Goal: Transaction & Acquisition: Book appointment/travel/reservation

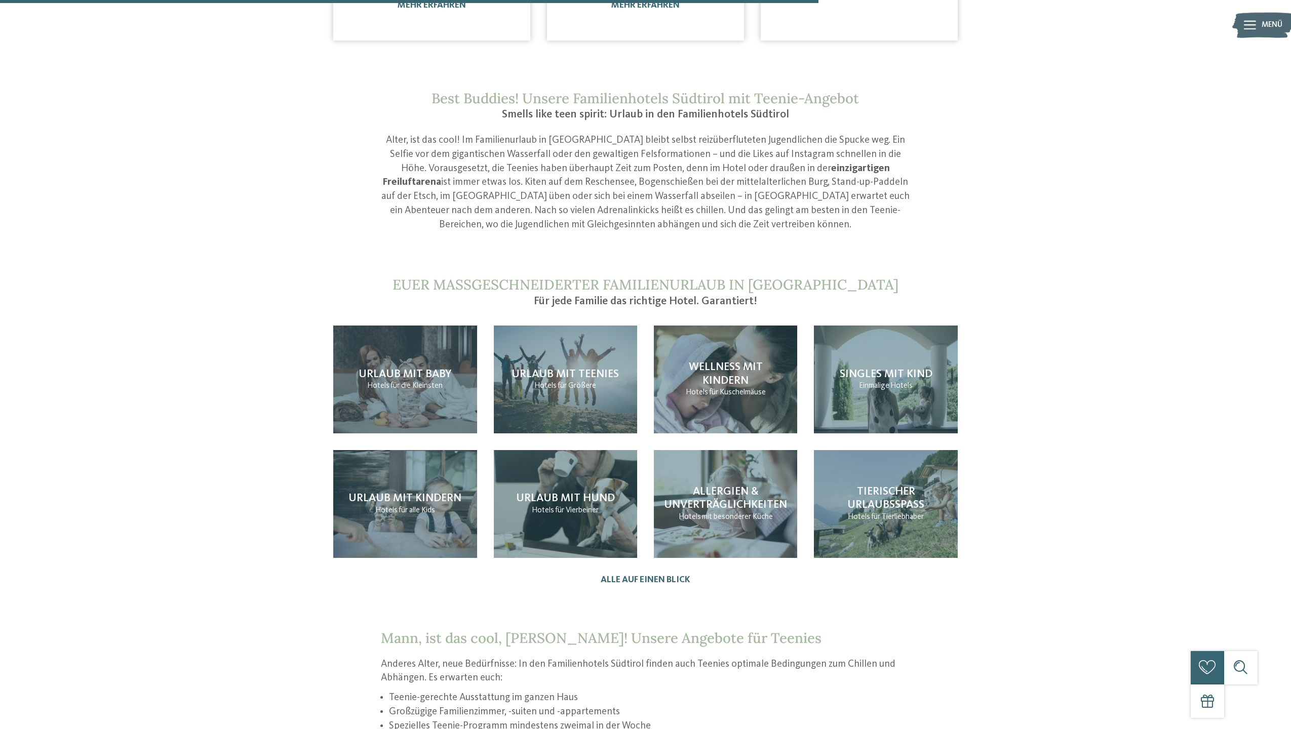
scroll to position [965, 0]
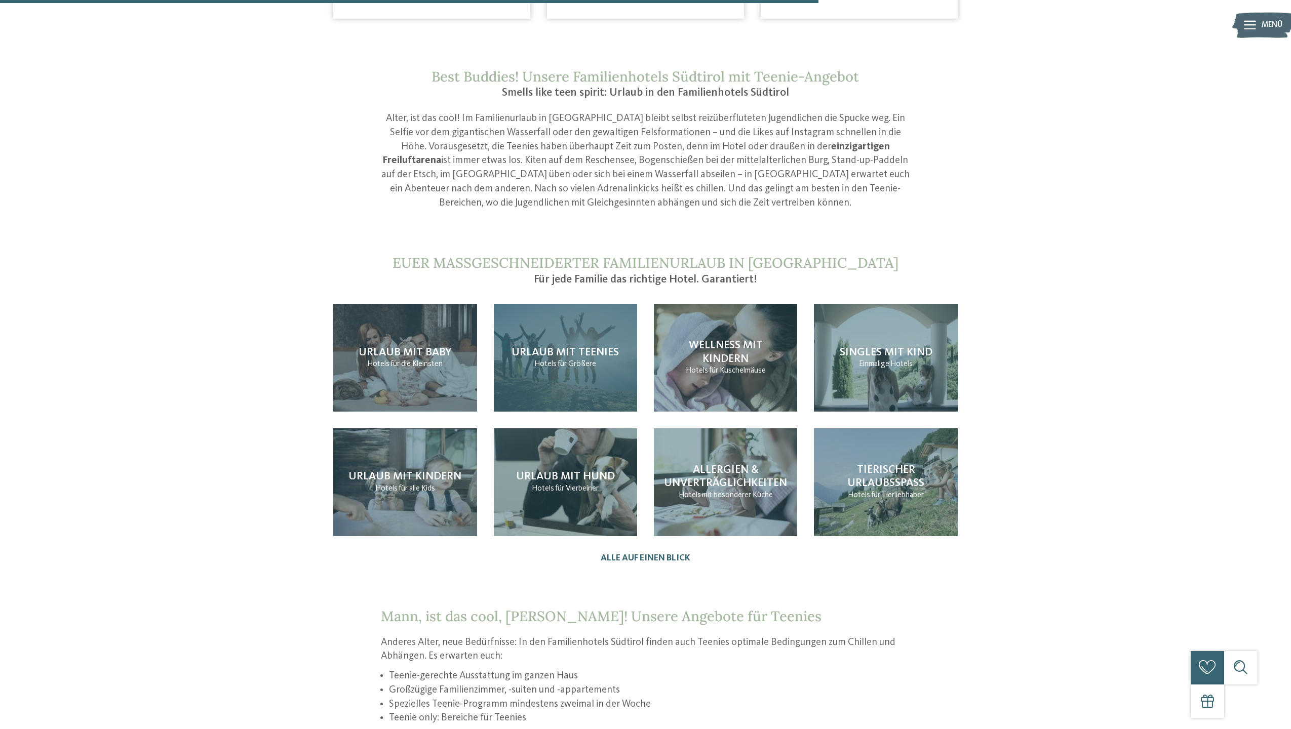
click at [598, 352] on div "Urlaub mit Teenies Hotels für Größere" at bounding box center [565, 358] width 143 height 108
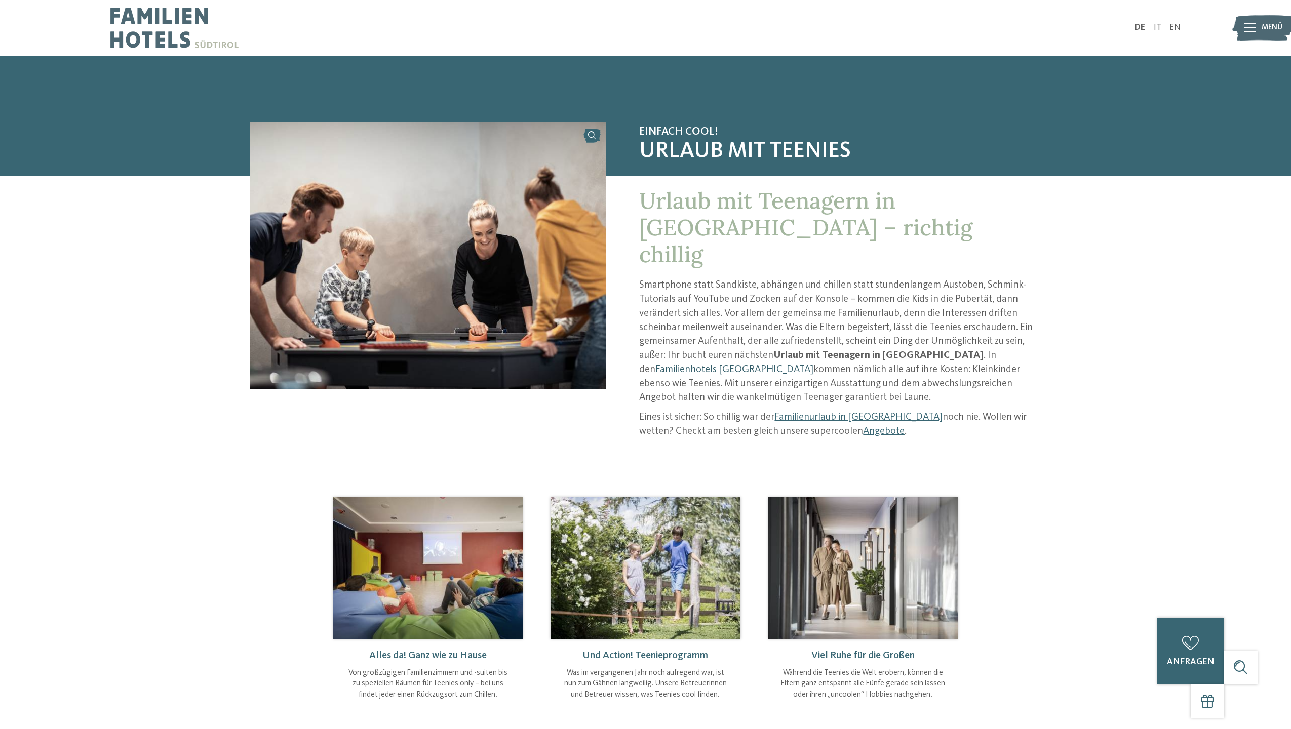
click at [813, 365] on link "Familienhotels [GEOGRAPHIC_DATA]" at bounding box center [734, 370] width 158 height 10
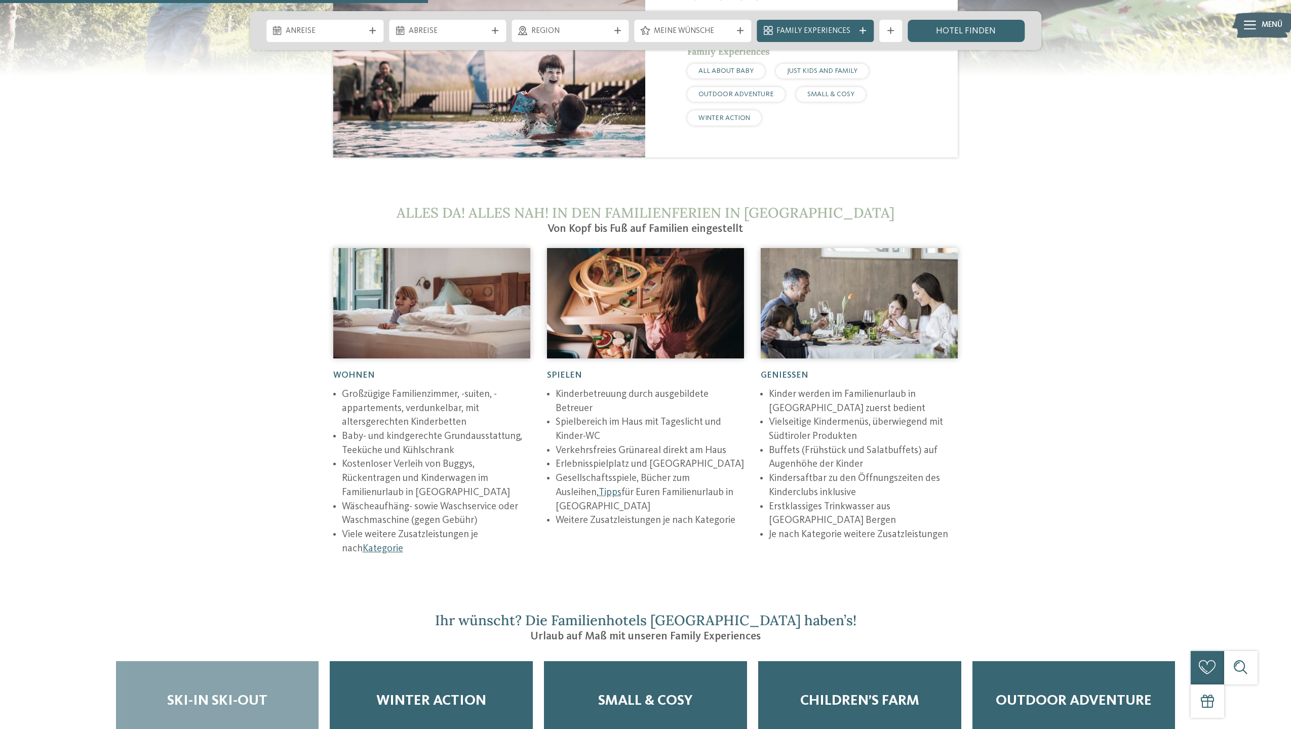
scroll to position [1873, 0]
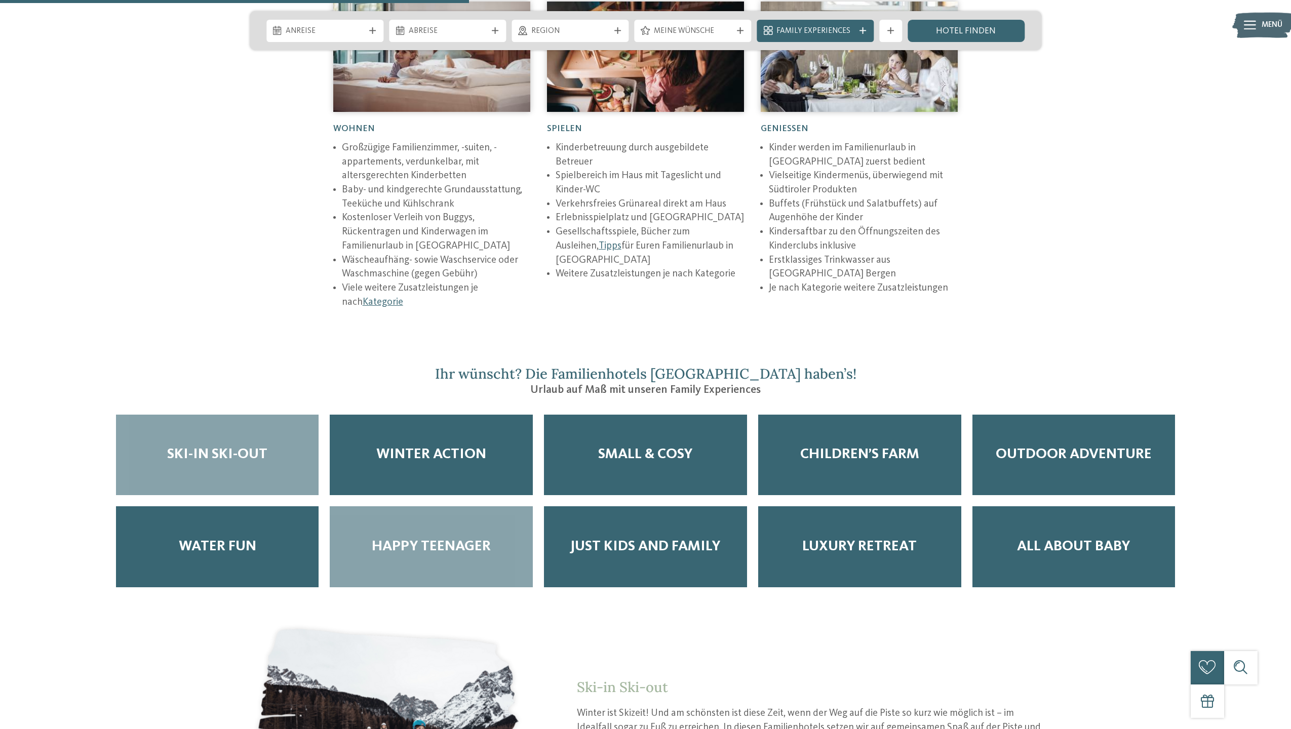
click at [466, 538] on span "Happy Teenager" at bounding box center [431, 546] width 119 height 17
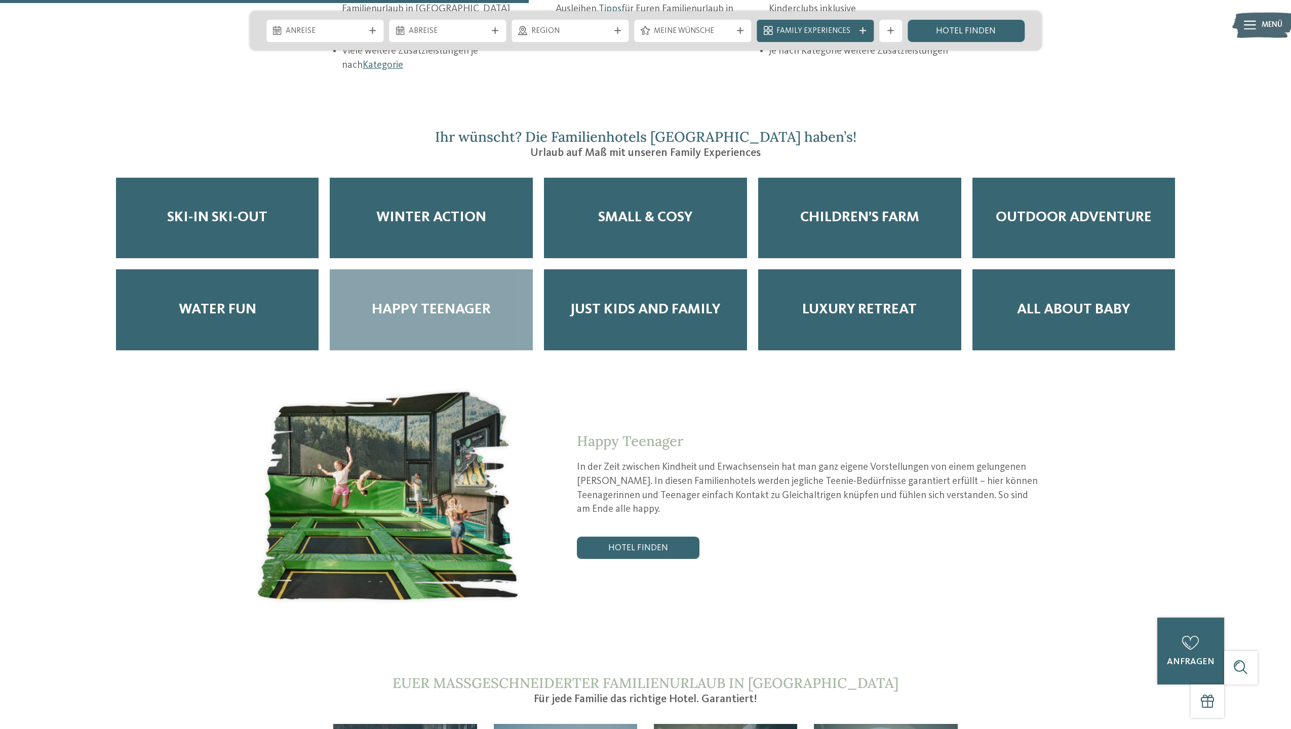
scroll to position [2111, 0]
click at [639, 536] on link "Hotel finden" at bounding box center [638, 547] width 123 height 22
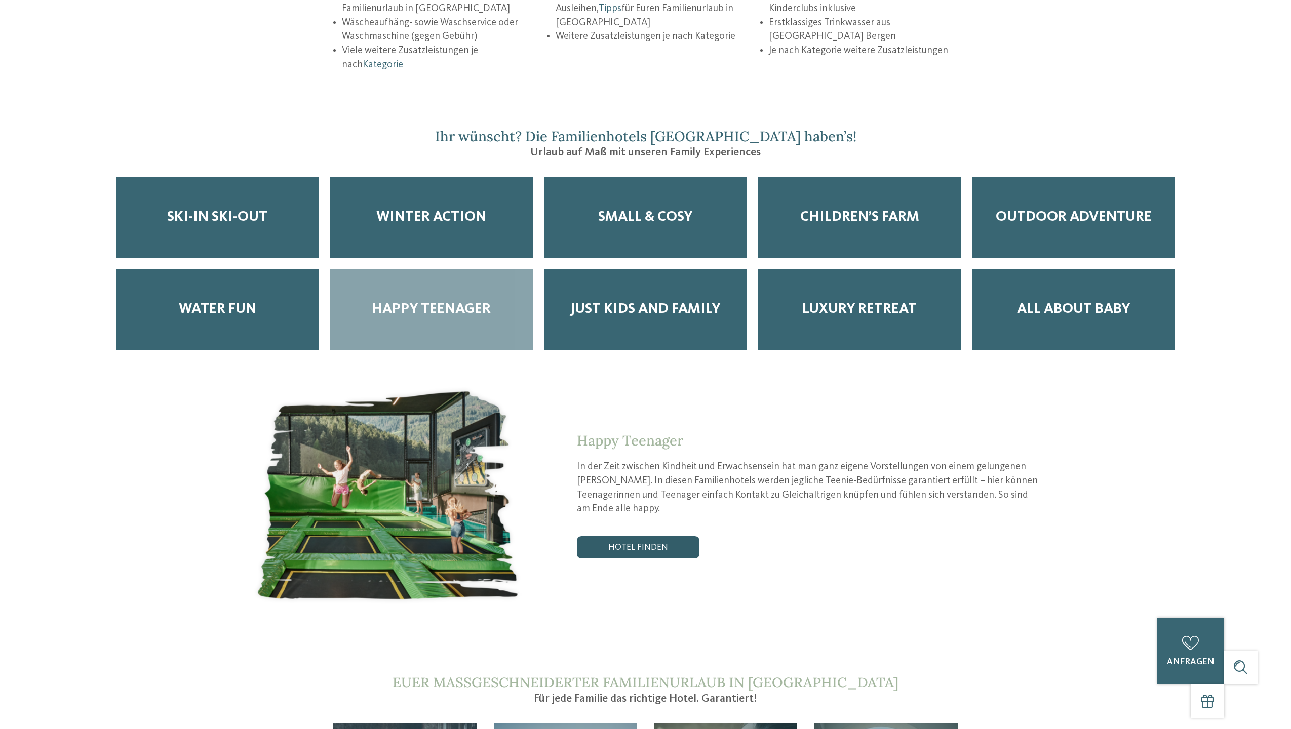
scroll to position [0, 0]
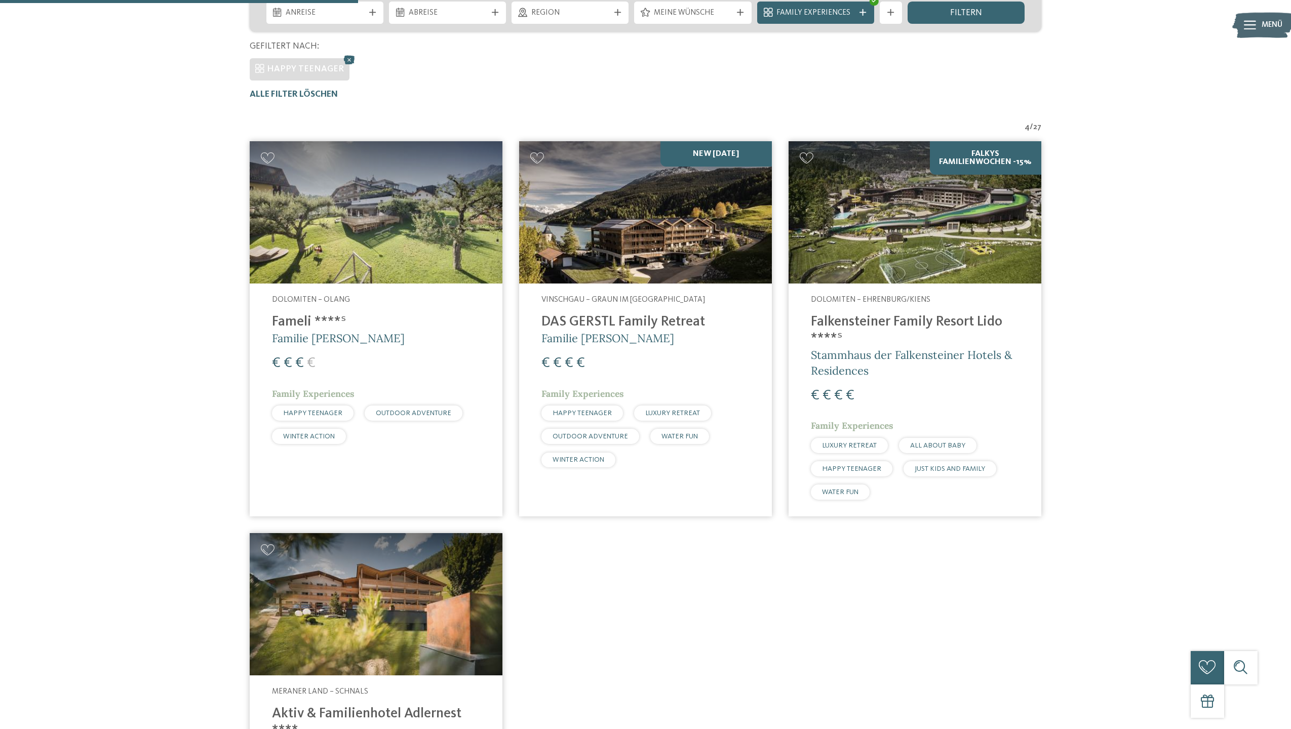
scroll to position [296, 0]
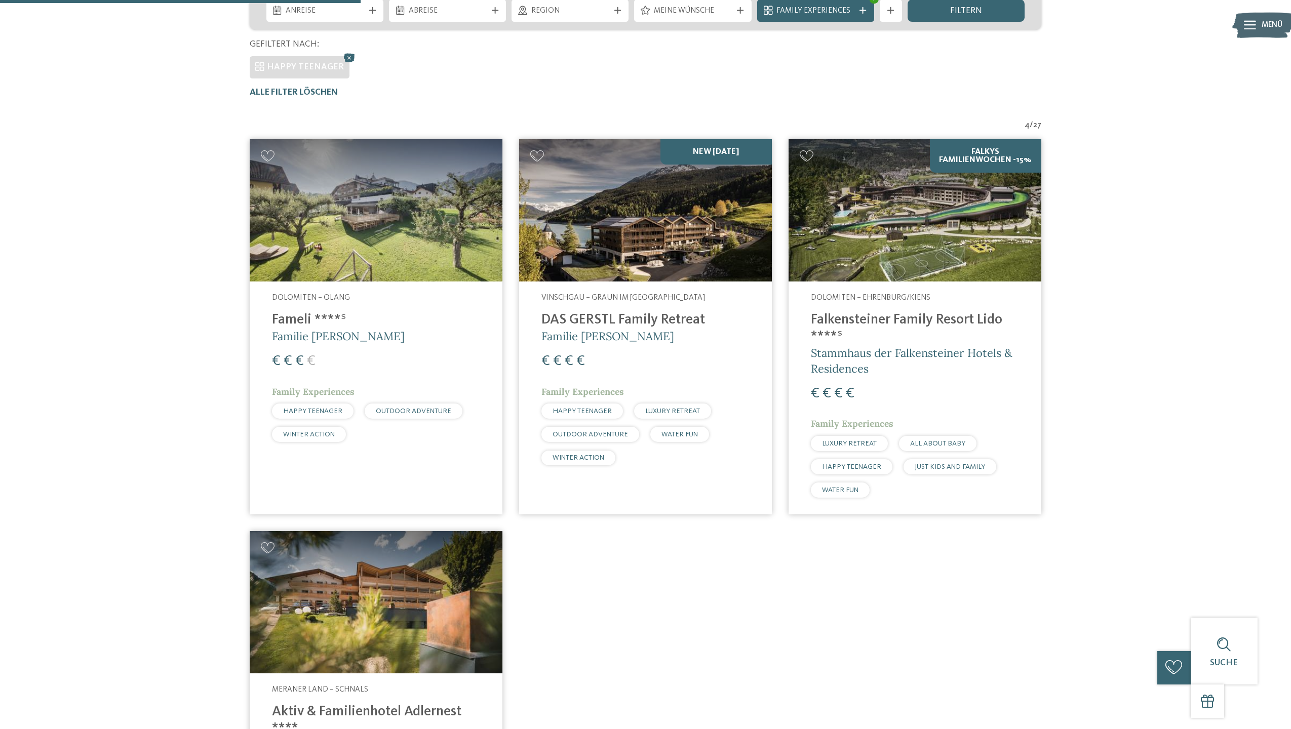
click at [573, 325] on h4 "DAS GERSTL Family Retreat" at bounding box center [645, 320] width 208 height 17
click at [574, 322] on h4 "DAS GERSTL Family Retreat" at bounding box center [645, 320] width 208 height 17
click at [703, 154] on img at bounding box center [645, 210] width 253 height 142
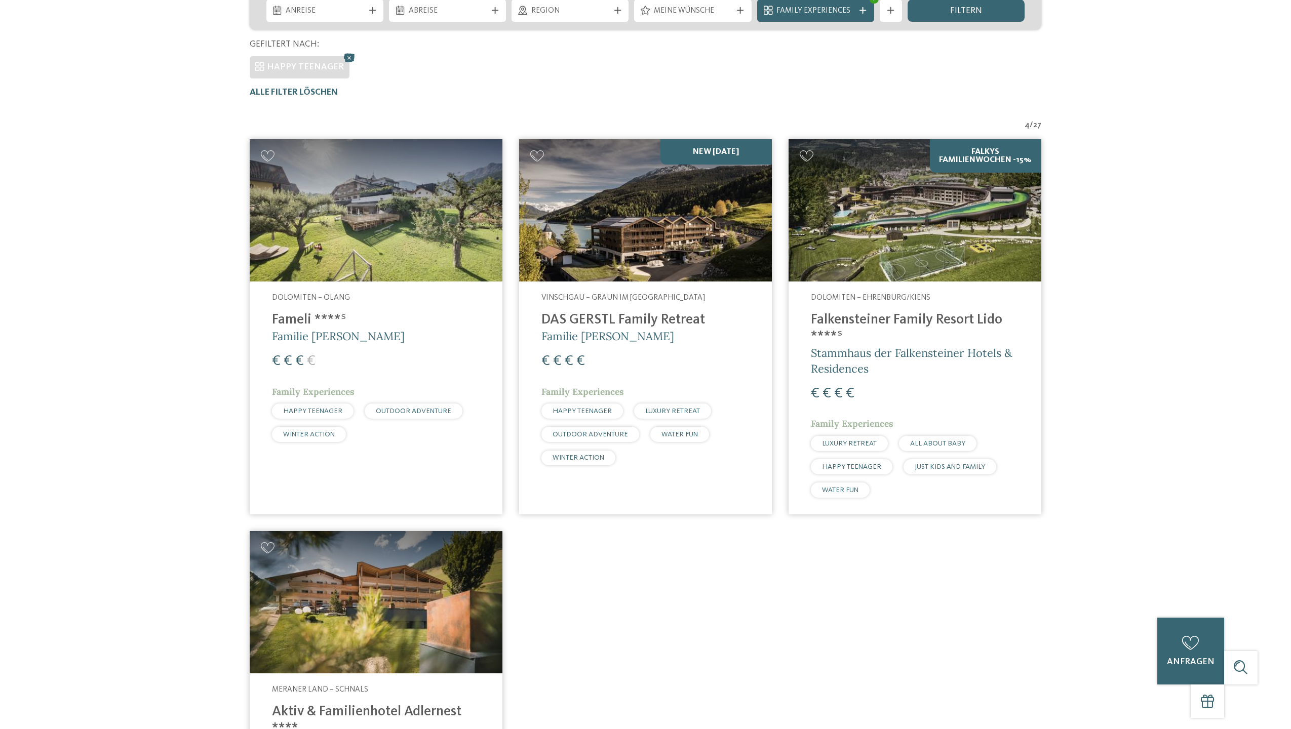
scroll to position [0, 0]
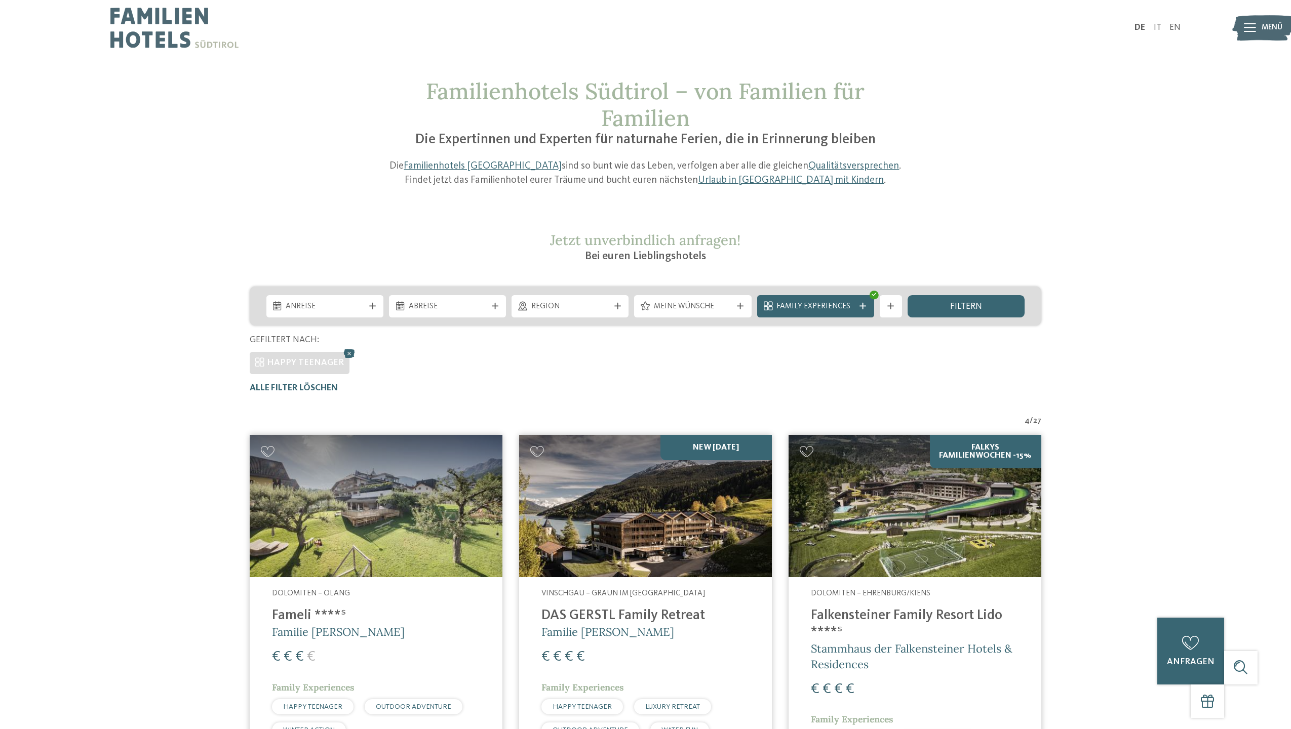
click at [924, 609] on h4 "Falkensteiner Family Resort Lido ****ˢ" at bounding box center [915, 624] width 208 height 33
click at [866, 608] on h4 "Falkensteiner Family Resort Lido ****ˢ" at bounding box center [915, 624] width 208 height 33
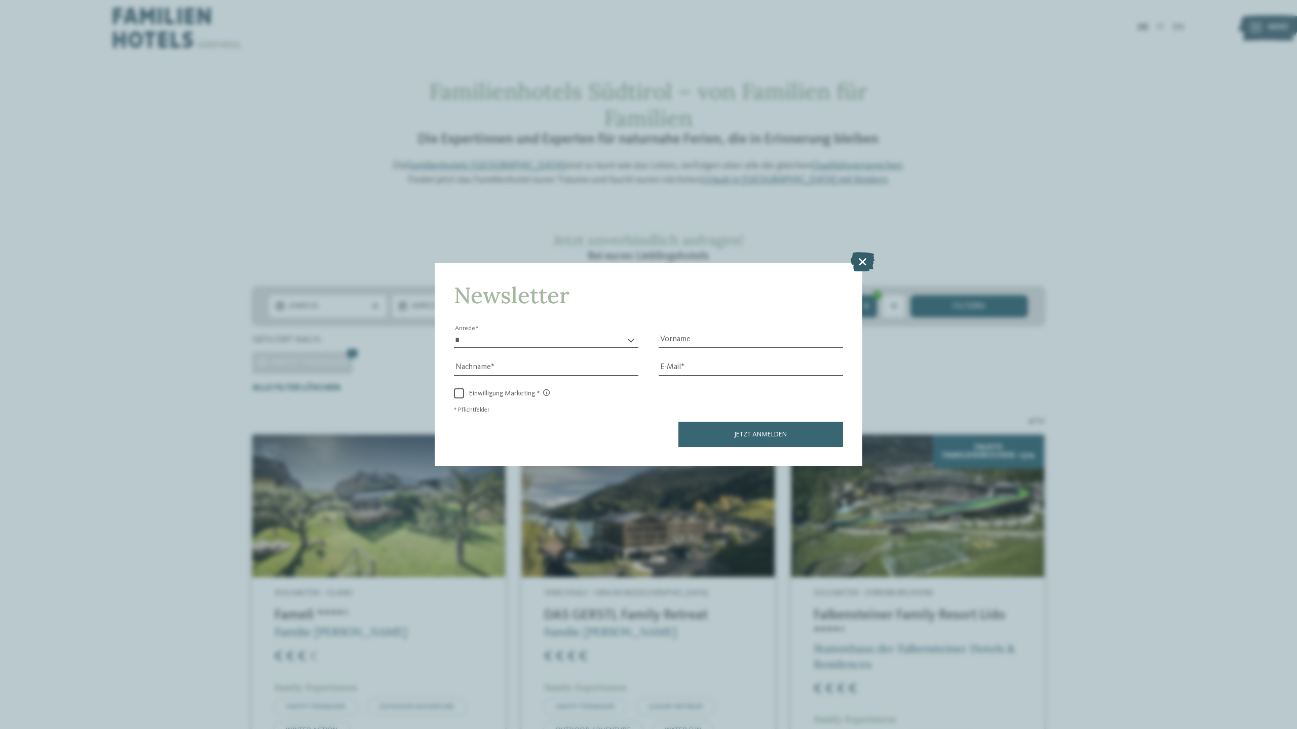
click at [862, 252] on icon at bounding box center [862, 261] width 24 height 19
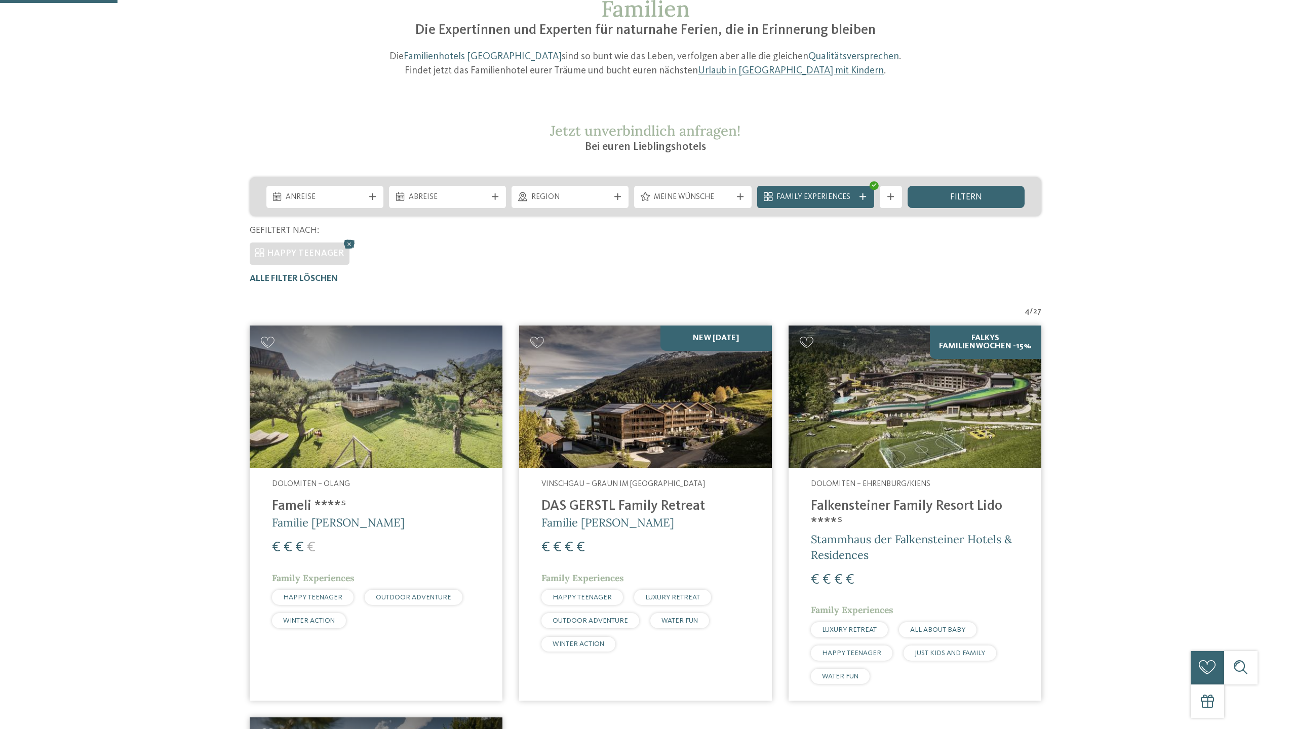
scroll to position [113, 0]
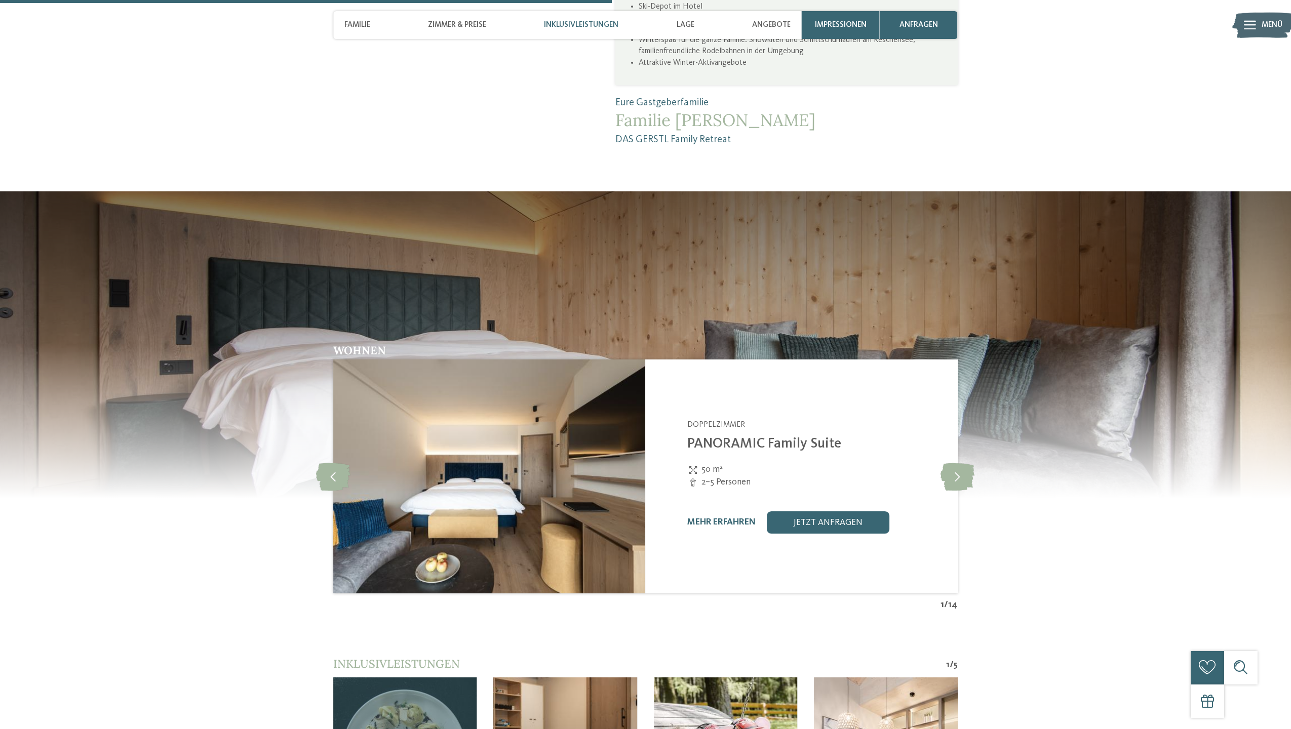
scroll to position [1647, 0]
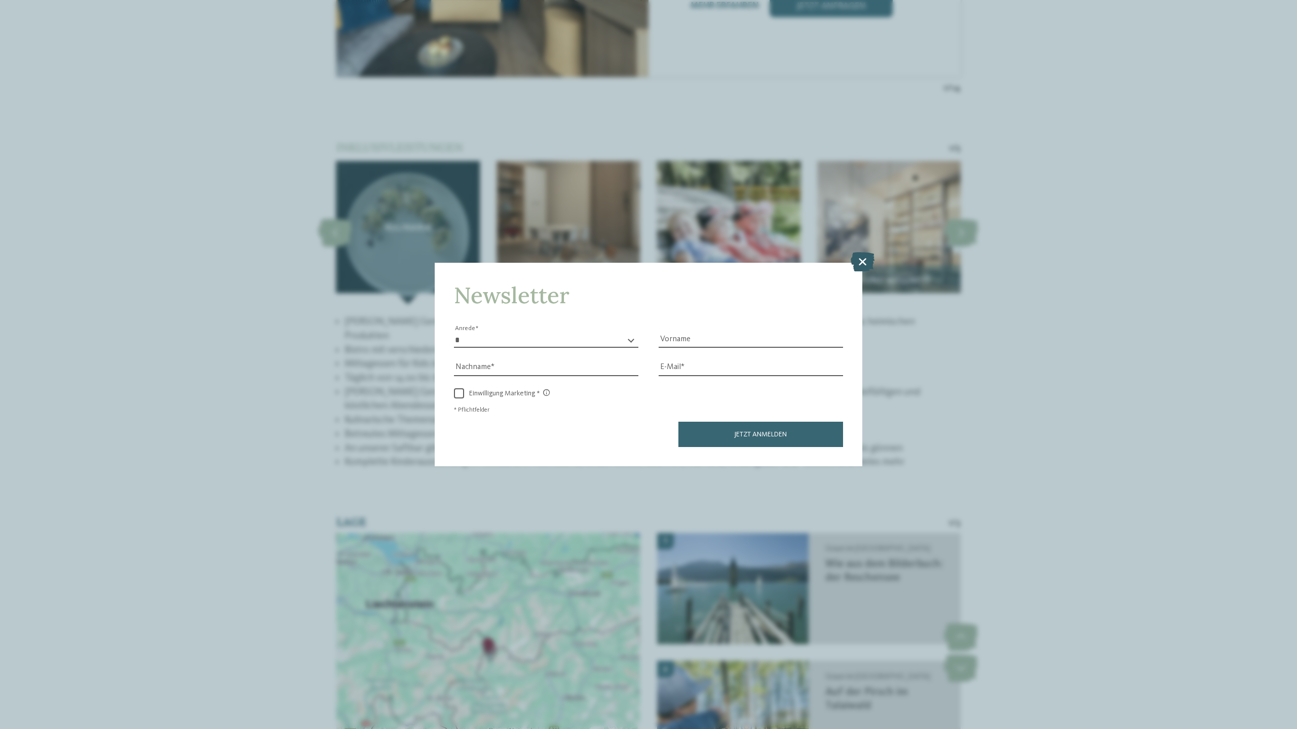
click at [860, 252] on icon at bounding box center [862, 261] width 24 height 19
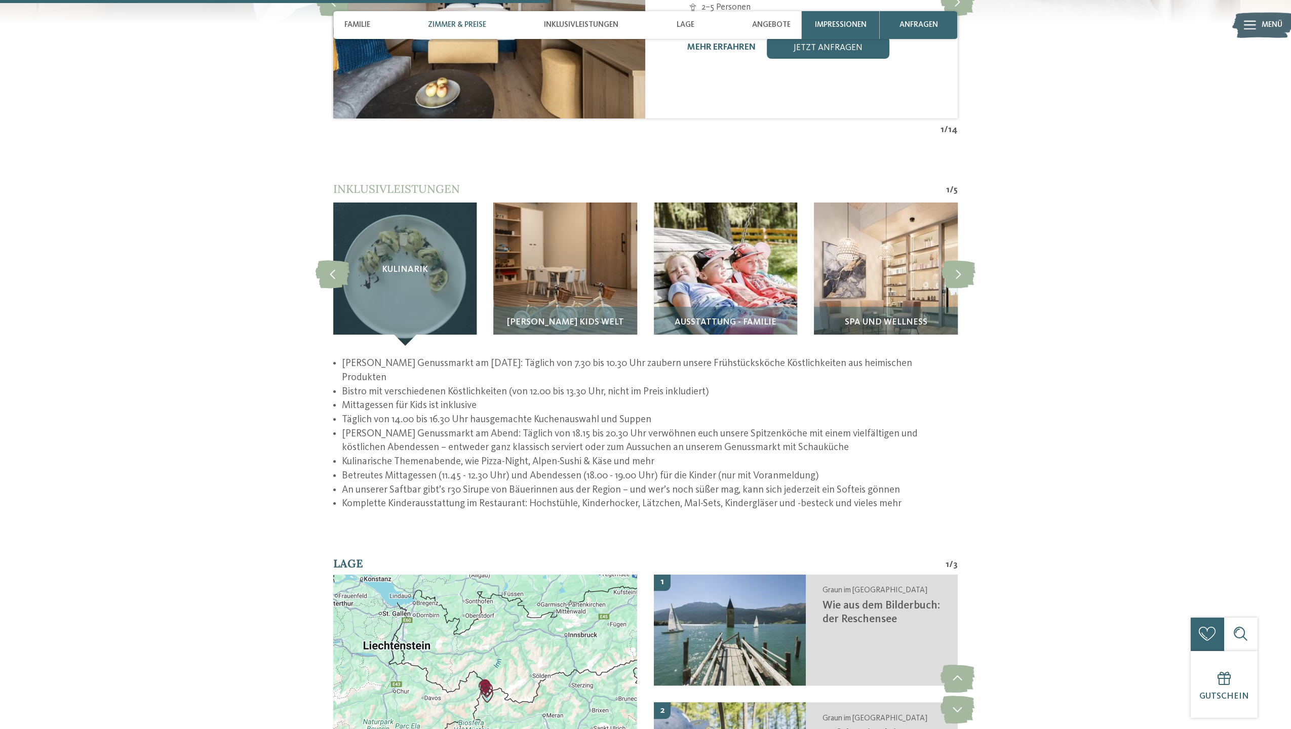
scroll to position [1355, 0]
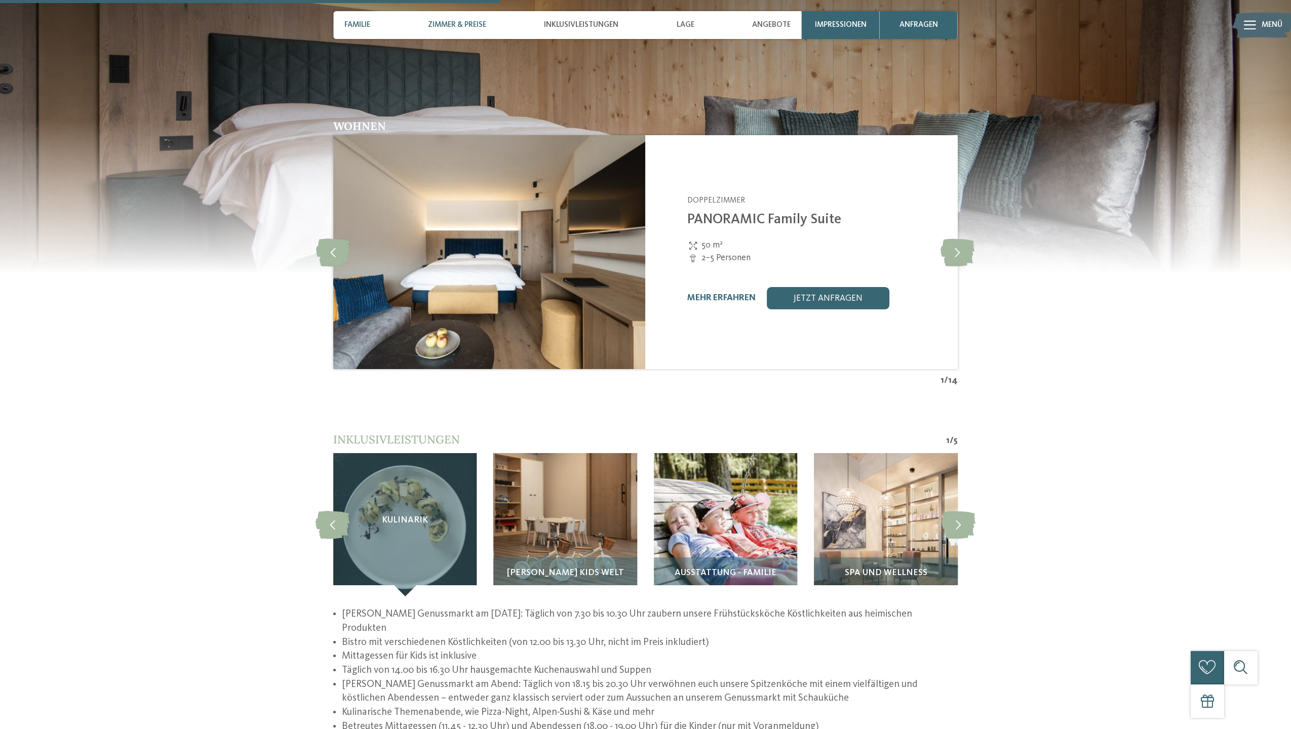
click at [361, 24] on span "Familie" at bounding box center [357, 24] width 26 height 9
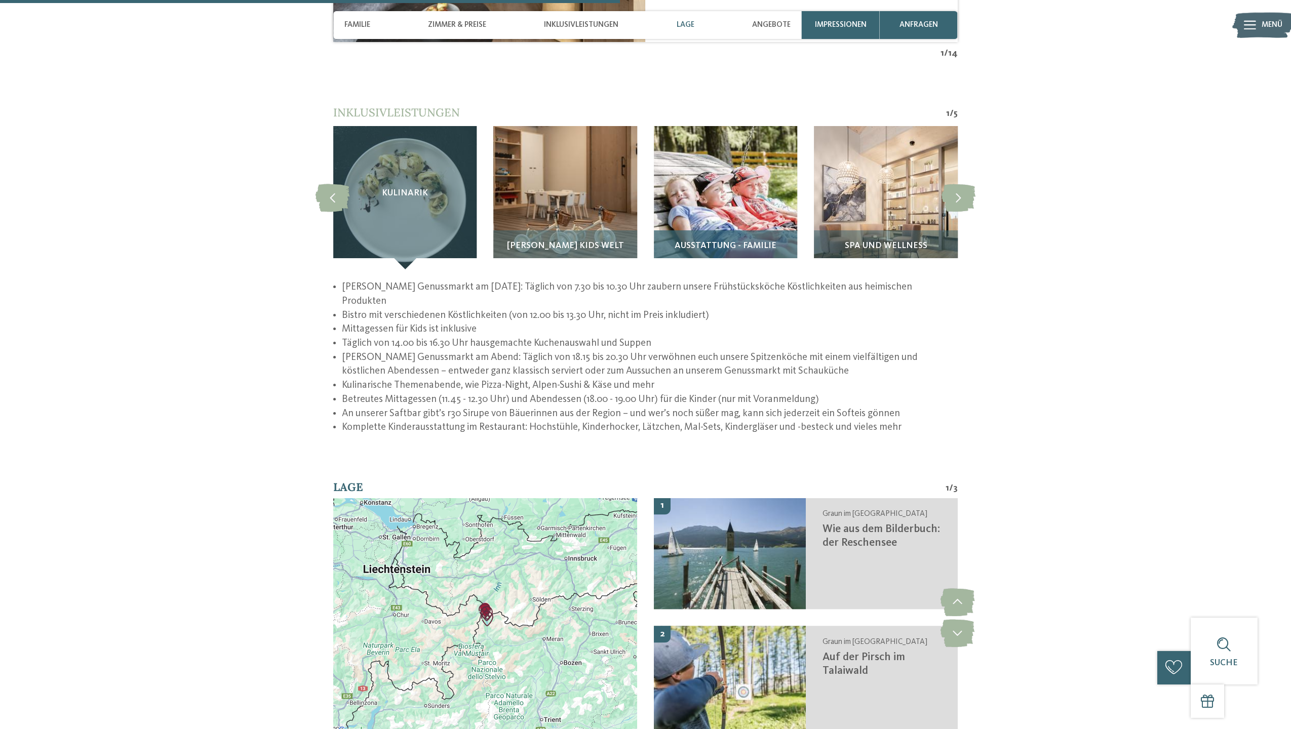
scroll to position [1682, 0]
click at [602, 230] on div "GERSTI’s Kids Welt" at bounding box center [564, 249] width 143 height 39
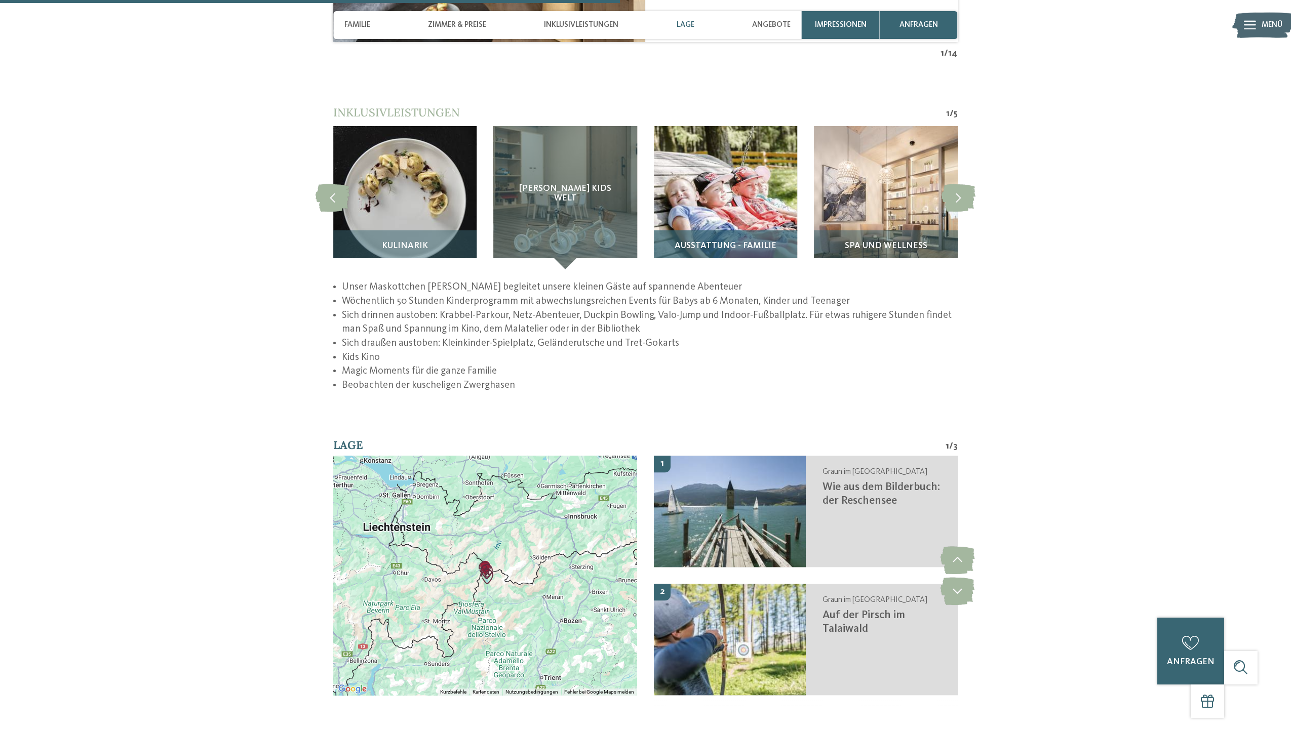
click at [745, 203] on img at bounding box center [725, 197] width 143 height 143
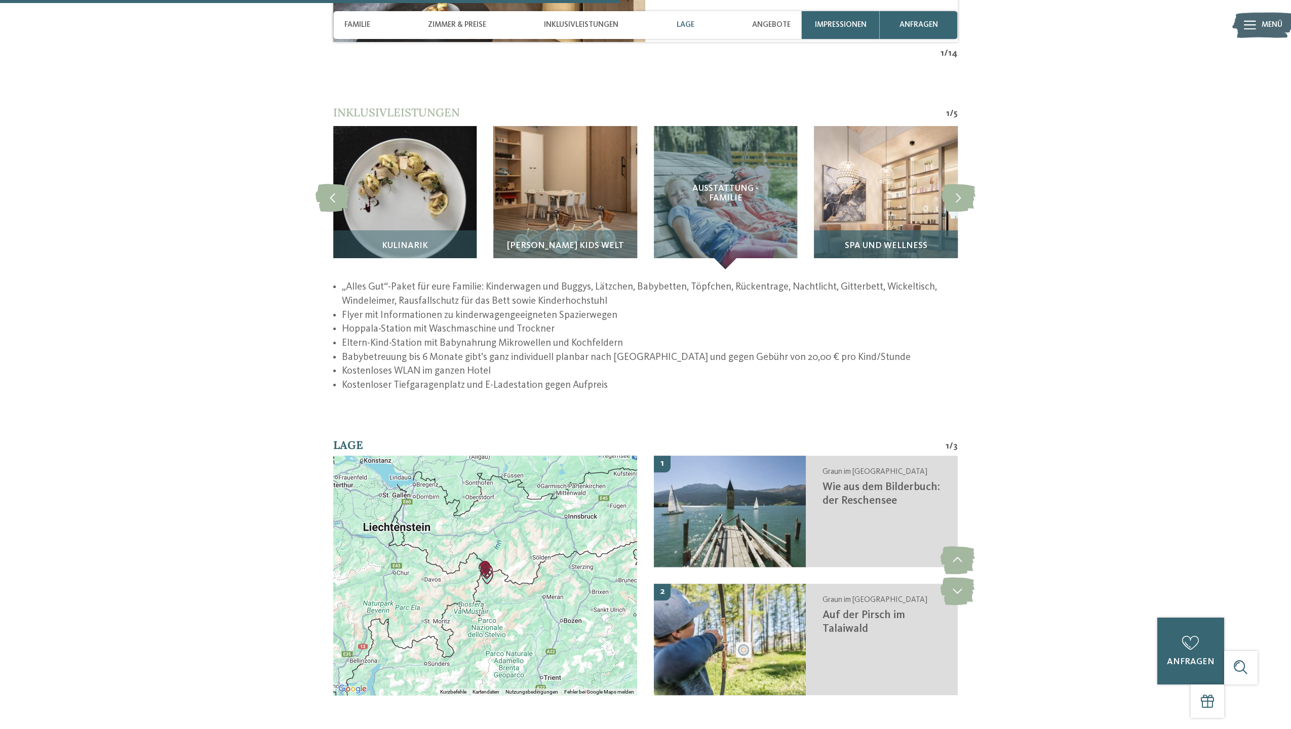
click at [900, 193] on img at bounding box center [885, 197] width 143 height 143
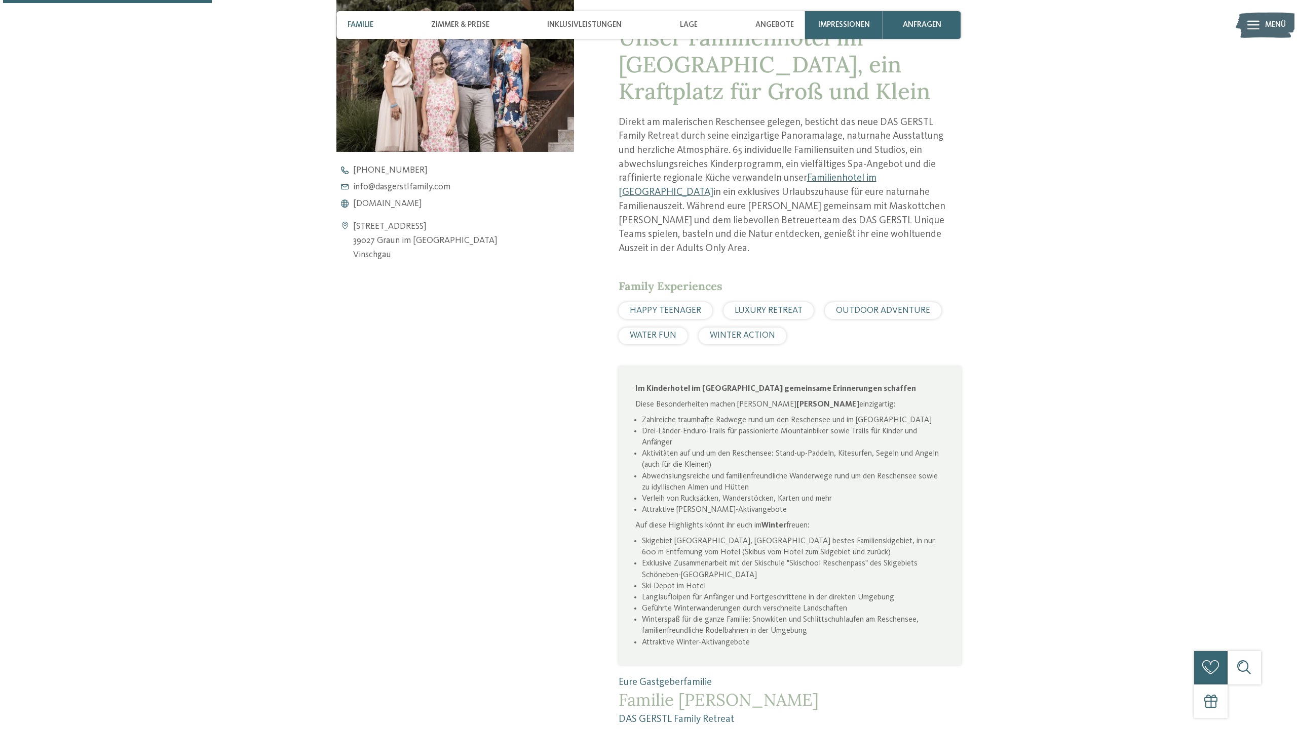
scroll to position [537, 0]
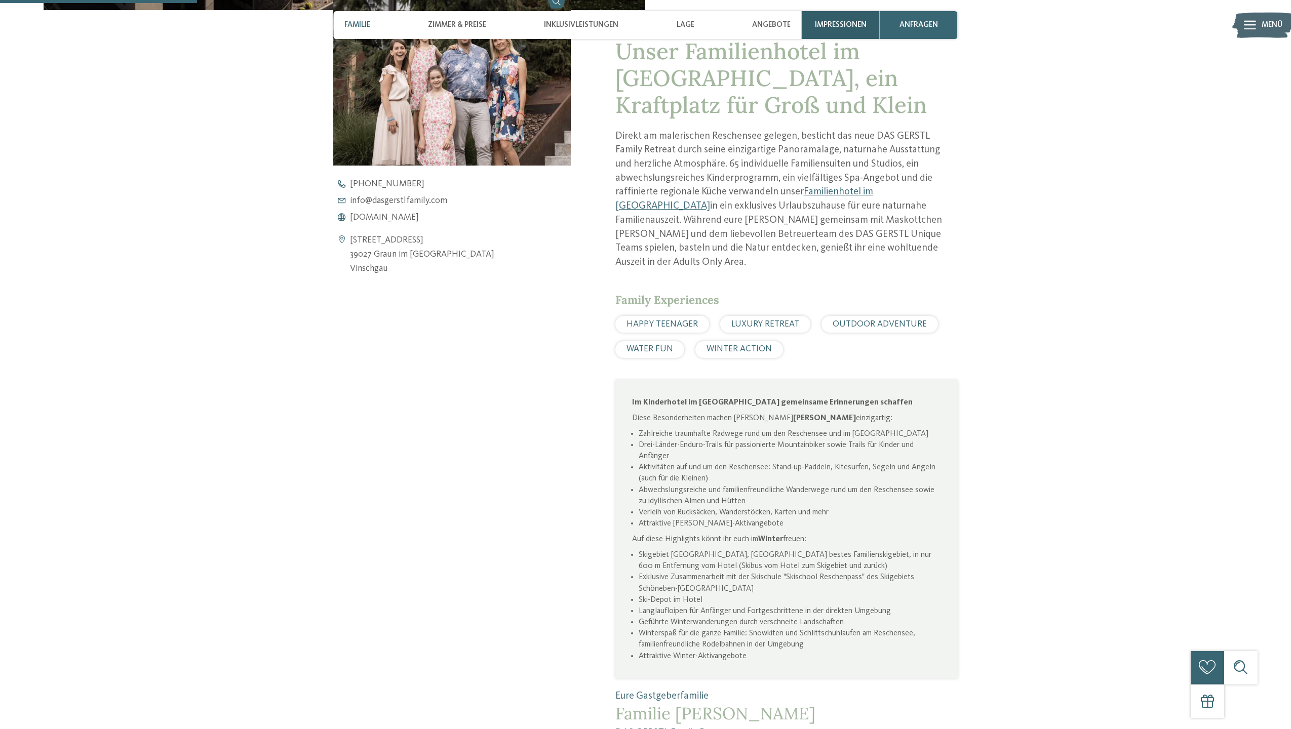
click at [838, 26] on span "Impressionen" at bounding box center [841, 24] width 52 height 9
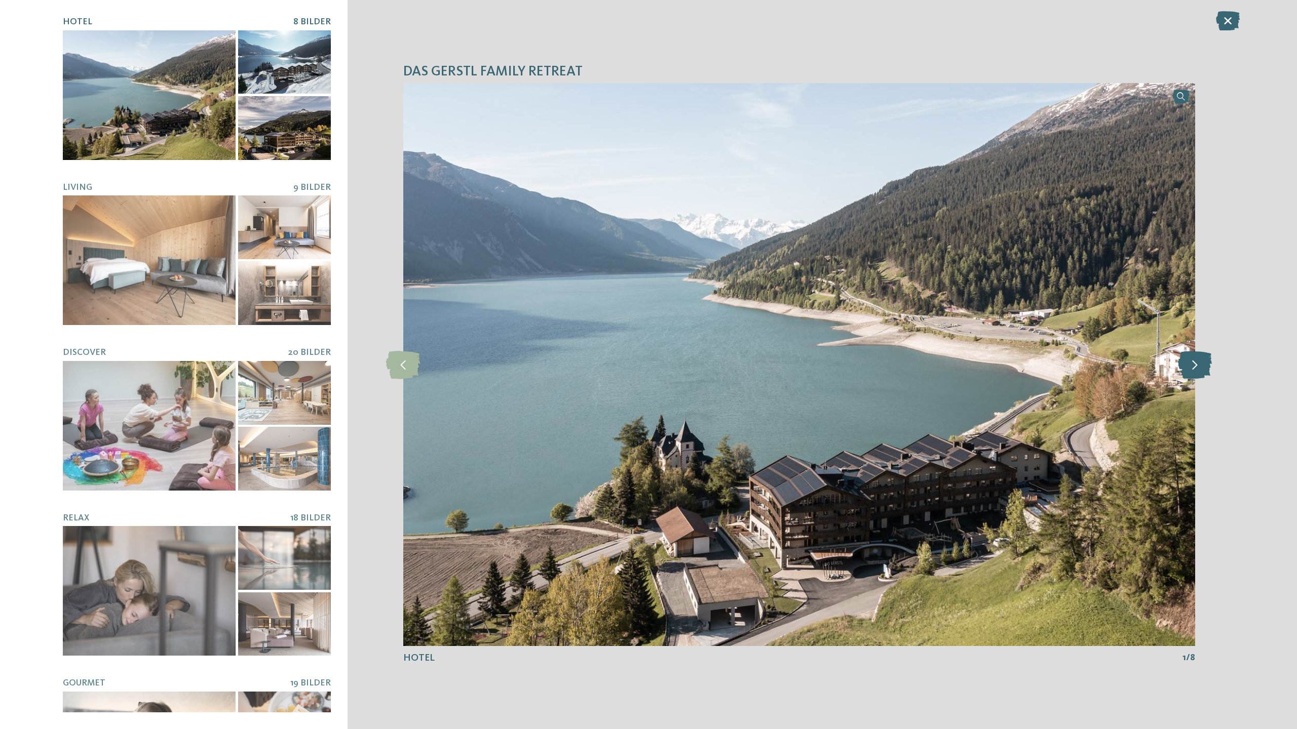
click at [1195, 365] on icon at bounding box center [1195, 364] width 34 height 28
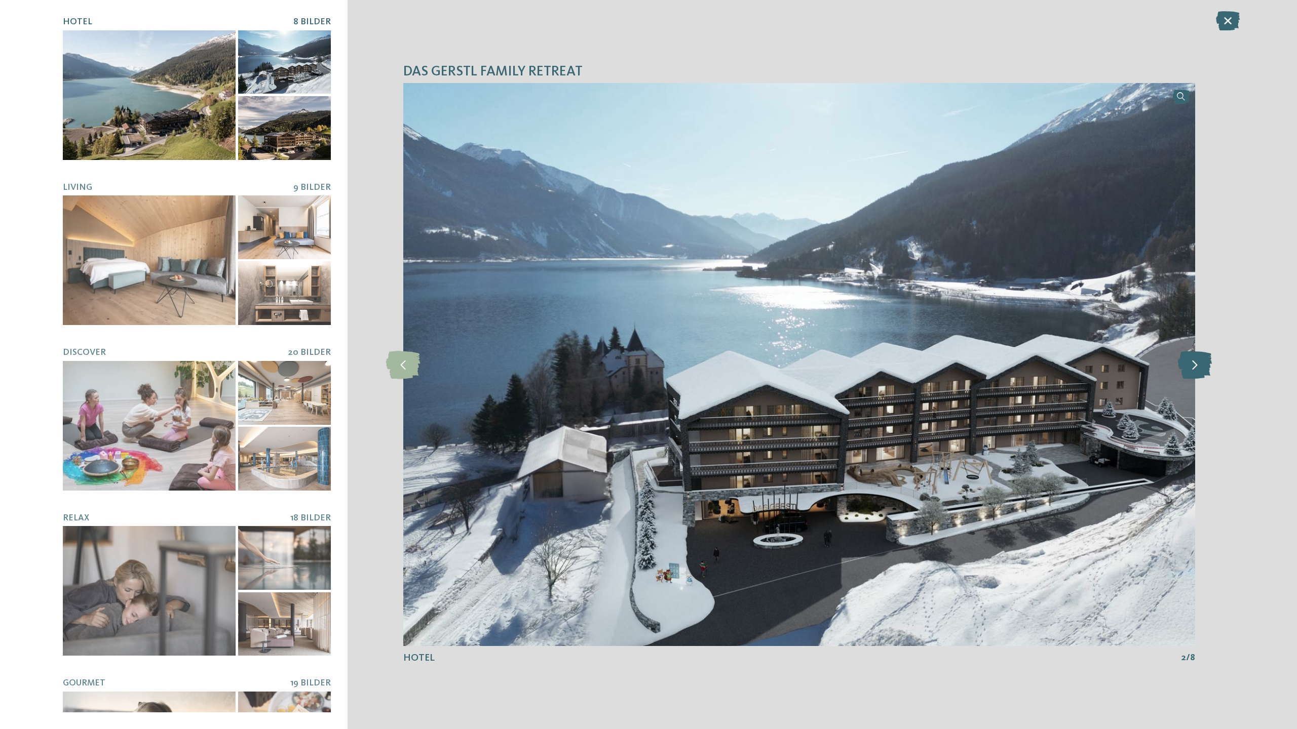
click at [1195, 365] on icon at bounding box center [1195, 364] width 34 height 28
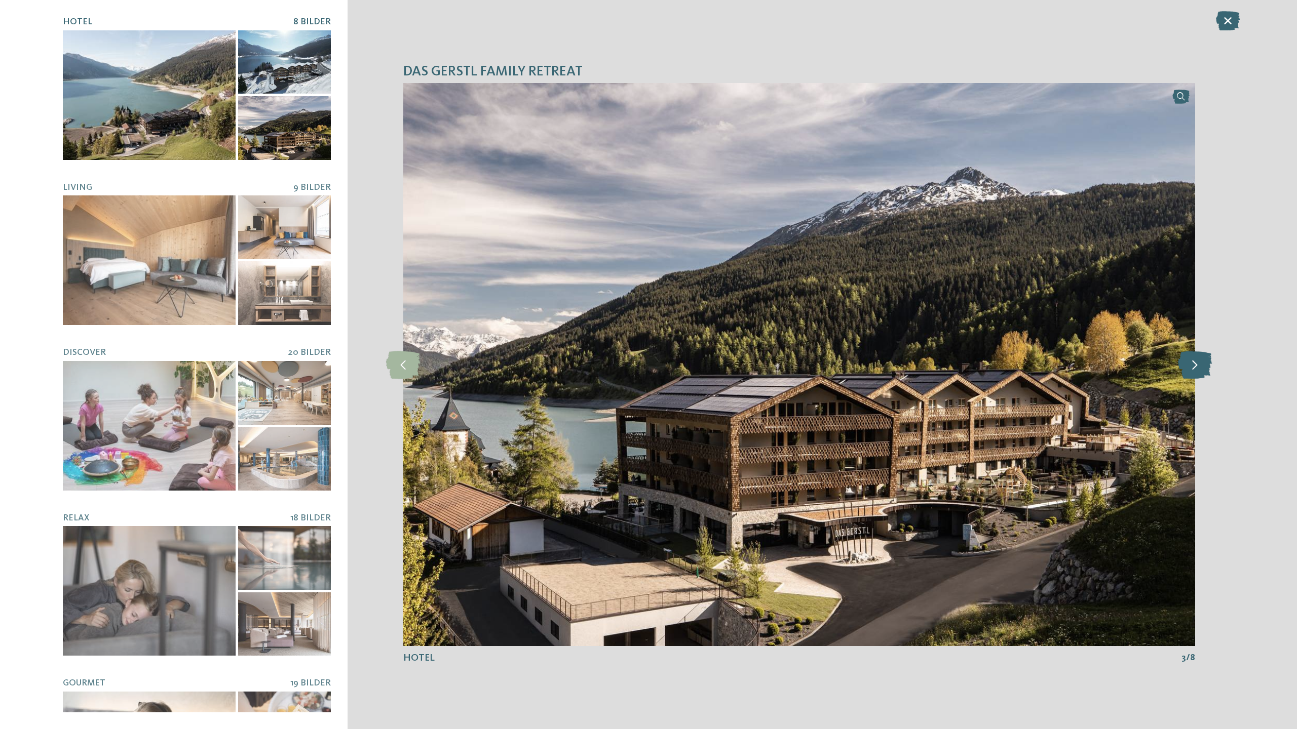
click at [1195, 365] on icon at bounding box center [1195, 364] width 34 height 28
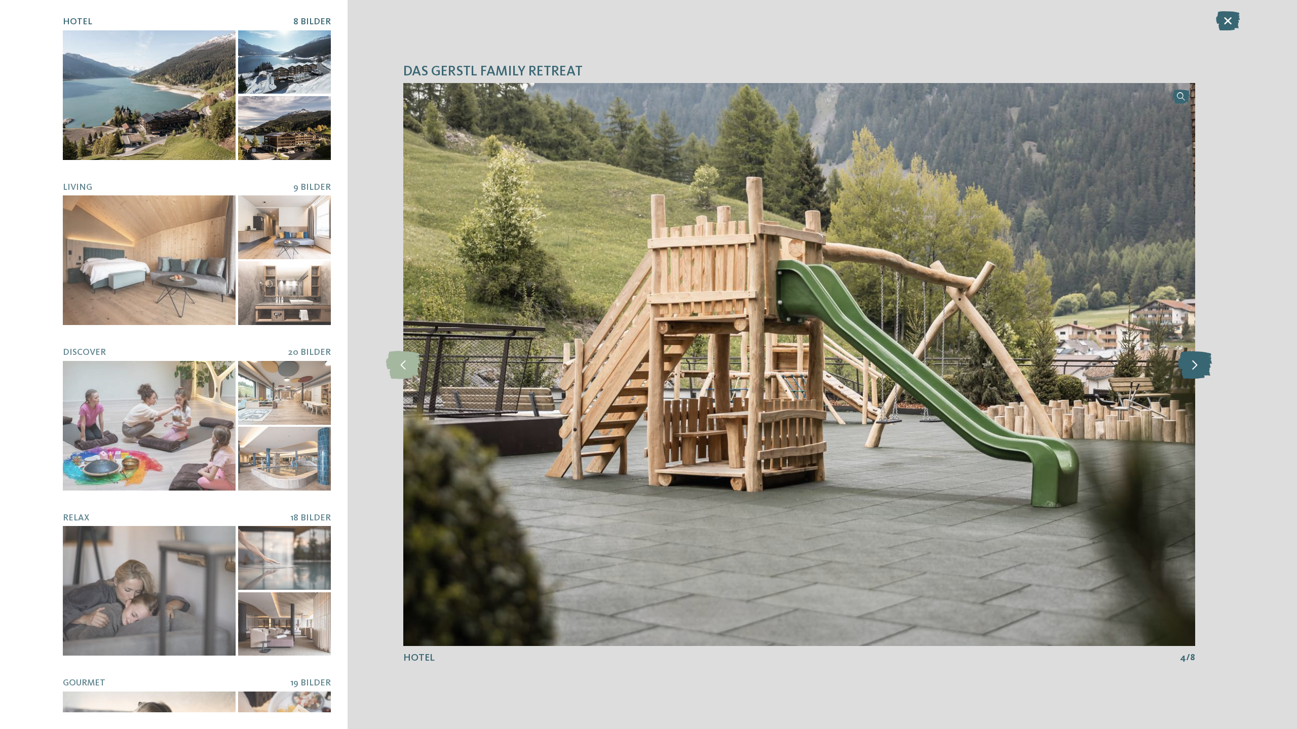
click at [1195, 365] on icon at bounding box center [1195, 364] width 34 height 28
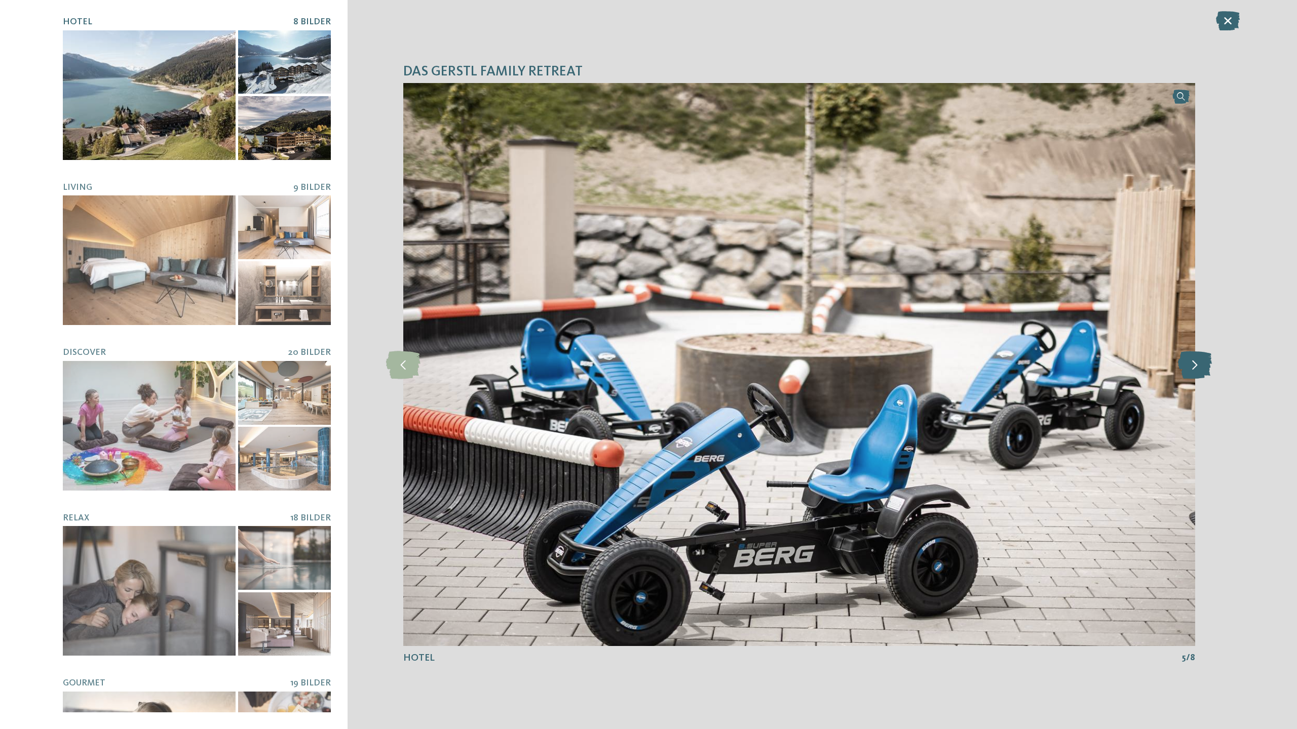
click at [1195, 365] on icon at bounding box center [1195, 364] width 34 height 28
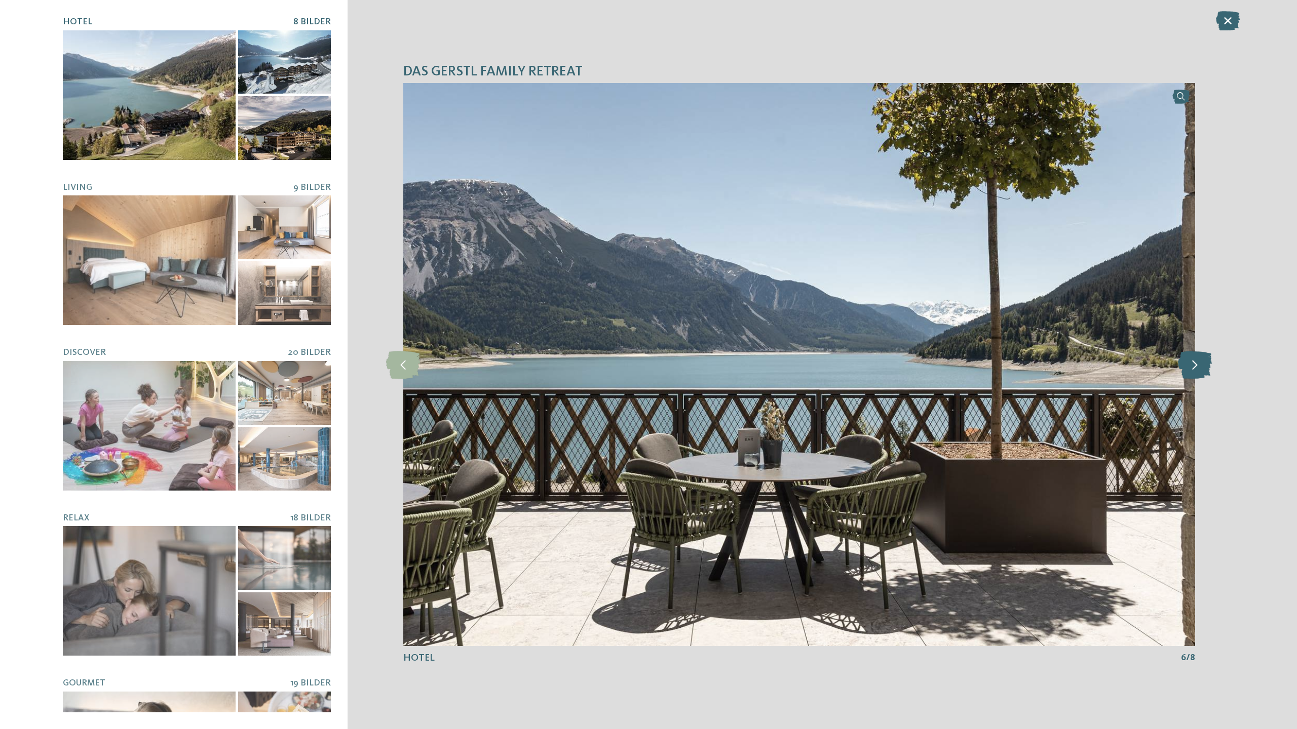
click at [1195, 365] on icon at bounding box center [1195, 364] width 34 height 28
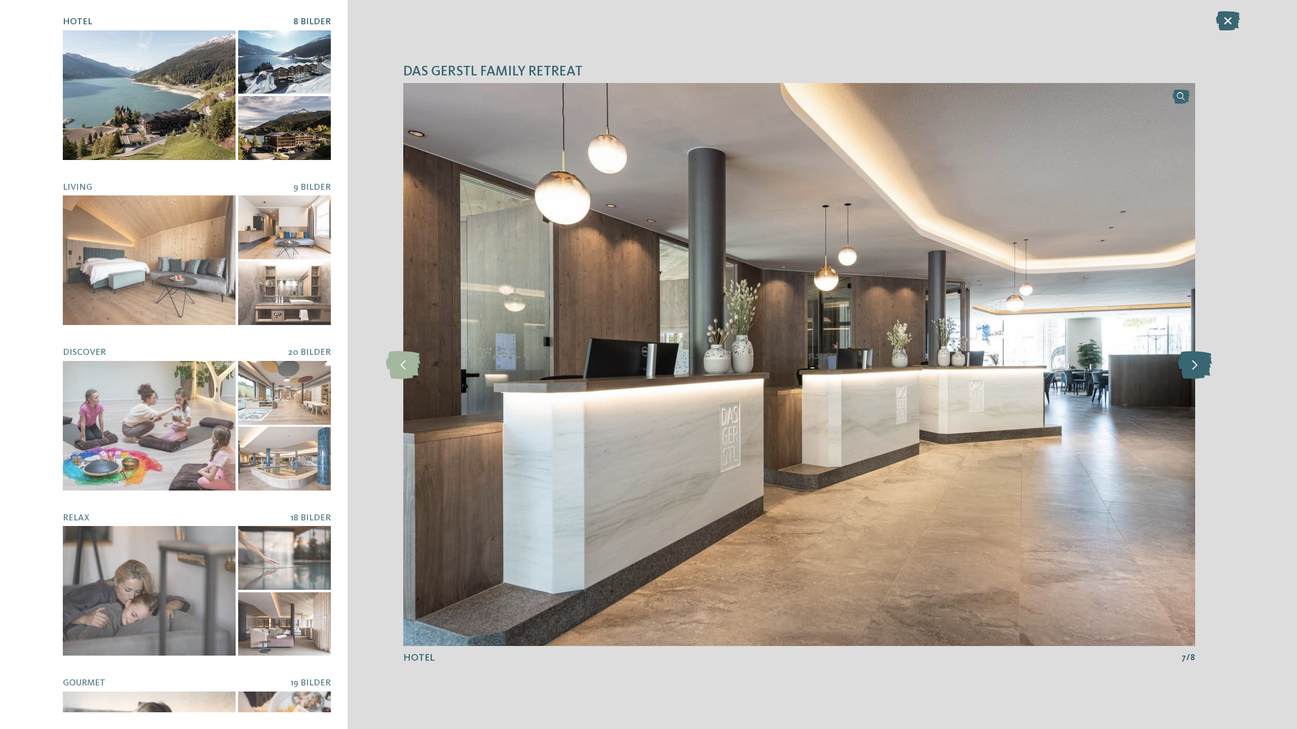
click at [1195, 365] on icon at bounding box center [1195, 364] width 34 height 28
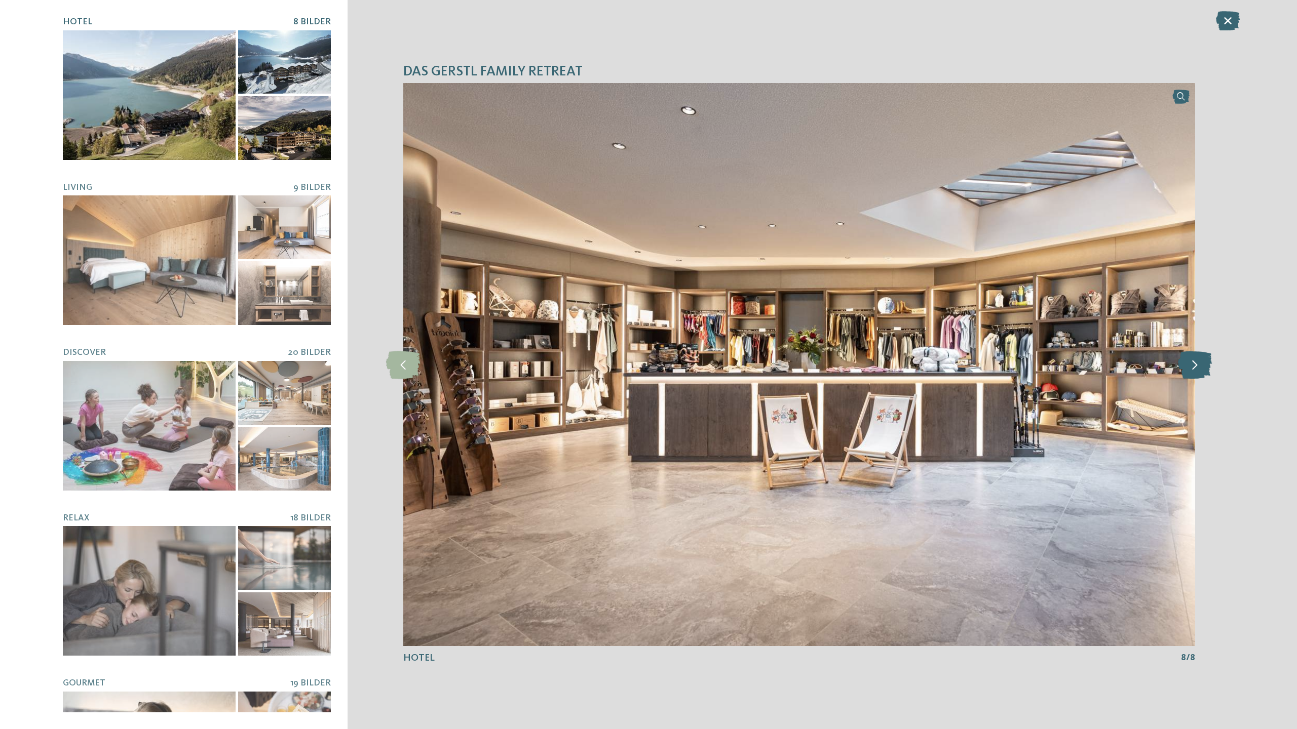
click at [1195, 365] on icon at bounding box center [1195, 364] width 34 height 28
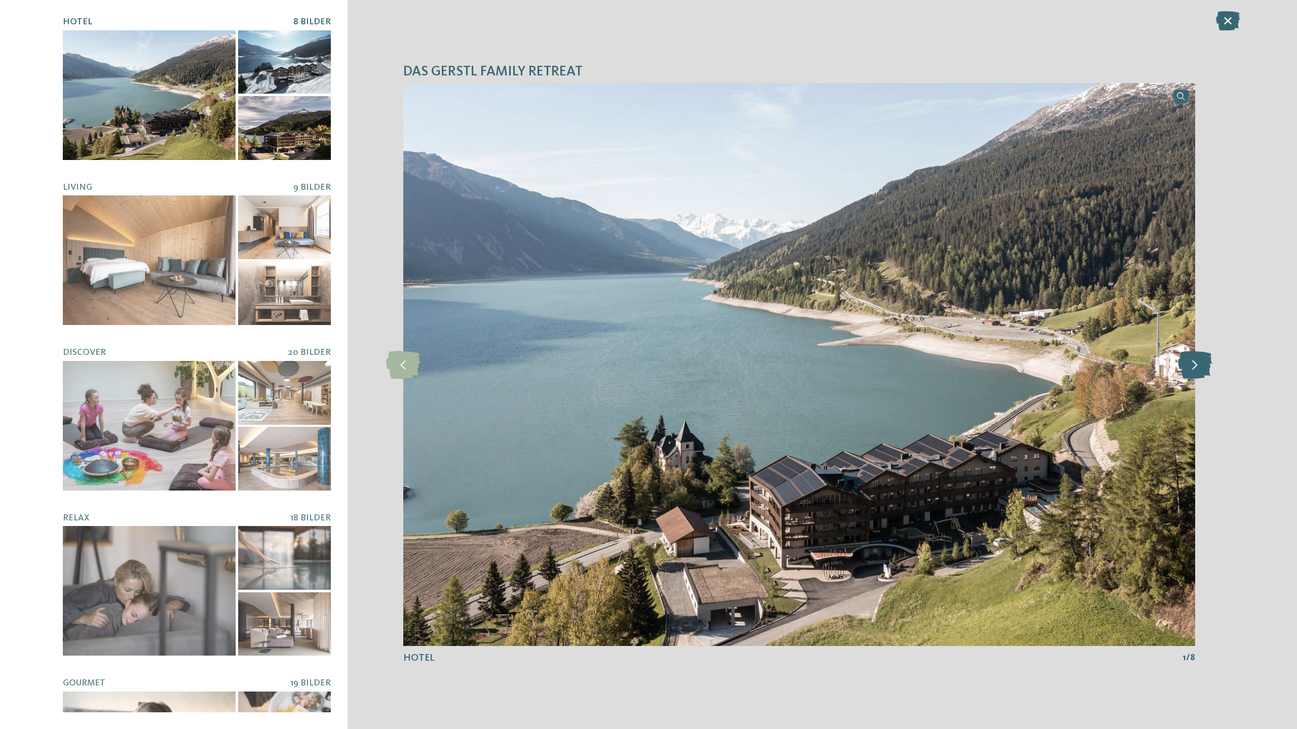
click at [1195, 365] on icon at bounding box center [1195, 364] width 34 height 28
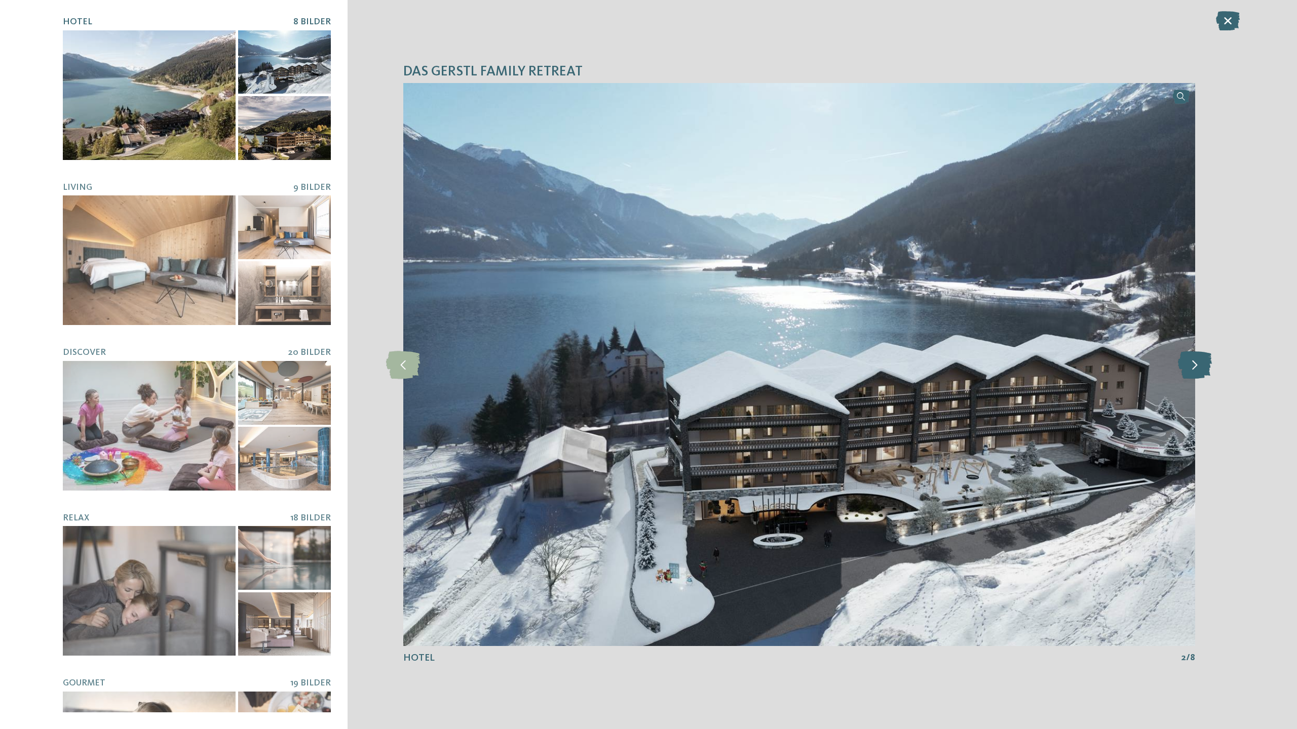
click at [1195, 365] on icon at bounding box center [1195, 364] width 34 height 28
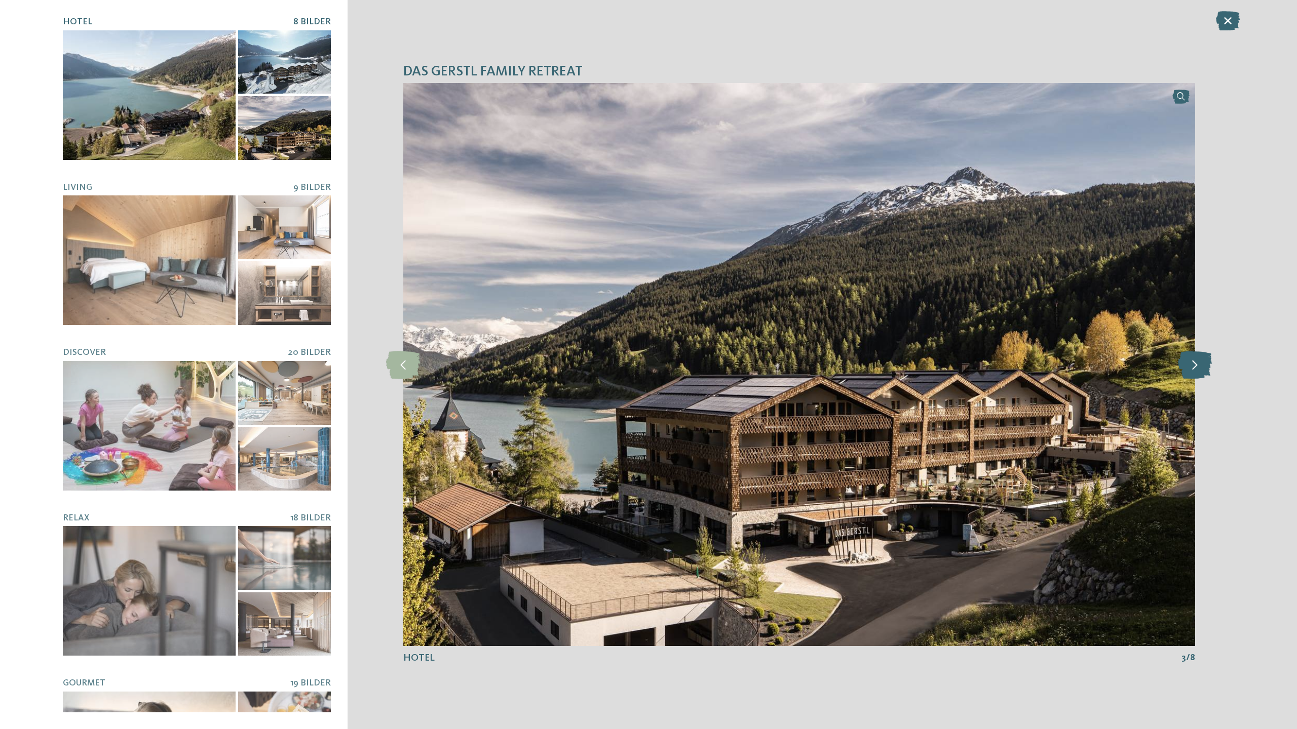
click at [1195, 365] on icon at bounding box center [1195, 364] width 34 height 28
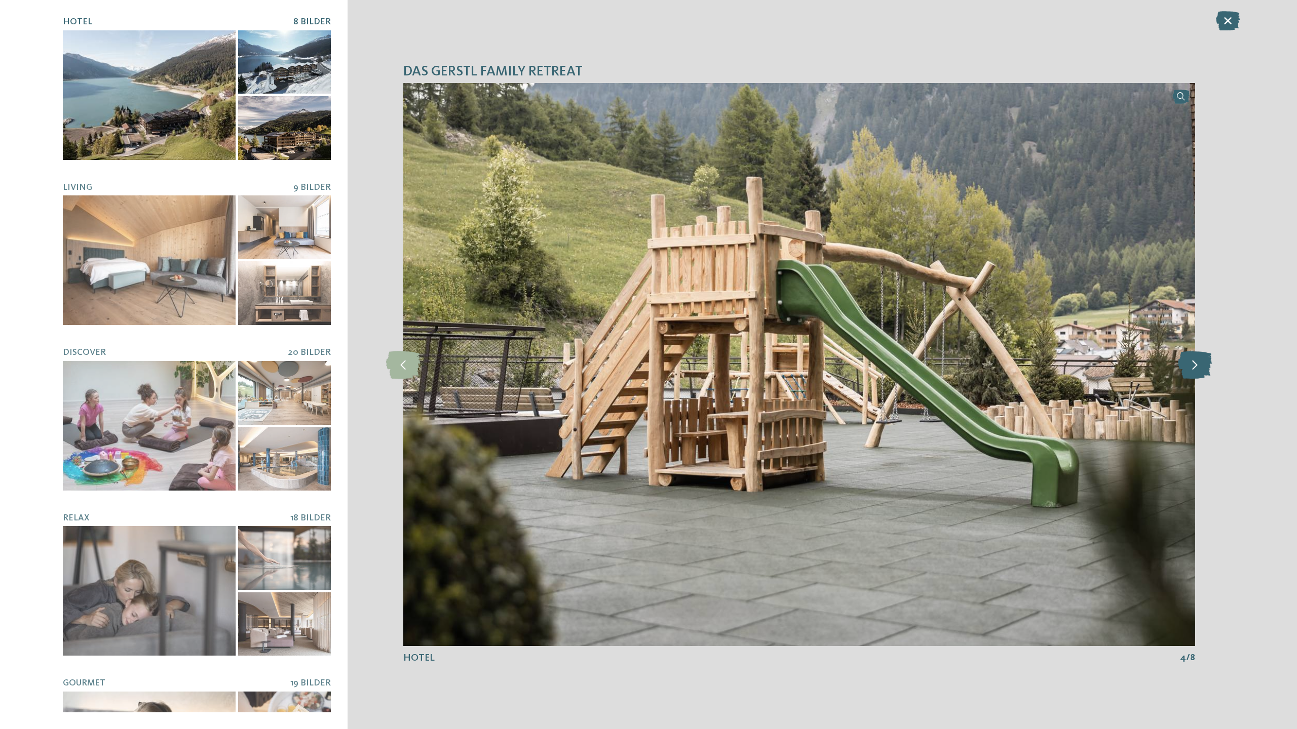
click at [1195, 365] on icon at bounding box center [1195, 364] width 34 height 28
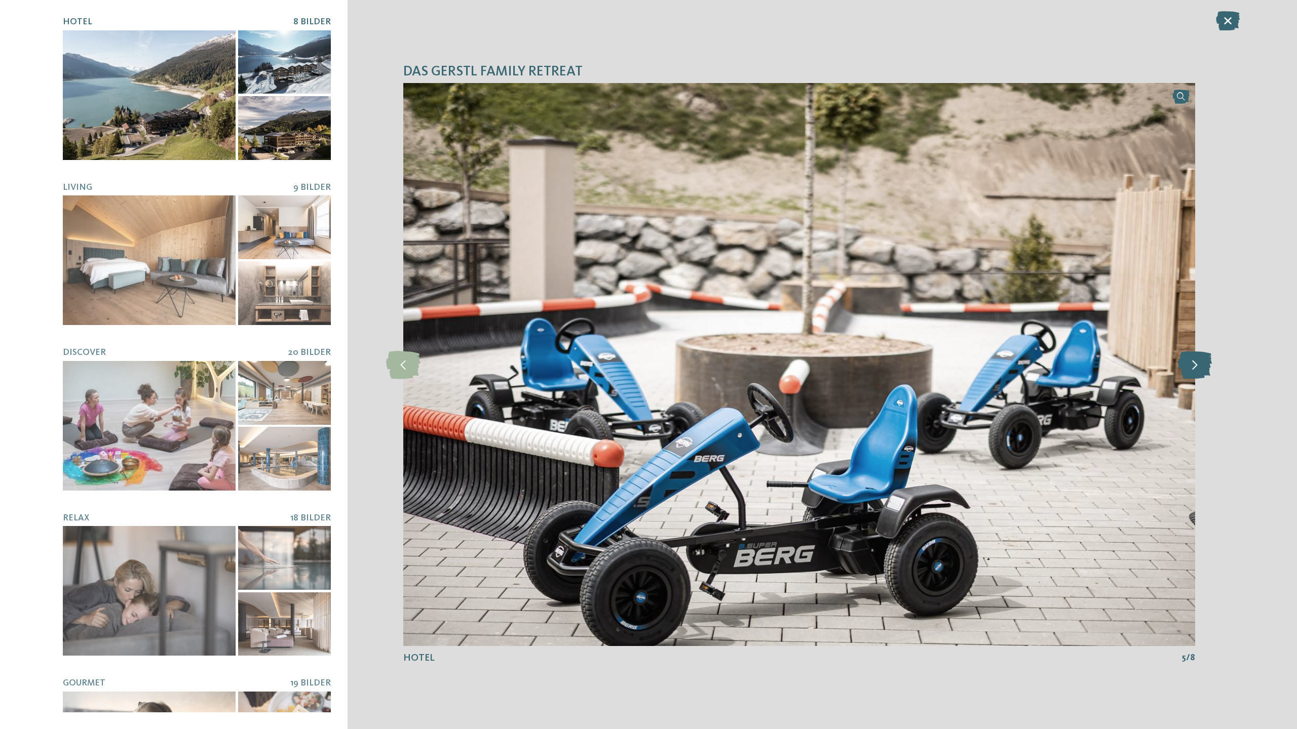
click at [1195, 365] on icon at bounding box center [1195, 364] width 34 height 28
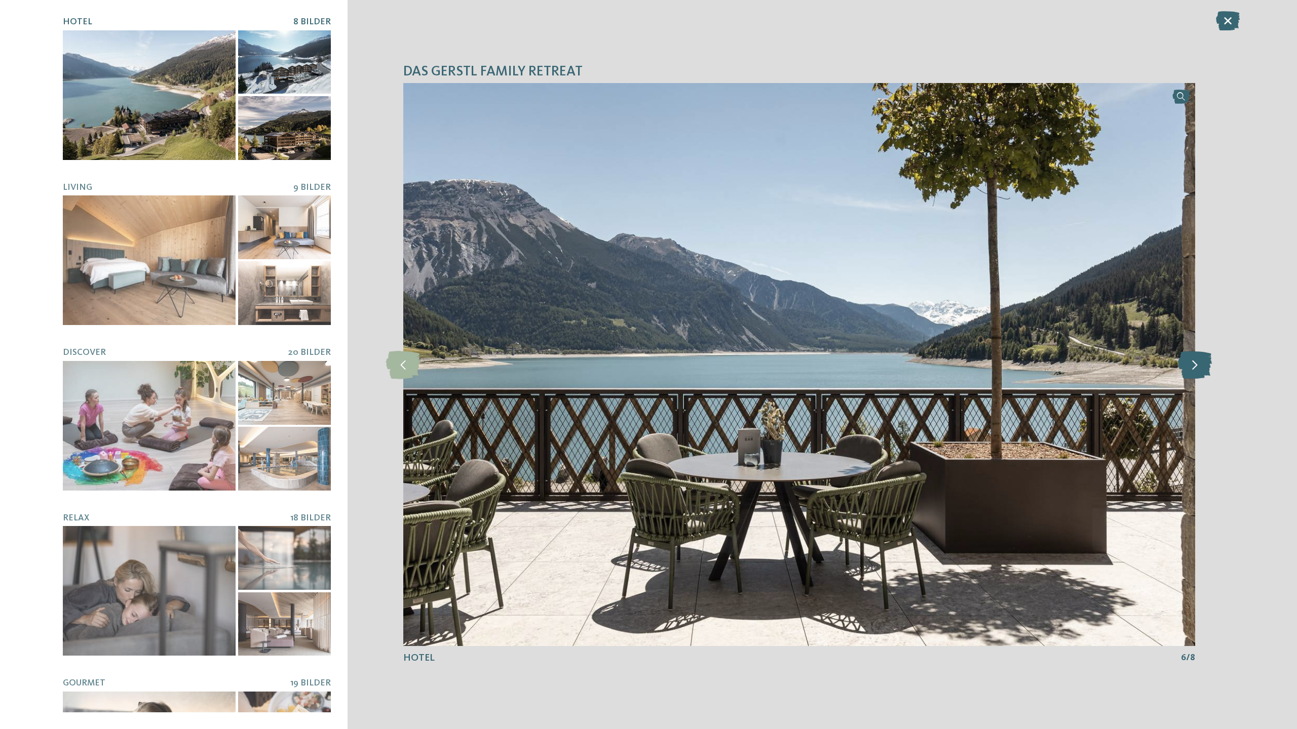
click at [1195, 365] on icon at bounding box center [1195, 364] width 34 height 28
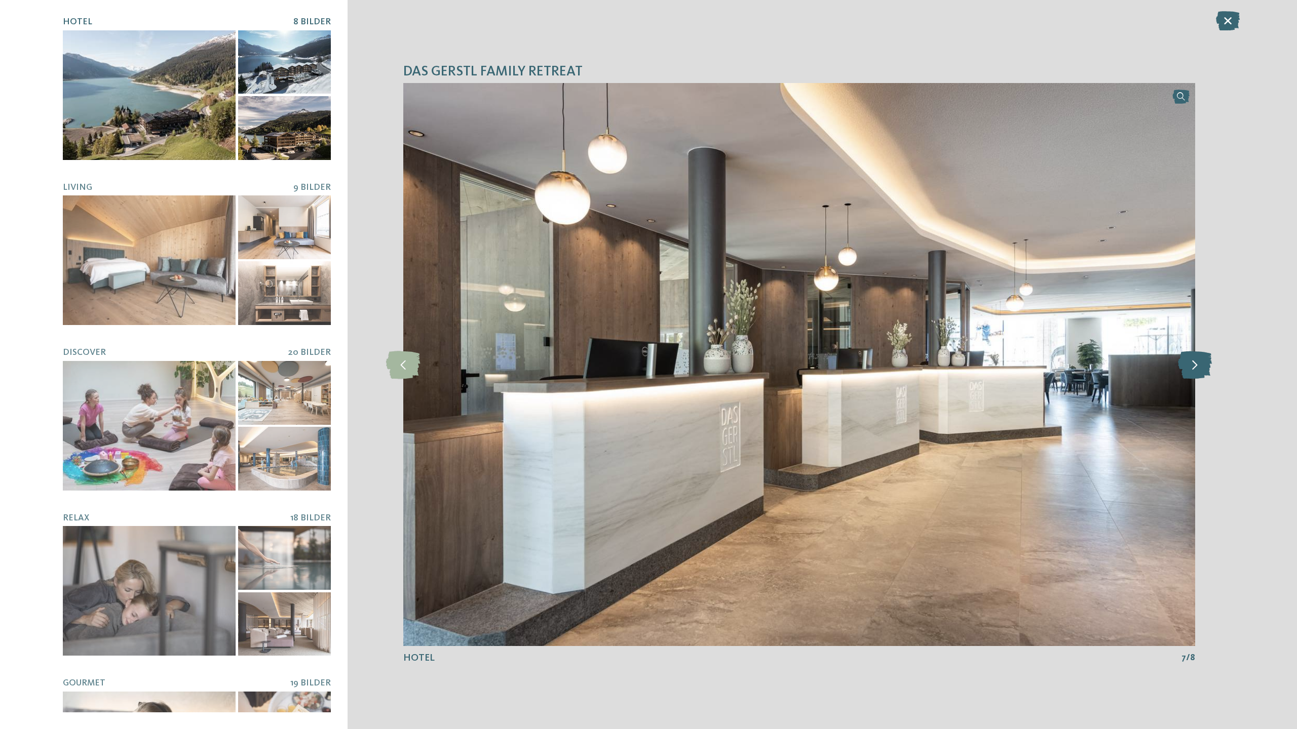
click at [1195, 365] on icon at bounding box center [1195, 364] width 34 height 28
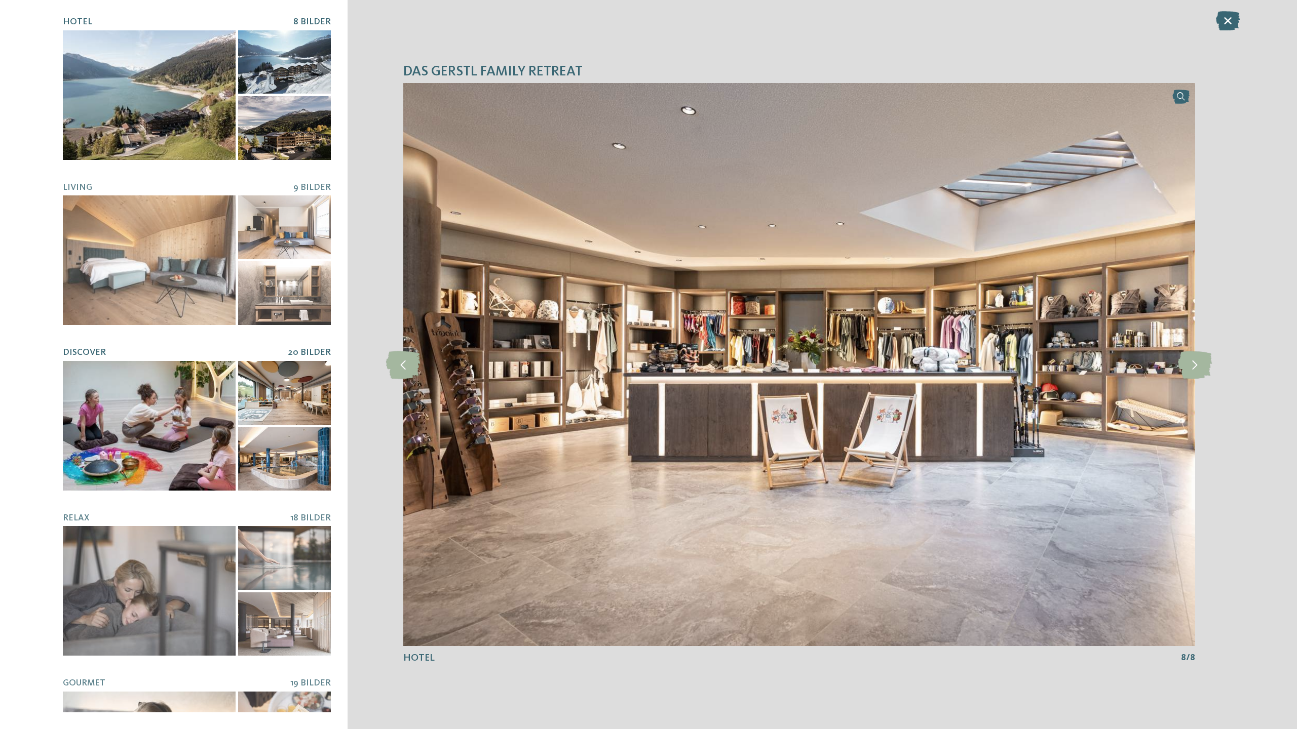
click at [297, 353] on span "20 Bilder" at bounding box center [309, 352] width 43 height 9
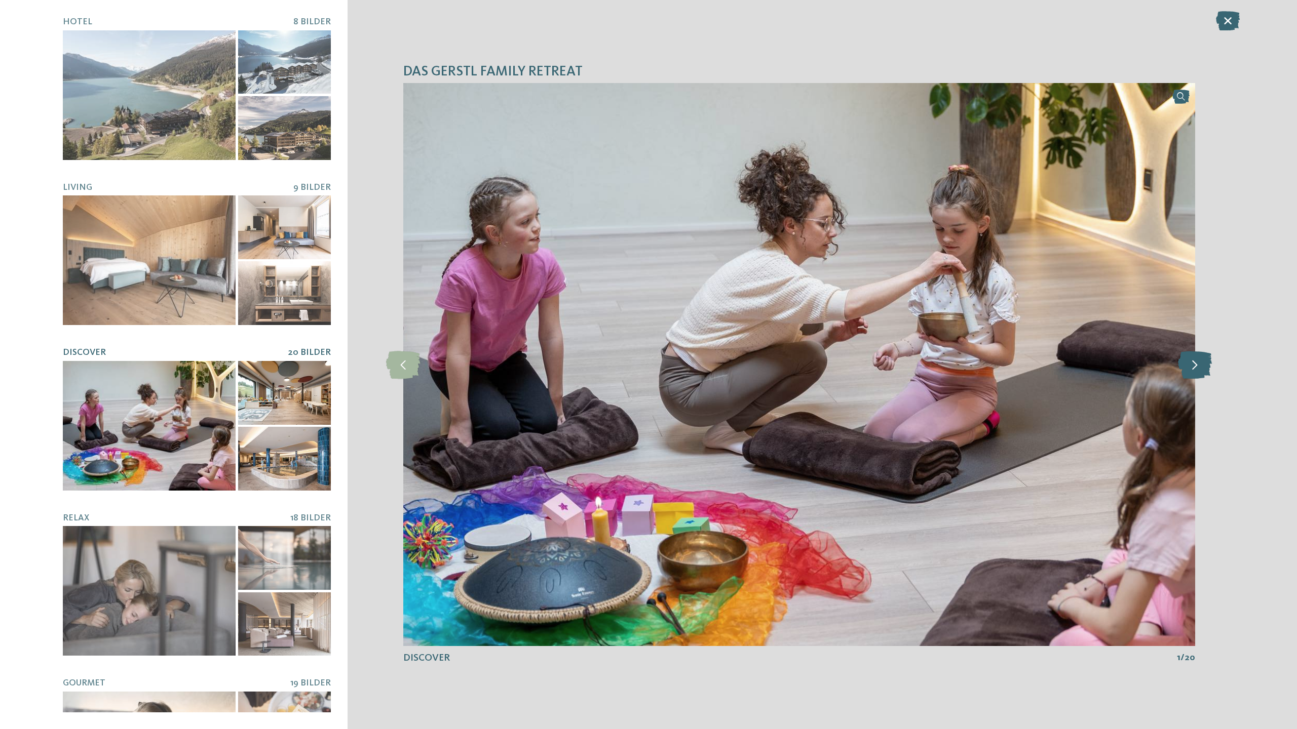
click at [1201, 360] on icon at bounding box center [1195, 364] width 34 height 28
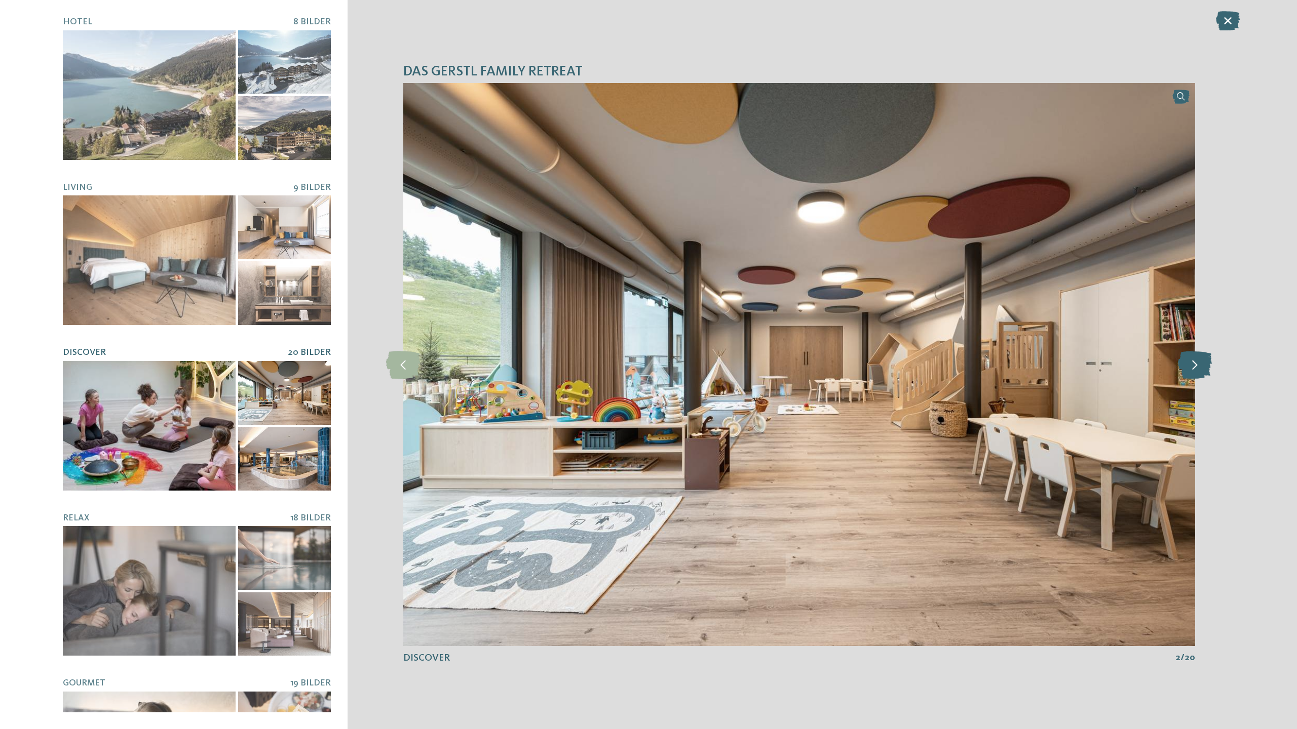
click at [1201, 360] on icon at bounding box center [1195, 364] width 34 height 28
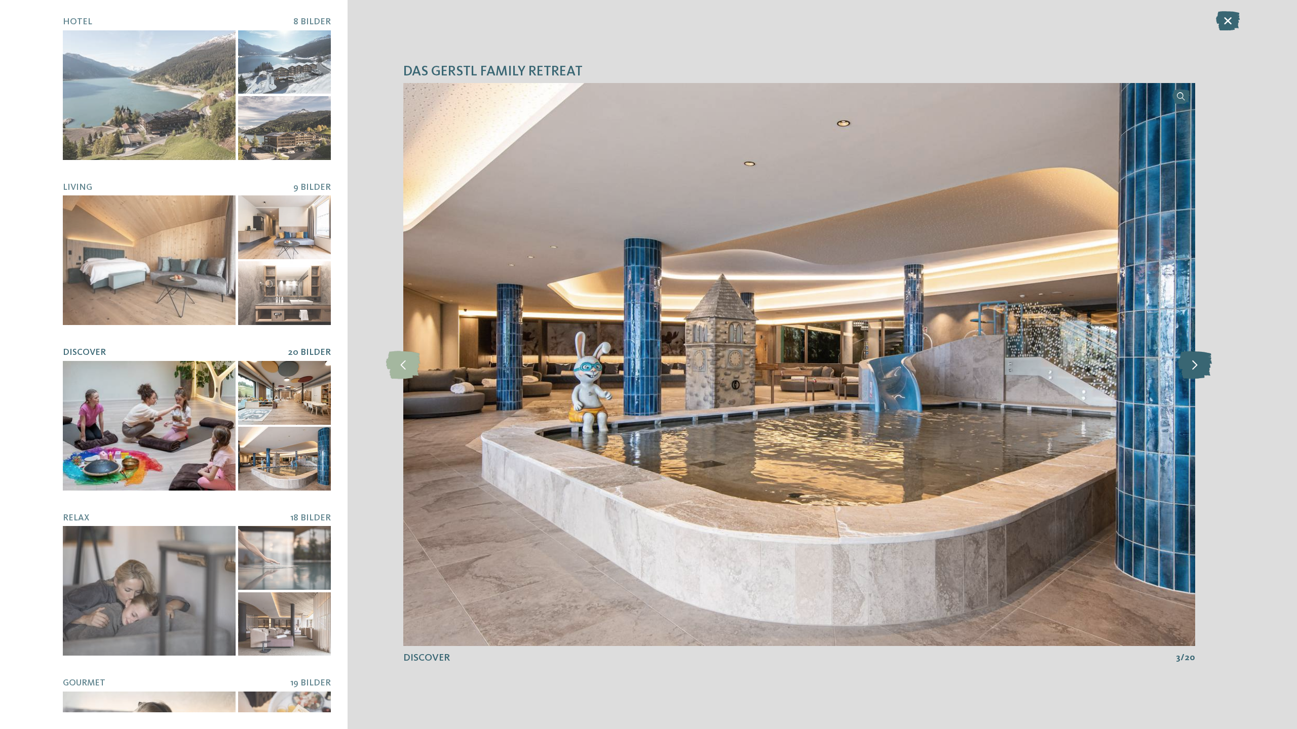
click at [1201, 360] on icon at bounding box center [1195, 364] width 34 height 28
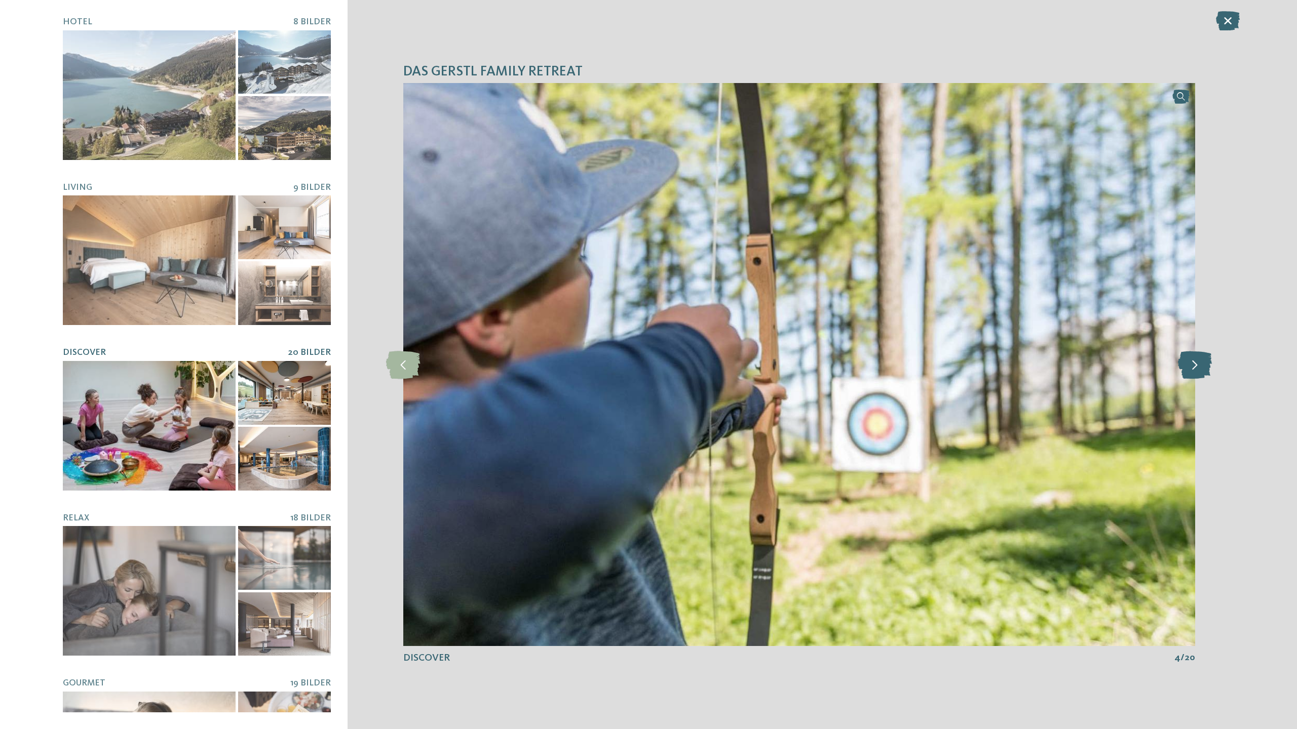
click at [1201, 360] on icon at bounding box center [1195, 364] width 34 height 28
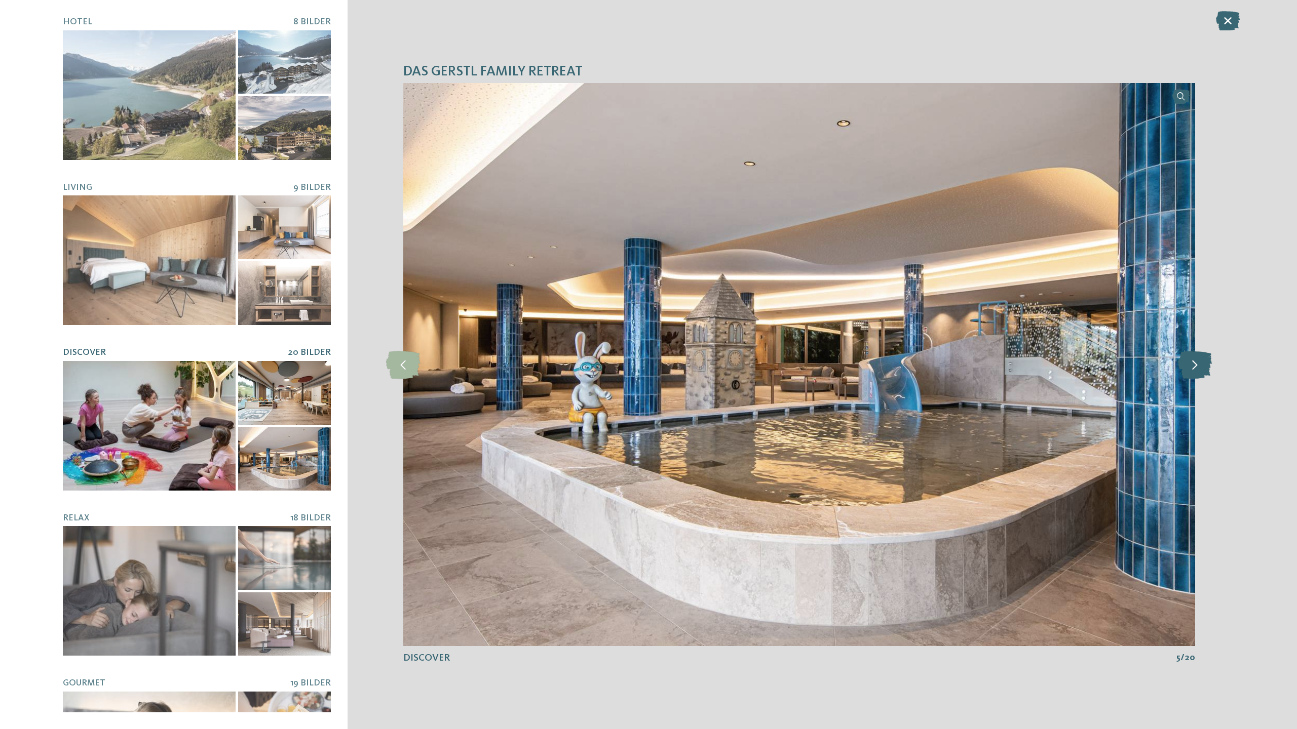
click at [1201, 360] on icon at bounding box center [1195, 364] width 34 height 28
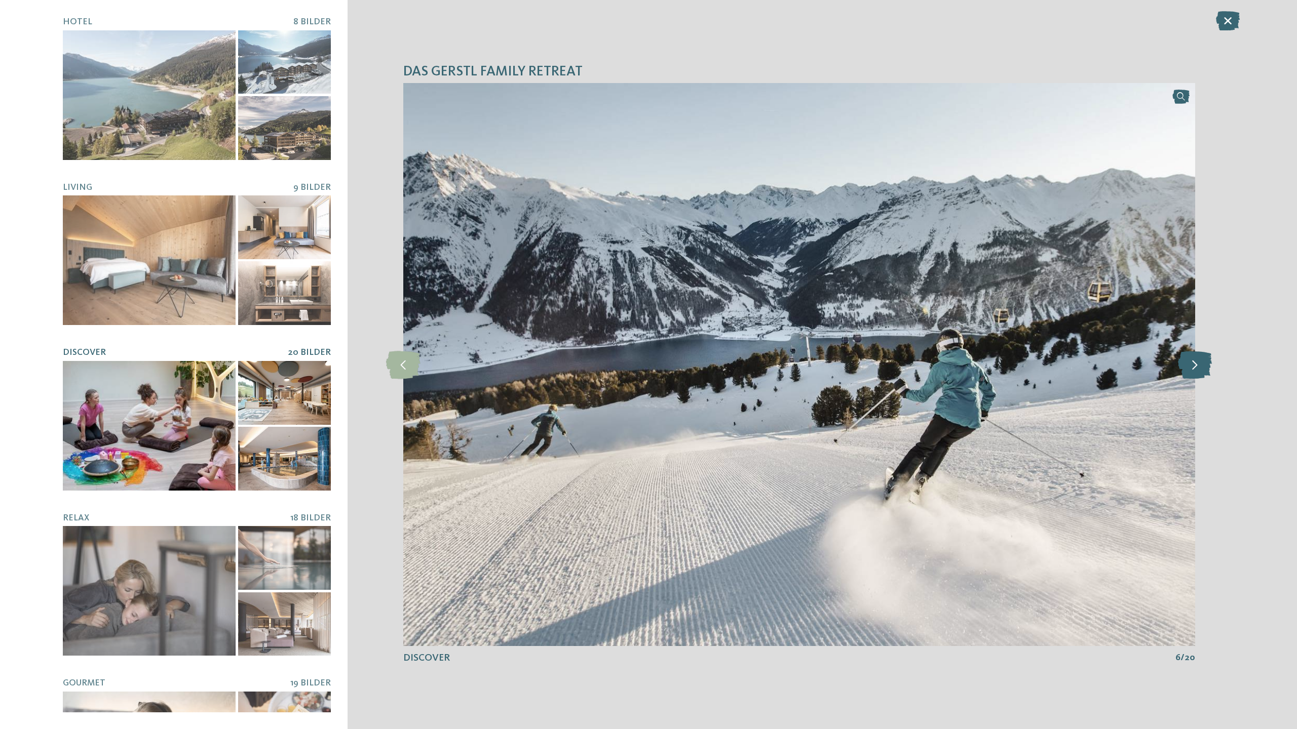
click at [1201, 360] on icon at bounding box center [1195, 364] width 34 height 28
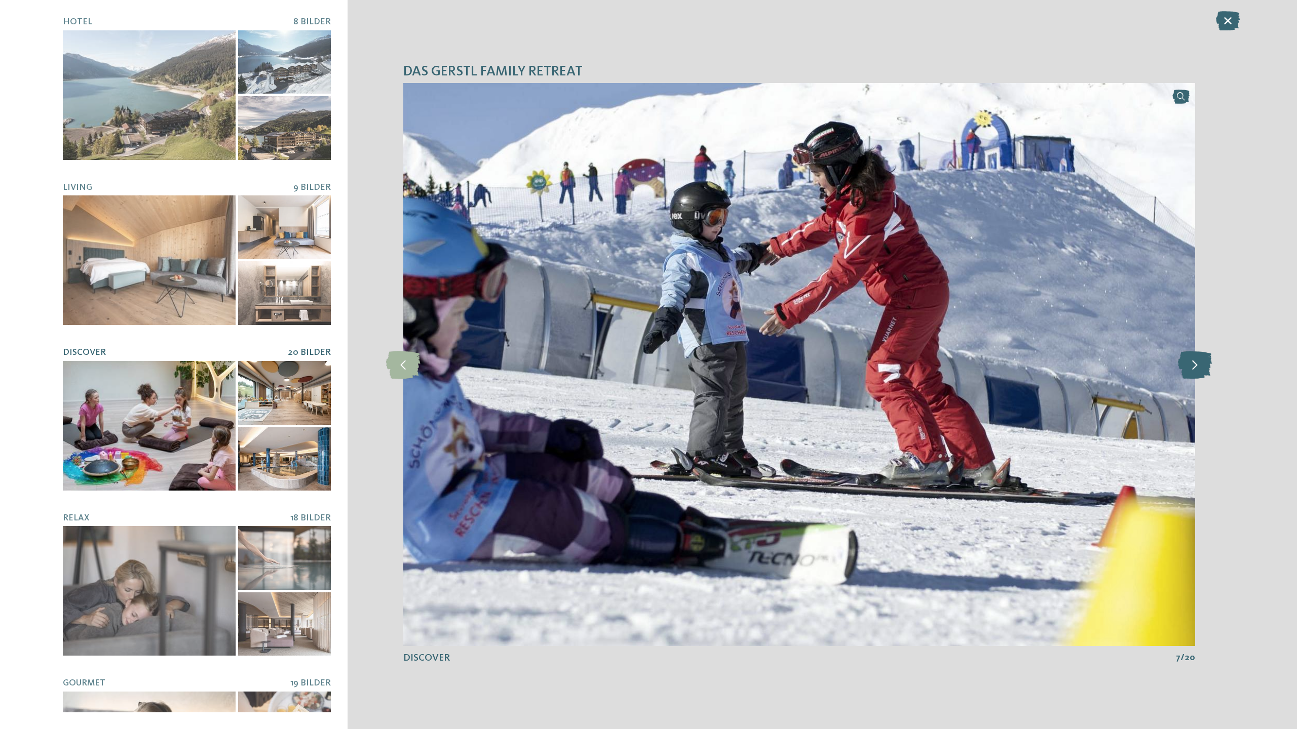
click at [1201, 360] on icon at bounding box center [1195, 364] width 34 height 28
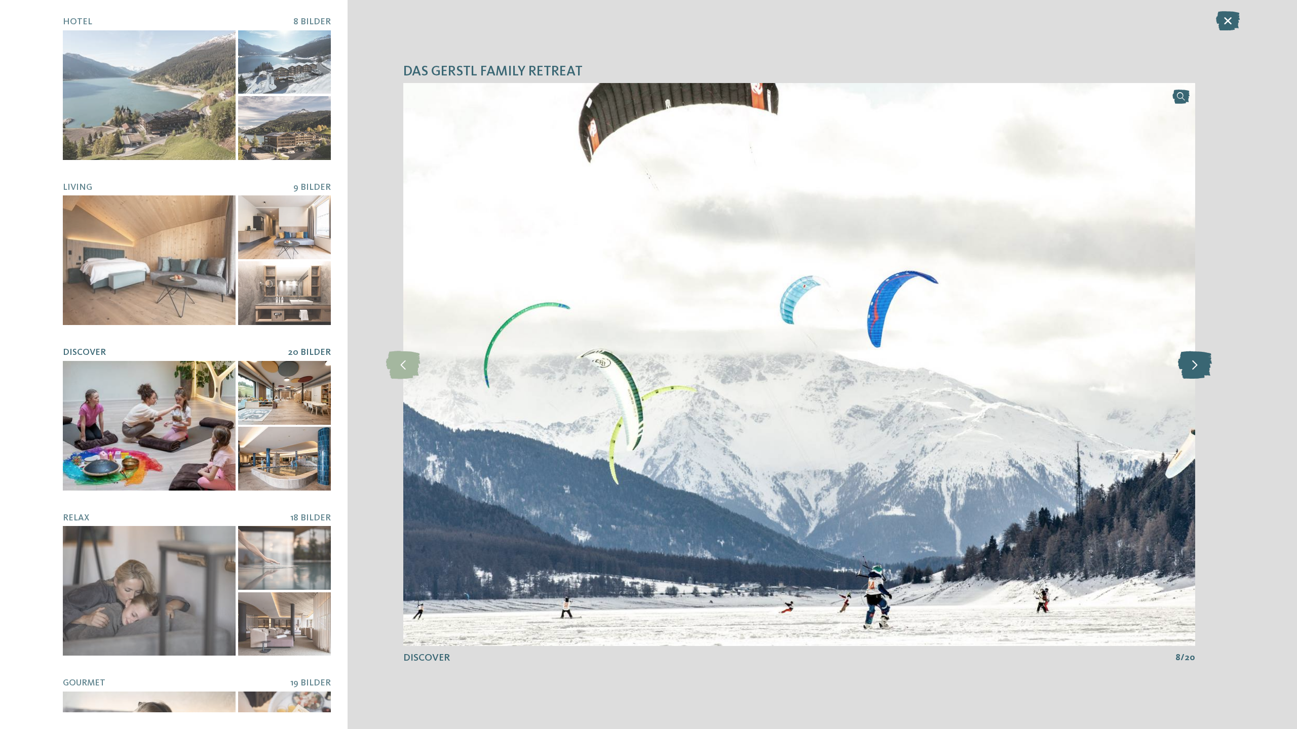
click at [1201, 360] on icon at bounding box center [1195, 364] width 34 height 28
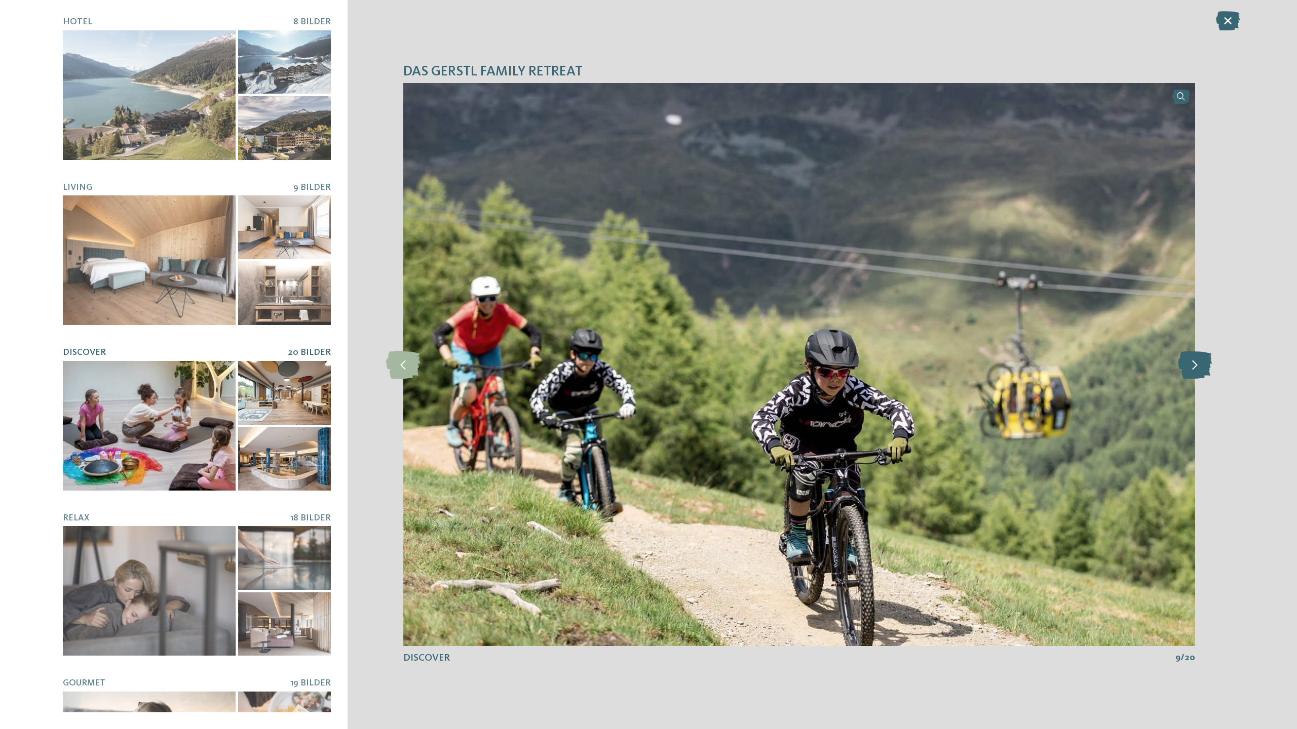
click at [1201, 360] on icon at bounding box center [1195, 364] width 34 height 28
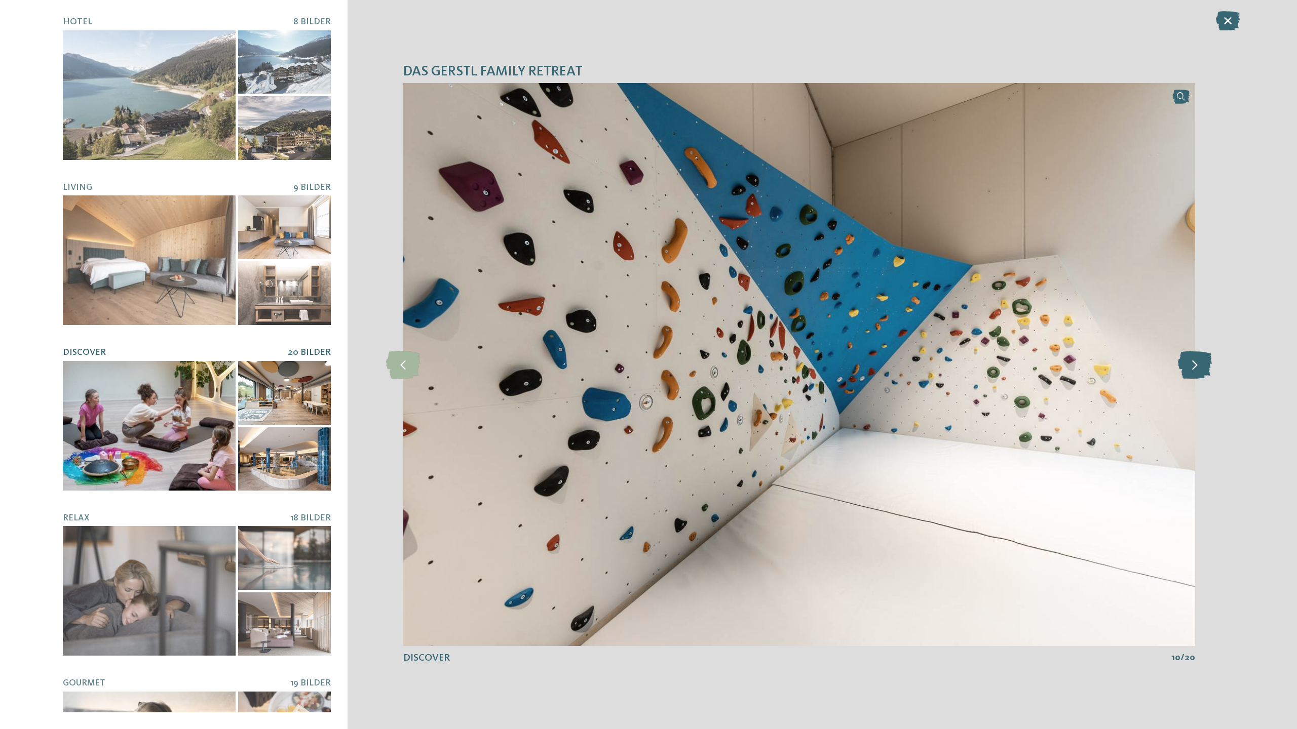
click at [1201, 360] on icon at bounding box center [1195, 364] width 34 height 28
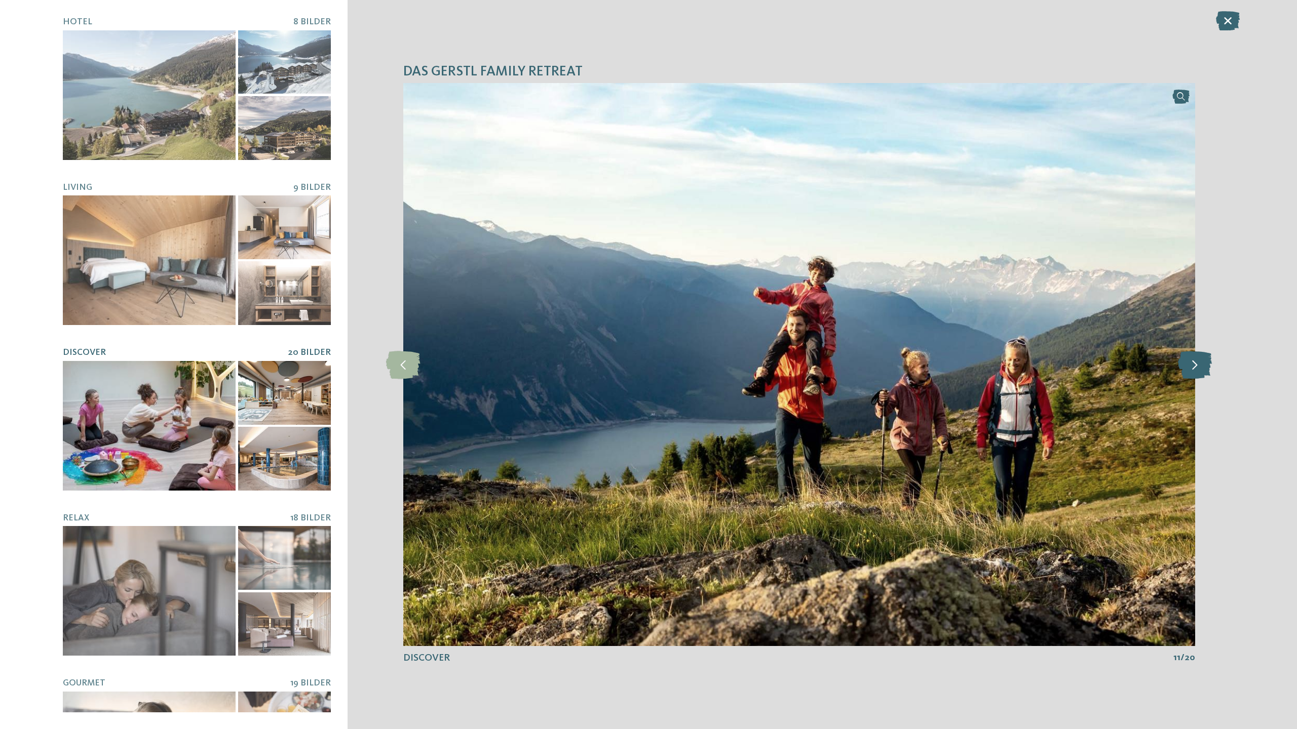
click at [1201, 360] on icon at bounding box center [1195, 364] width 34 height 28
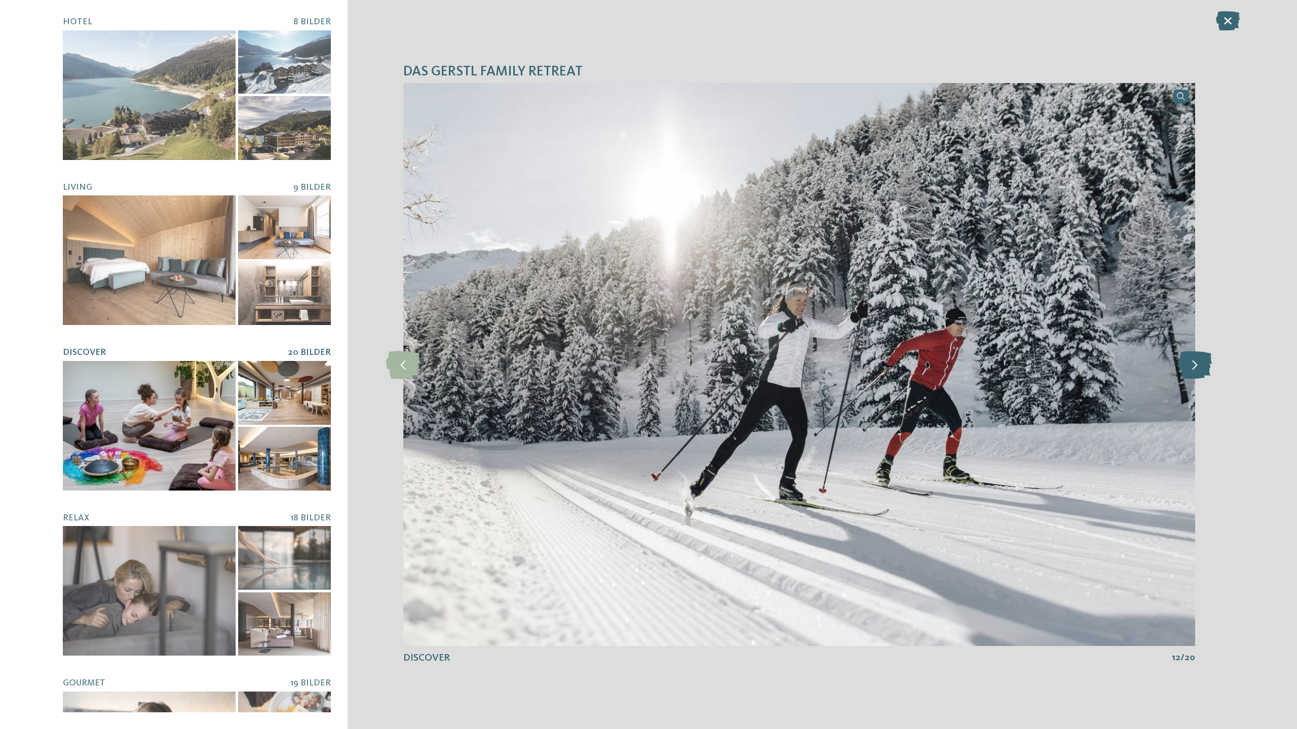
click at [1201, 360] on icon at bounding box center [1195, 364] width 34 height 28
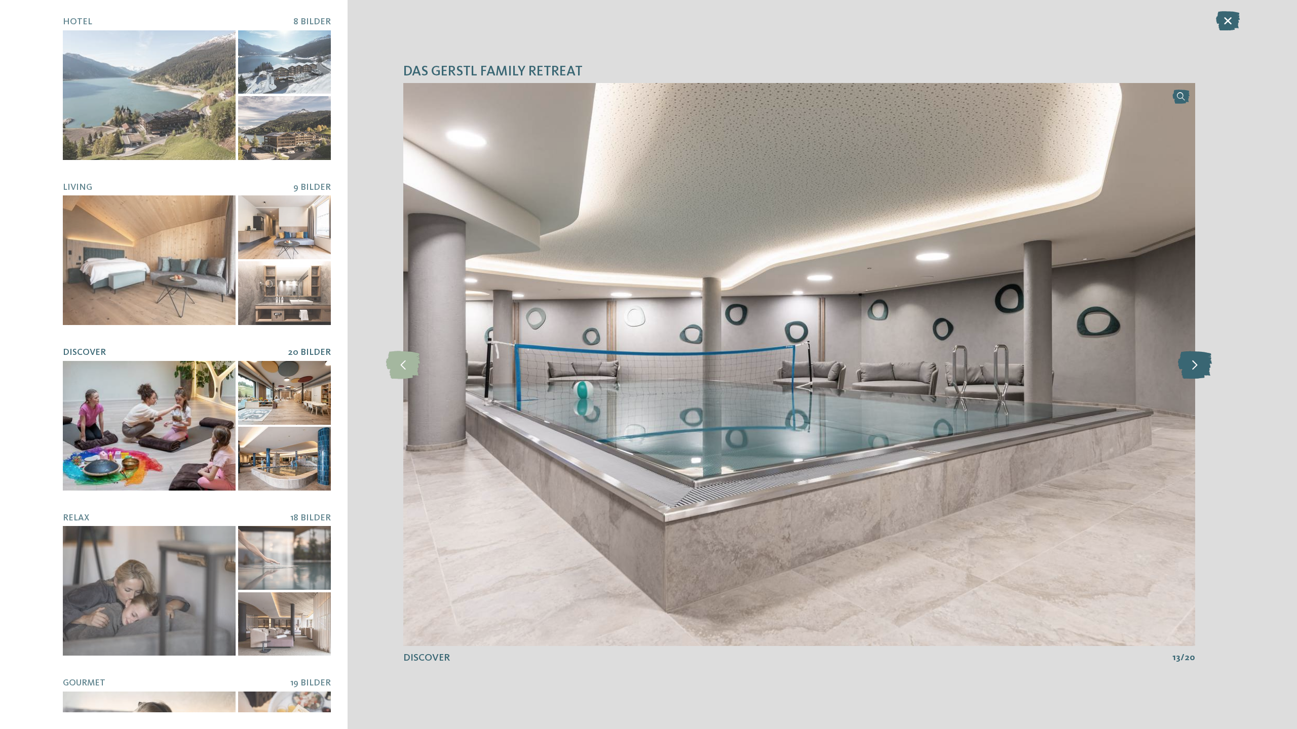
click at [1201, 360] on icon at bounding box center [1195, 364] width 34 height 28
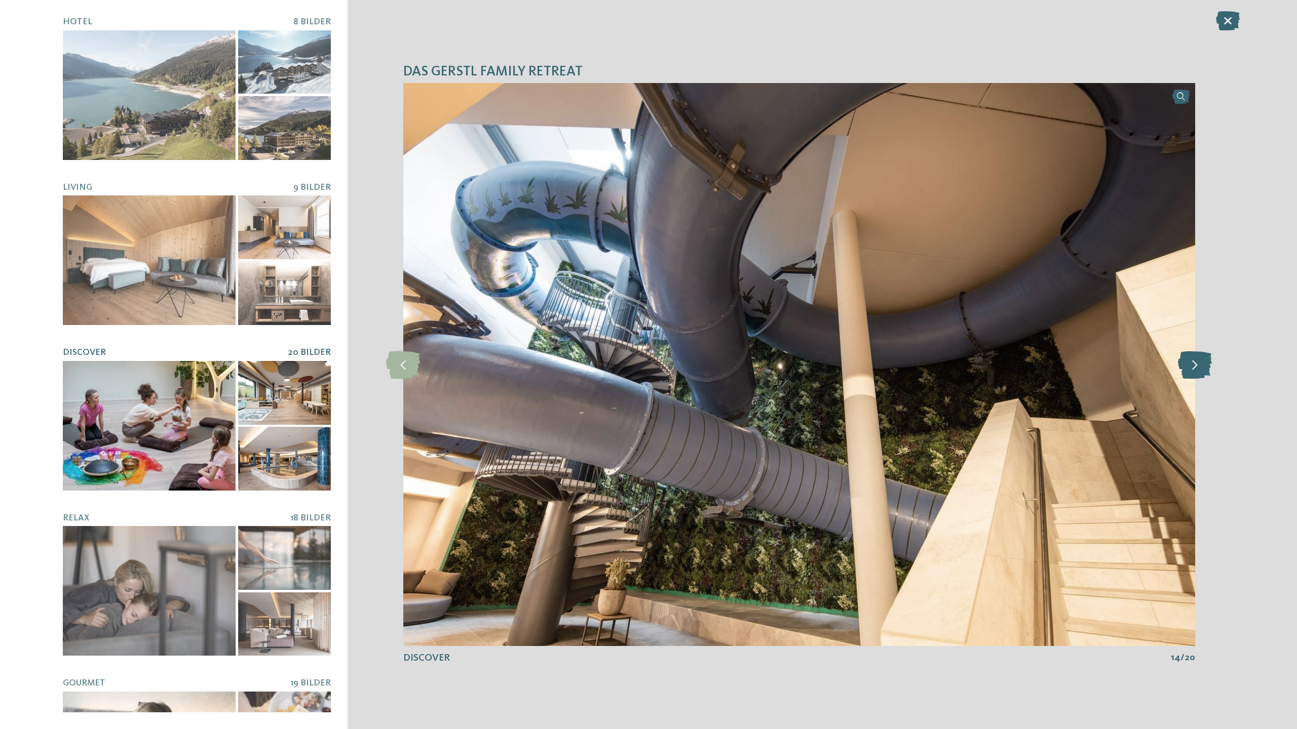
click at [1201, 360] on icon at bounding box center [1195, 364] width 34 height 28
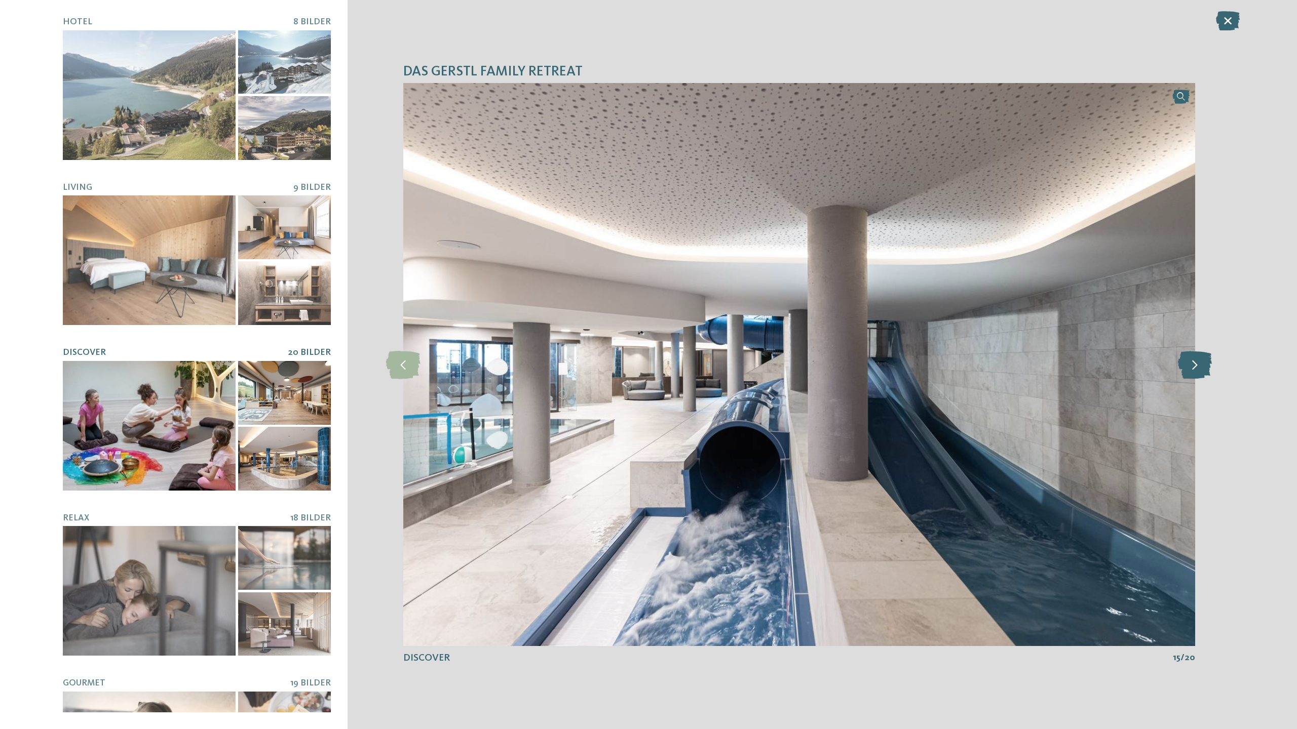
click at [1201, 360] on icon at bounding box center [1195, 364] width 34 height 28
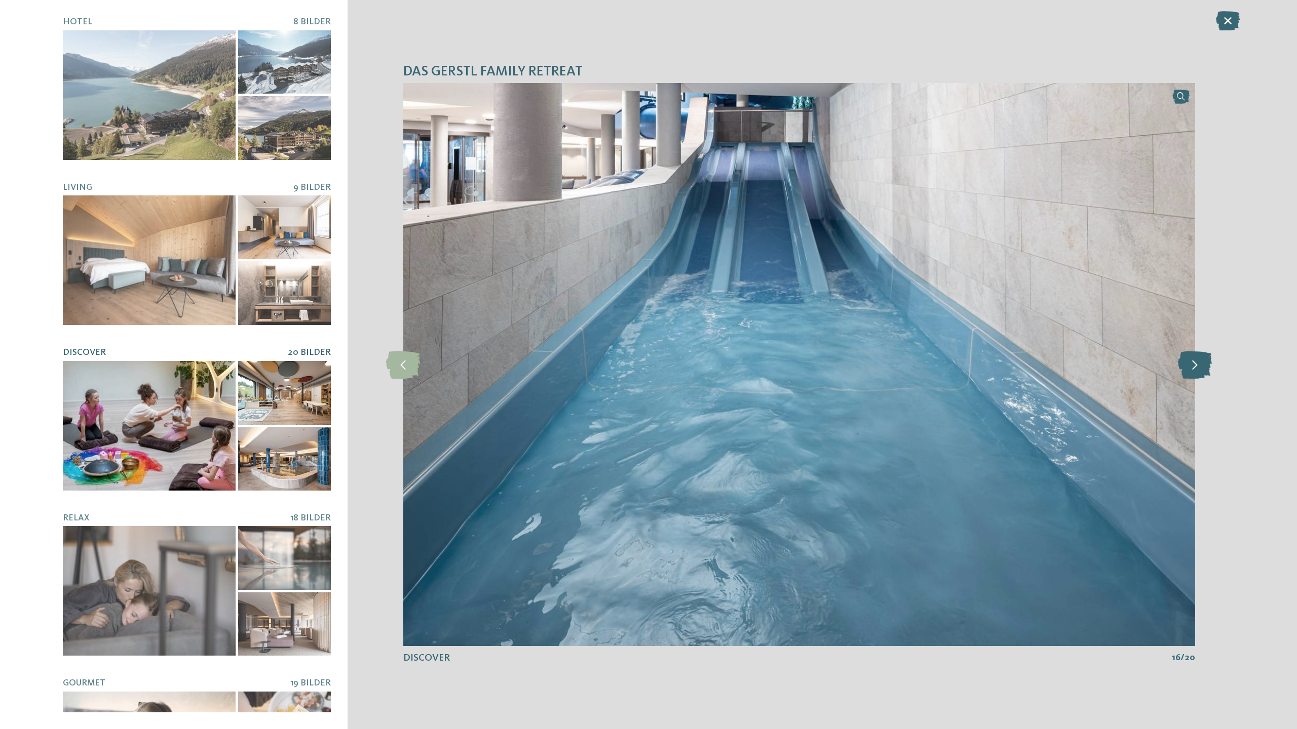
click at [1201, 360] on icon at bounding box center [1195, 364] width 34 height 28
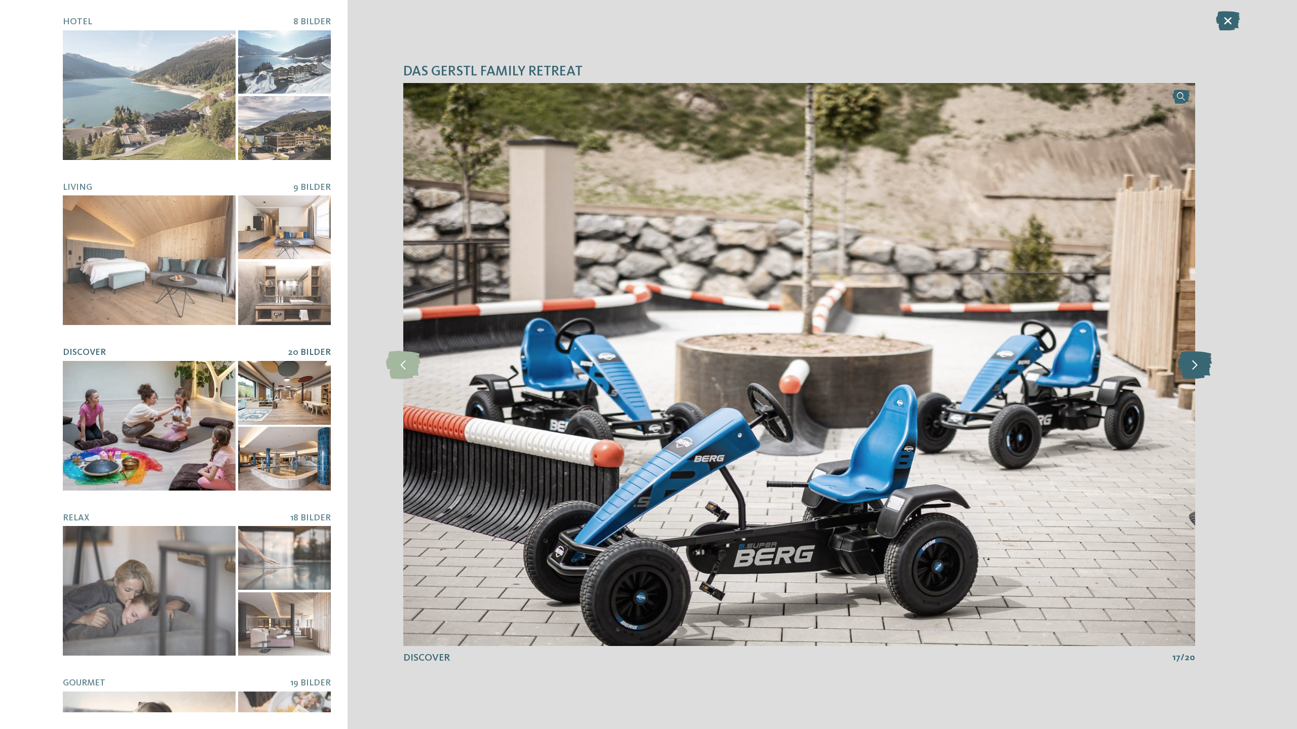
click at [1201, 360] on icon at bounding box center [1195, 364] width 34 height 28
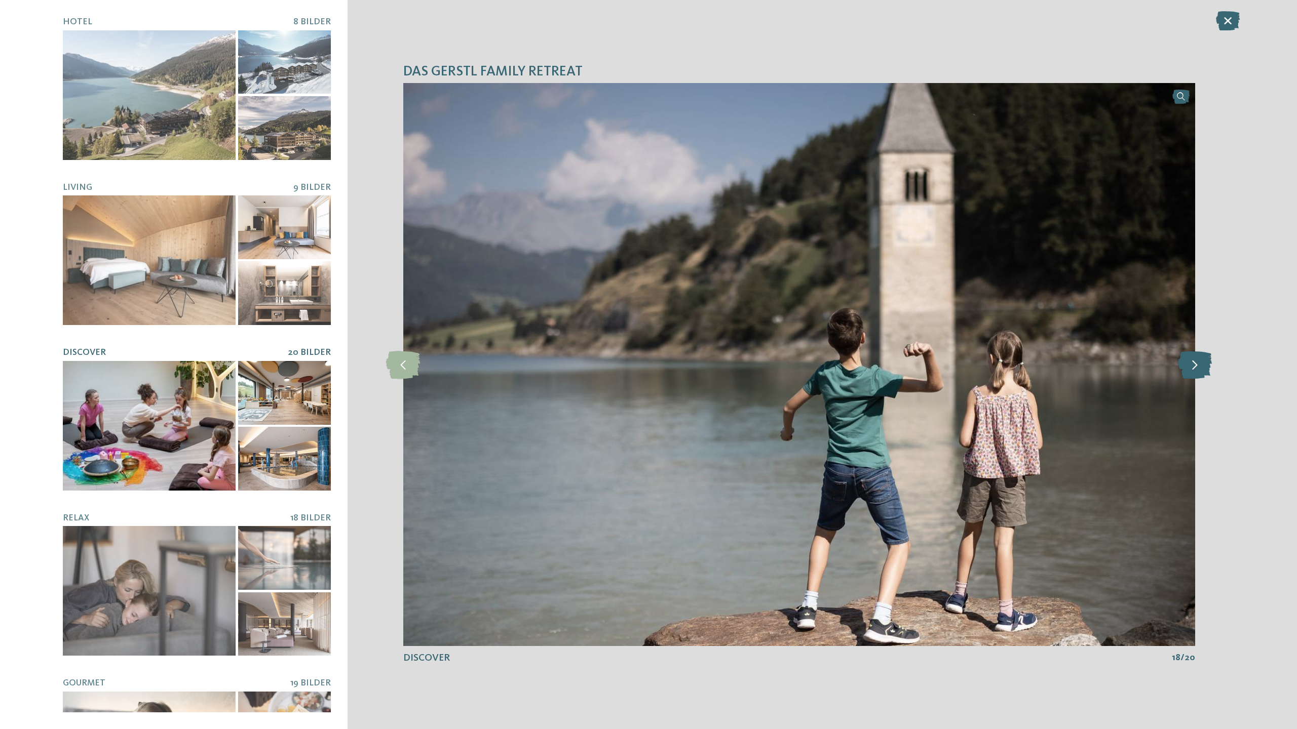
click at [1201, 360] on icon at bounding box center [1195, 364] width 34 height 28
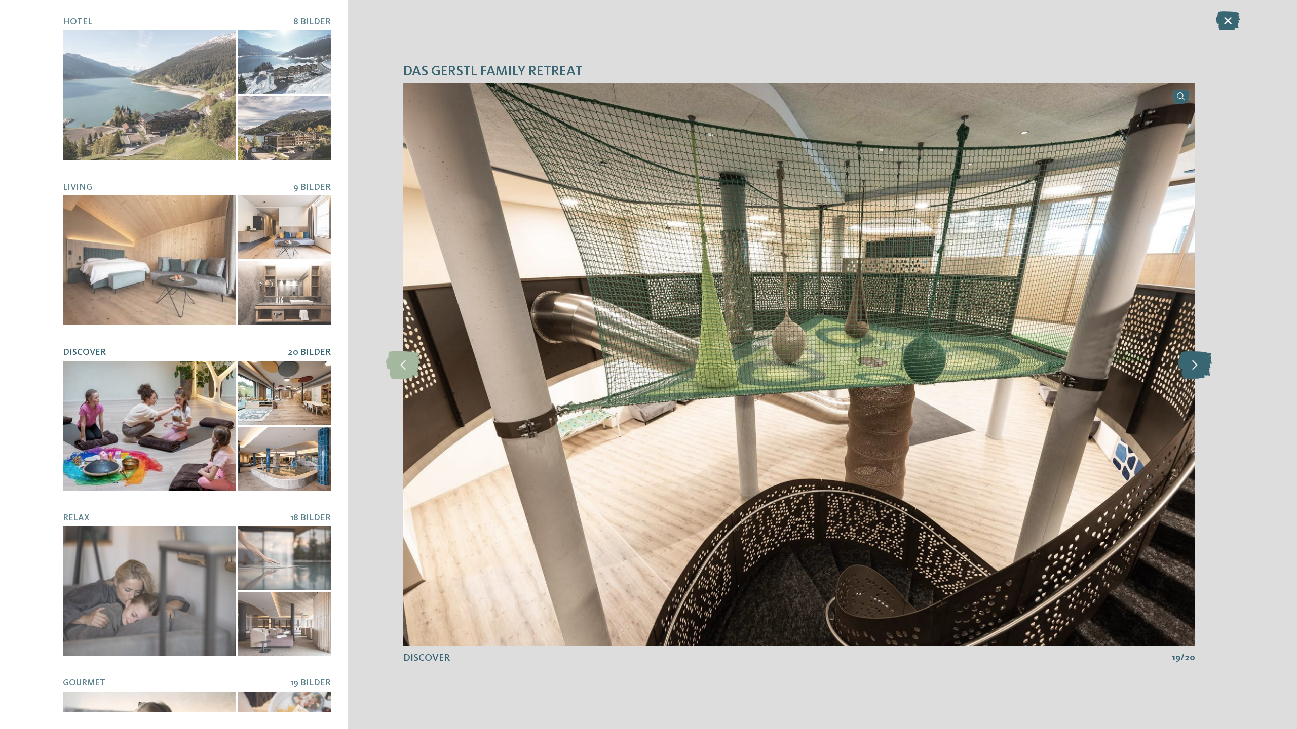
click at [1201, 360] on icon at bounding box center [1195, 364] width 34 height 28
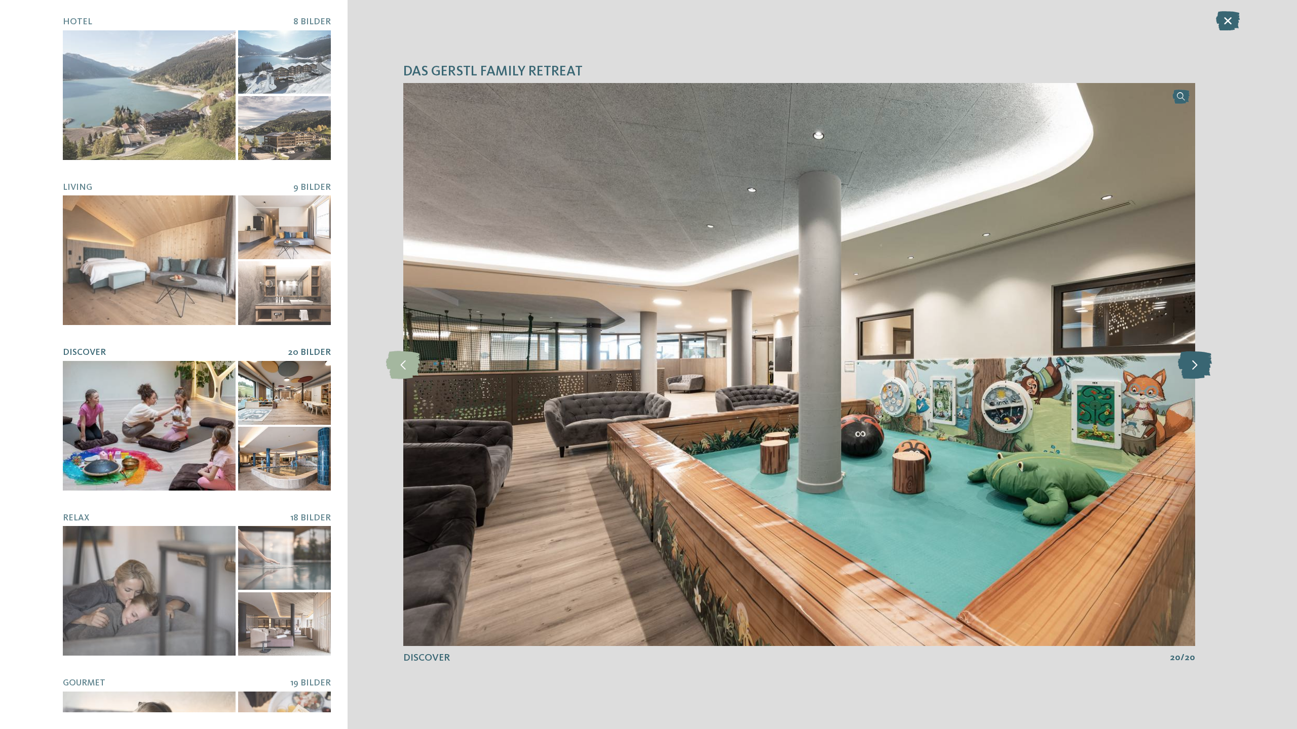
click at [1201, 360] on icon at bounding box center [1195, 364] width 34 height 28
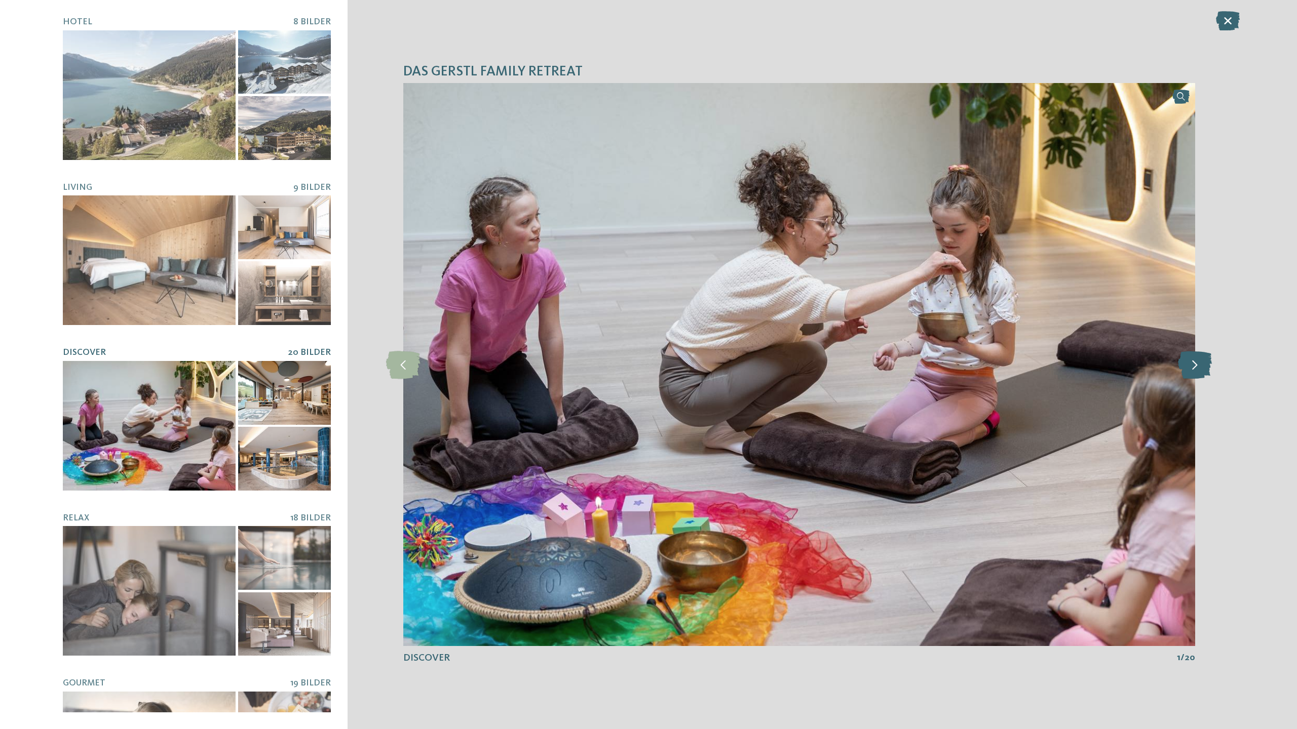
click at [1201, 360] on icon at bounding box center [1195, 364] width 34 height 28
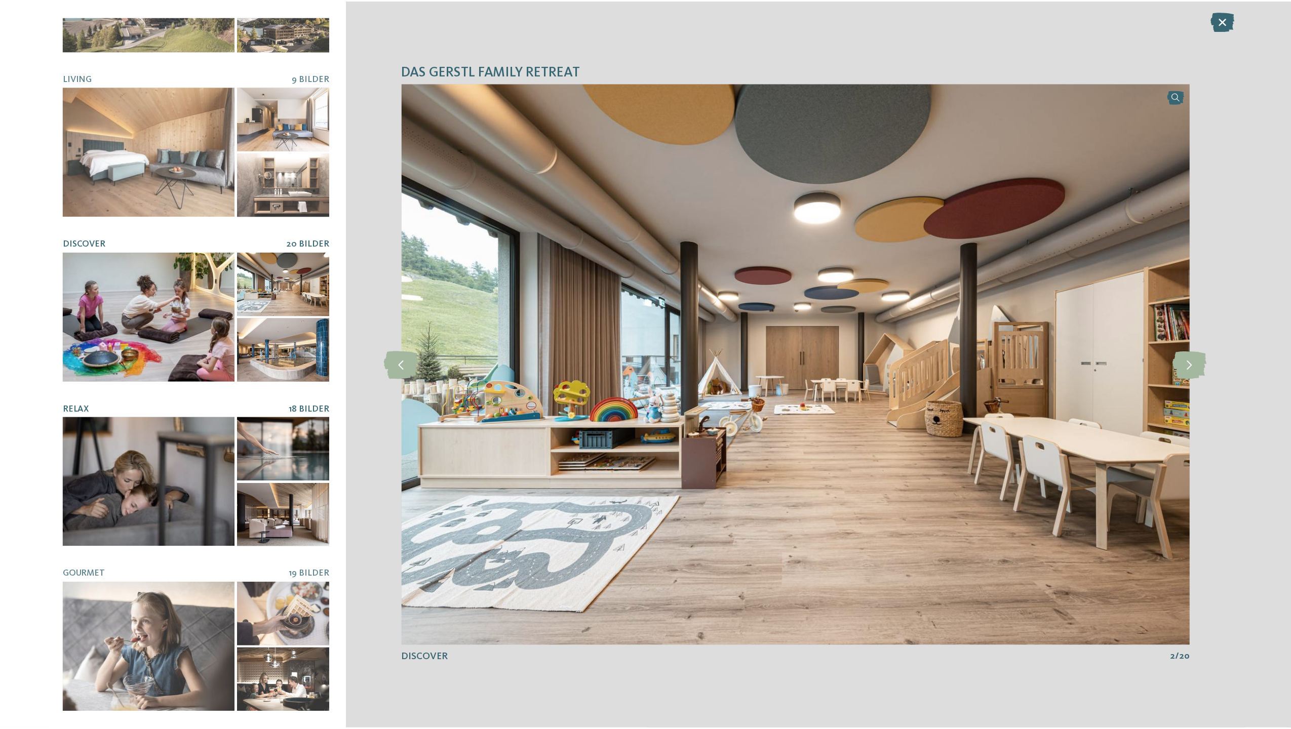
scroll to position [108, 0]
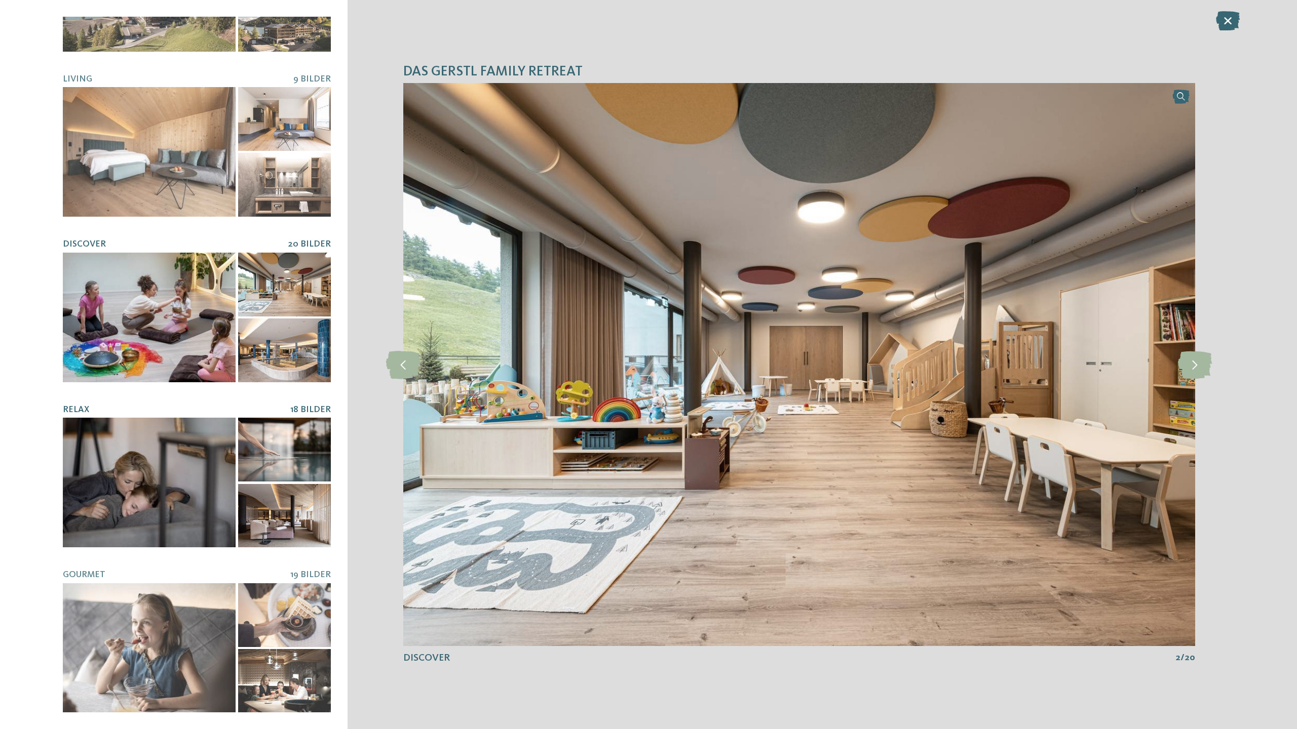
click at [303, 409] on span "18 Bilder" at bounding box center [310, 410] width 41 height 9
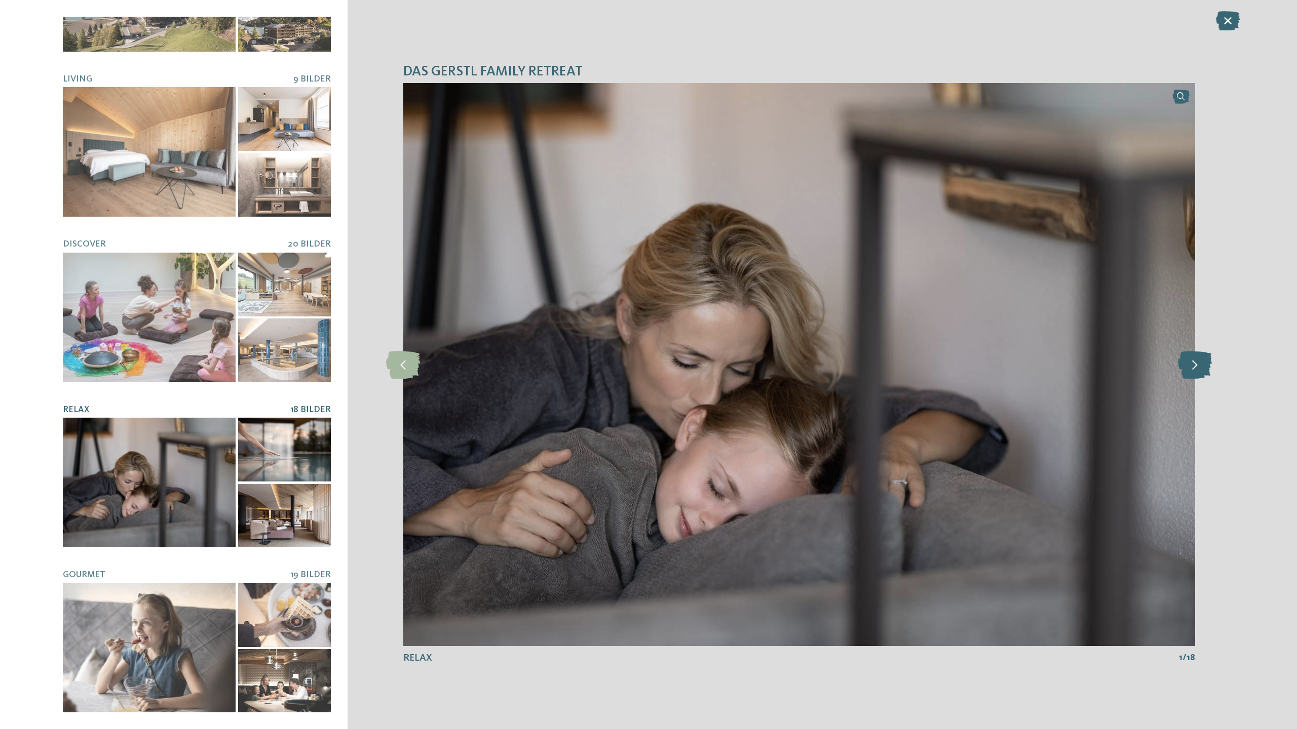
click at [1198, 367] on icon at bounding box center [1195, 364] width 34 height 28
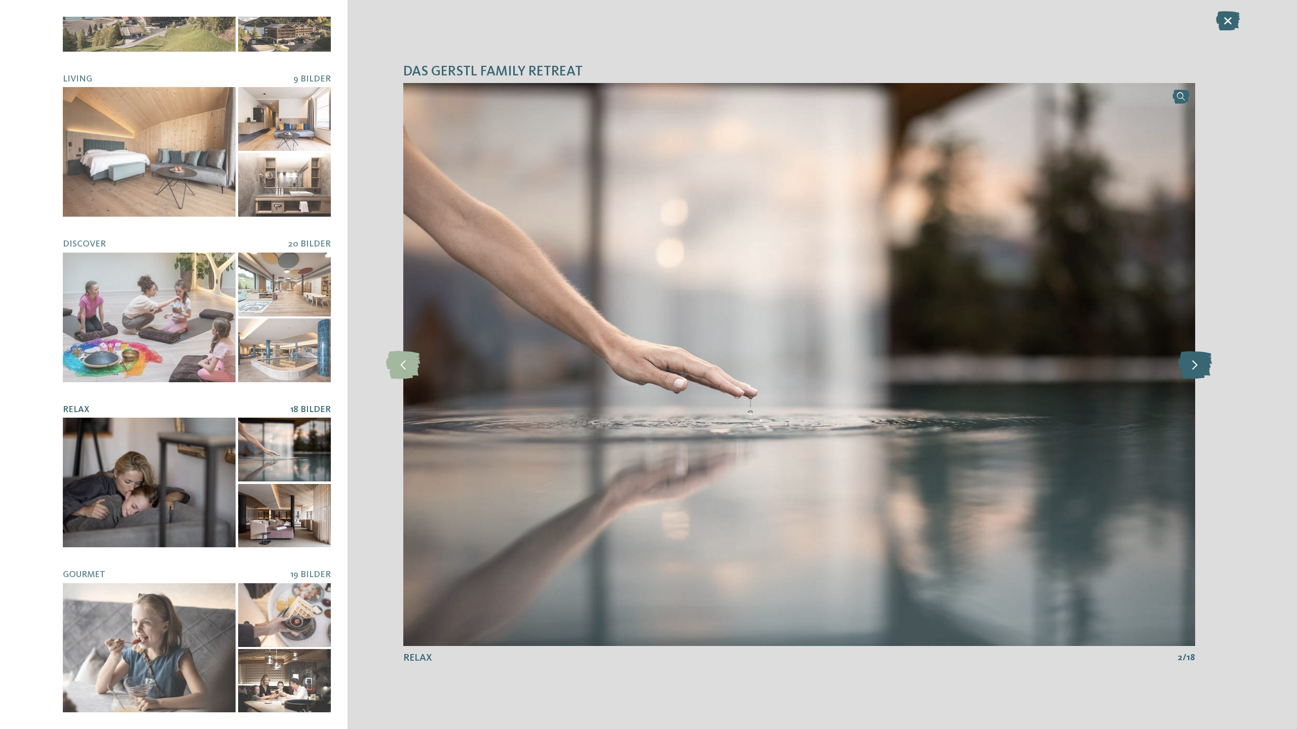
click at [1198, 367] on icon at bounding box center [1195, 364] width 34 height 28
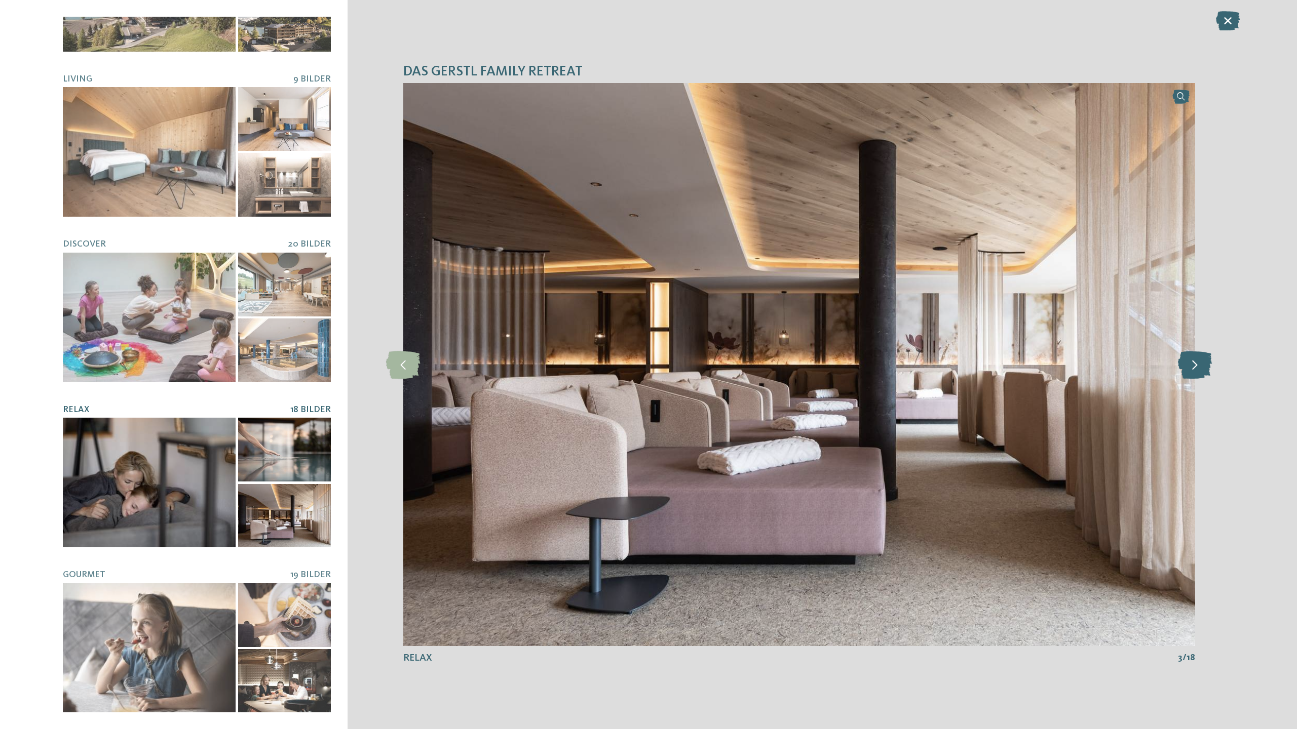
click at [1198, 367] on icon at bounding box center [1195, 364] width 34 height 28
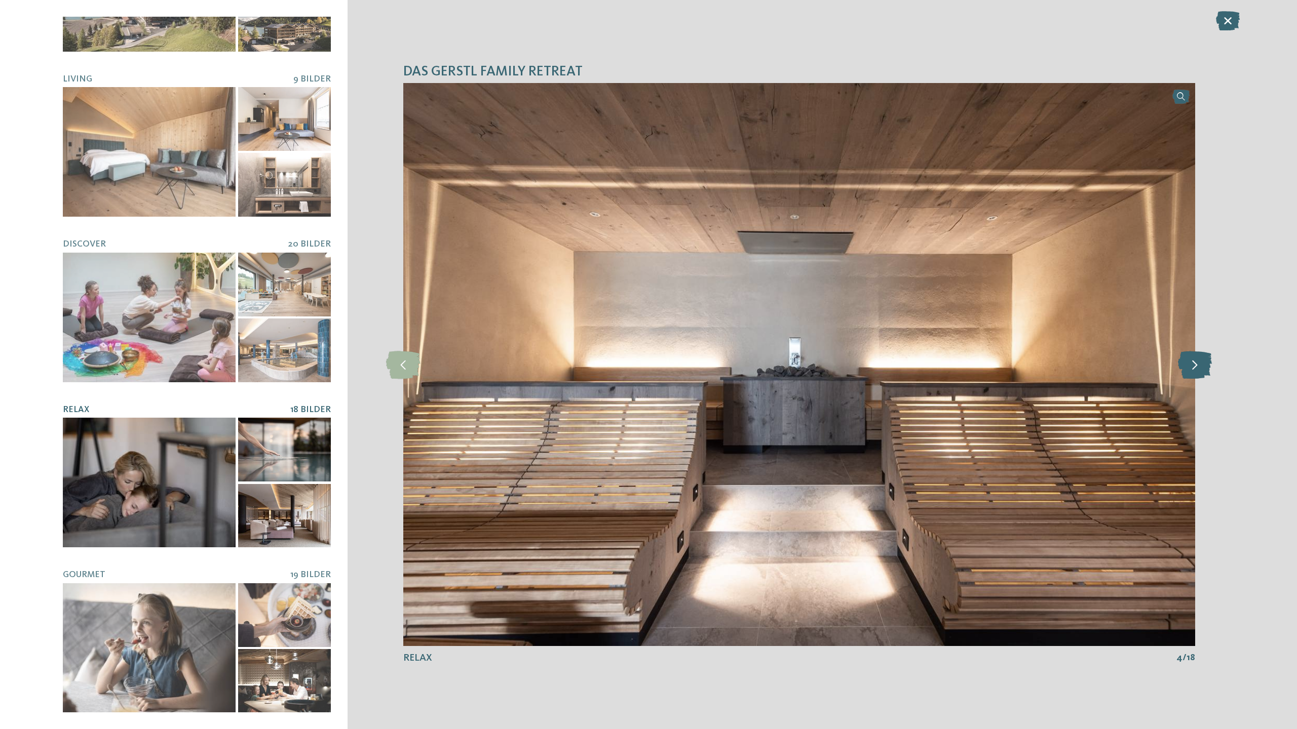
click at [1198, 367] on icon at bounding box center [1195, 364] width 34 height 28
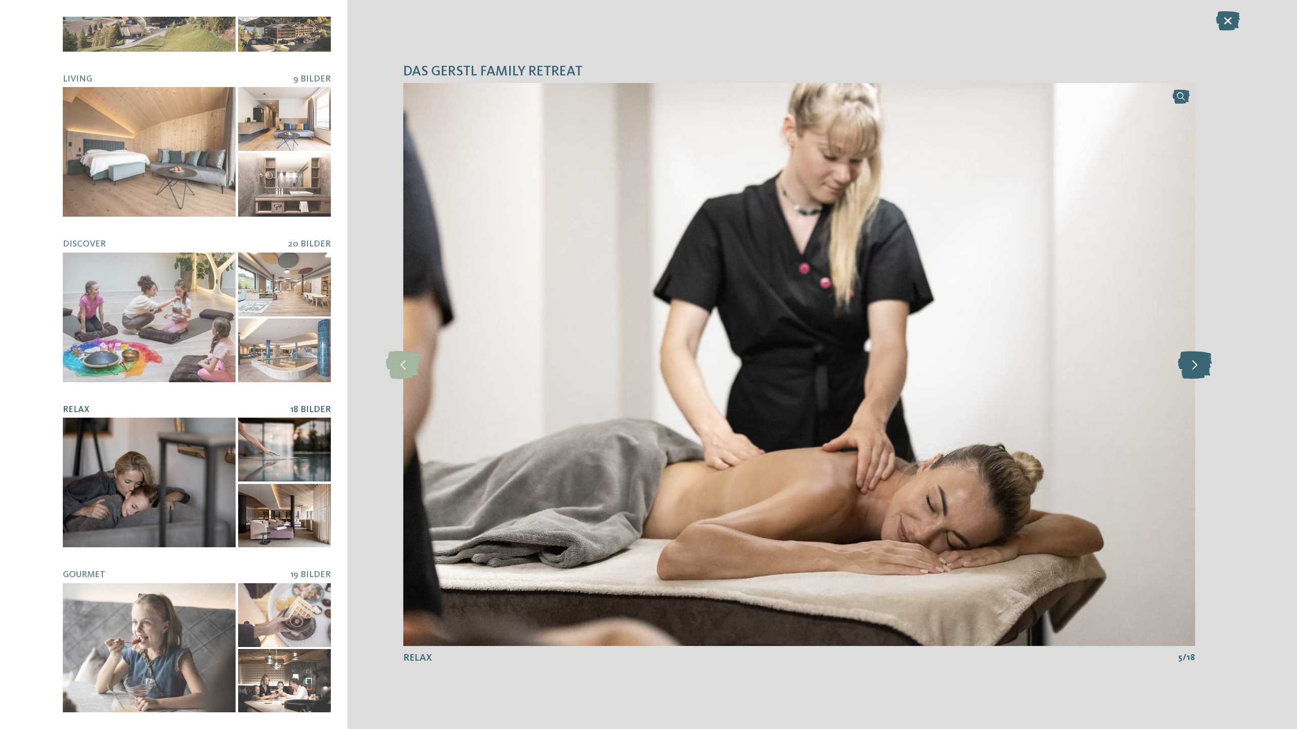
click at [1198, 367] on icon at bounding box center [1195, 364] width 34 height 28
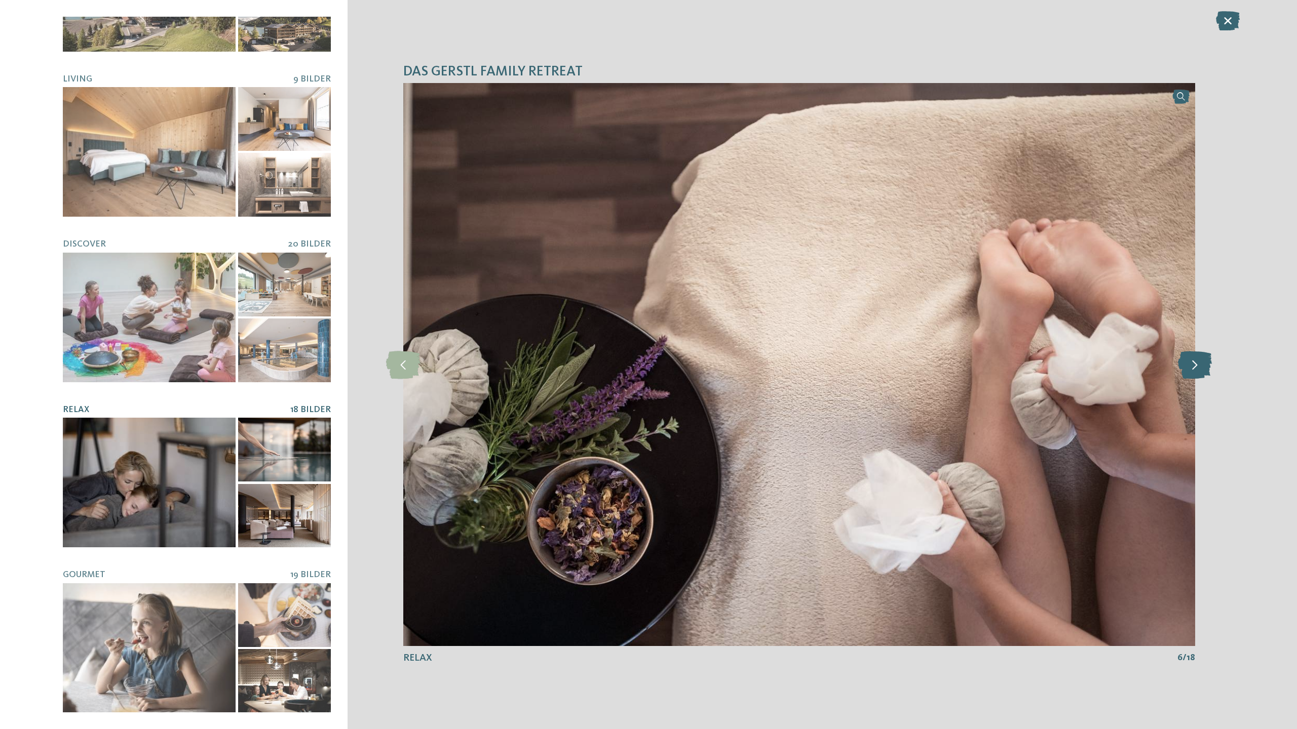
click at [1198, 367] on icon at bounding box center [1195, 364] width 34 height 28
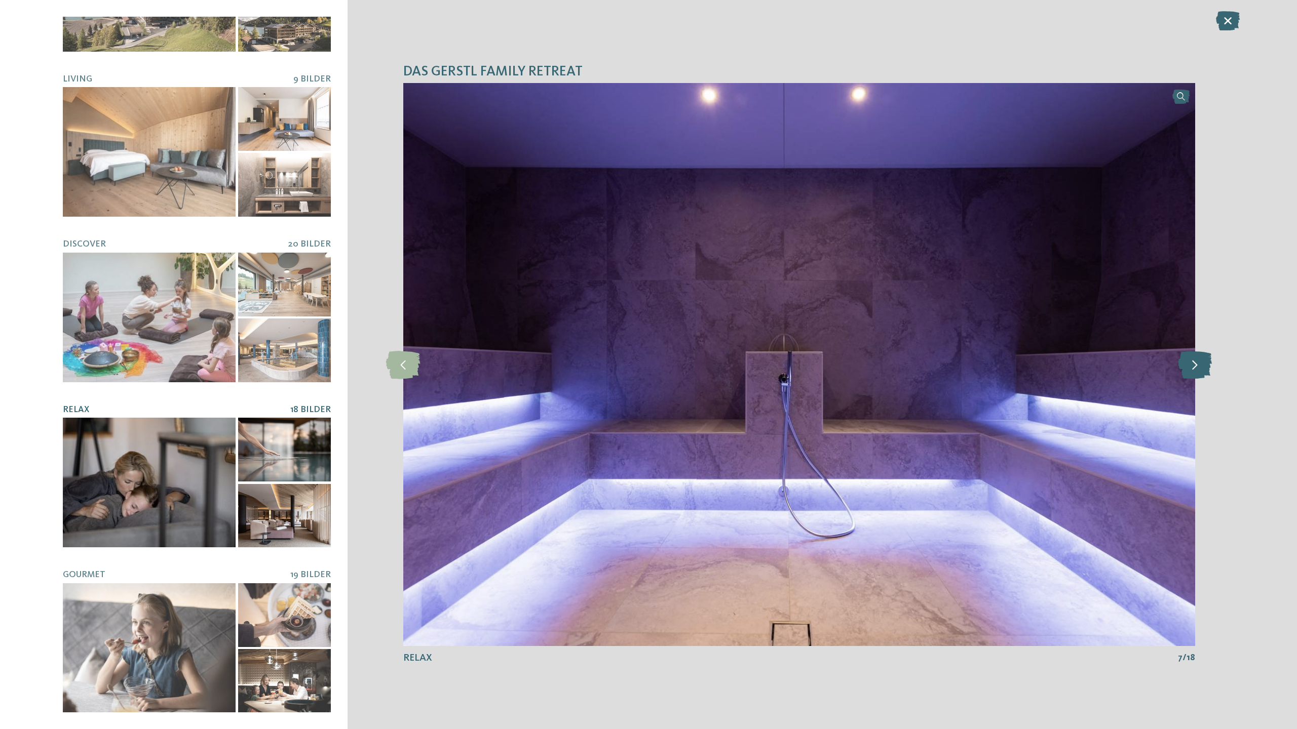
click at [1198, 367] on icon at bounding box center [1195, 364] width 34 height 28
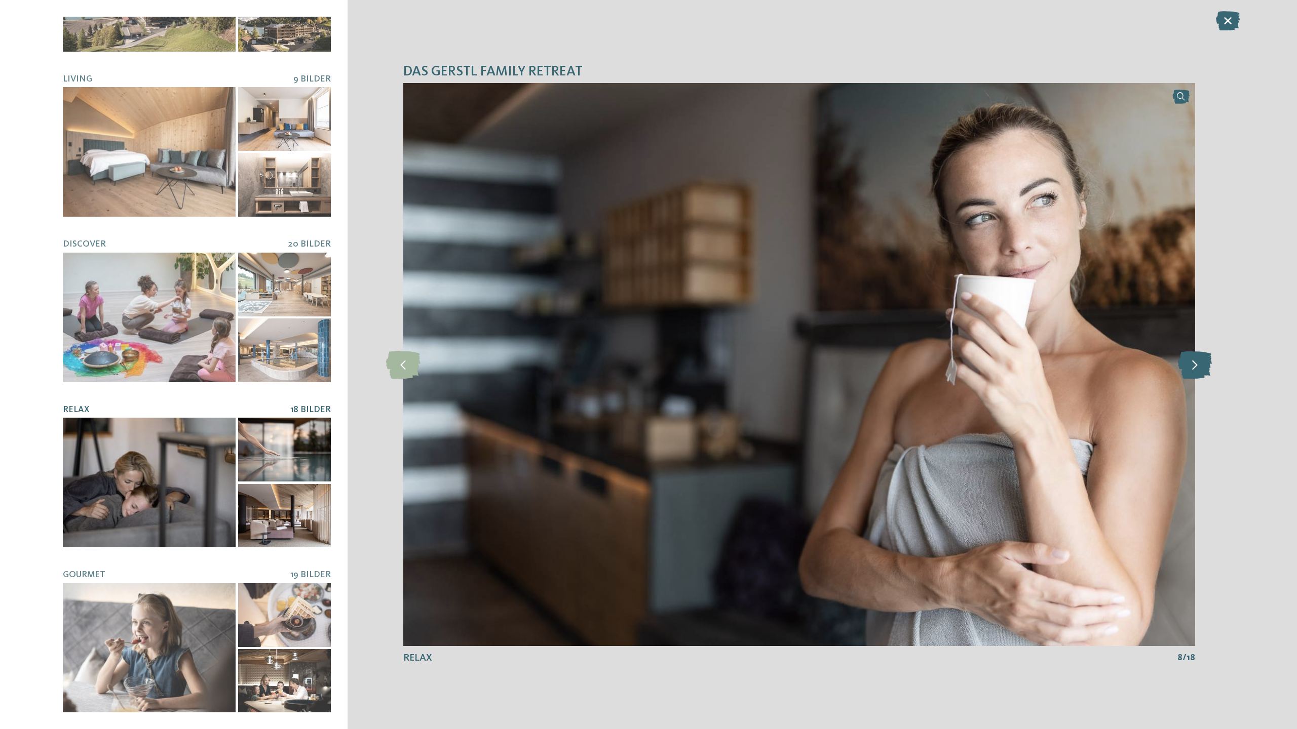
click at [1198, 367] on icon at bounding box center [1195, 364] width 34 height 28
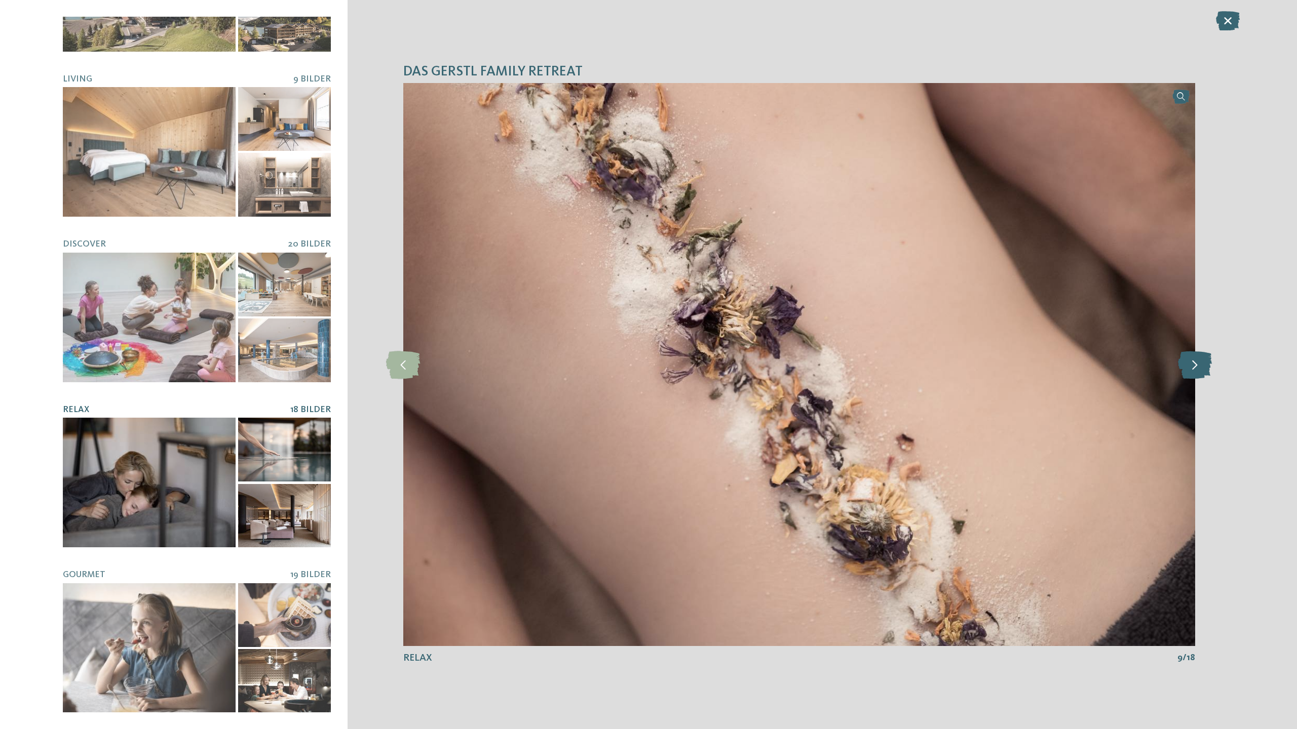
click at [1198, 367] on icon at bounding box center [1195, 364] width 34 height 28
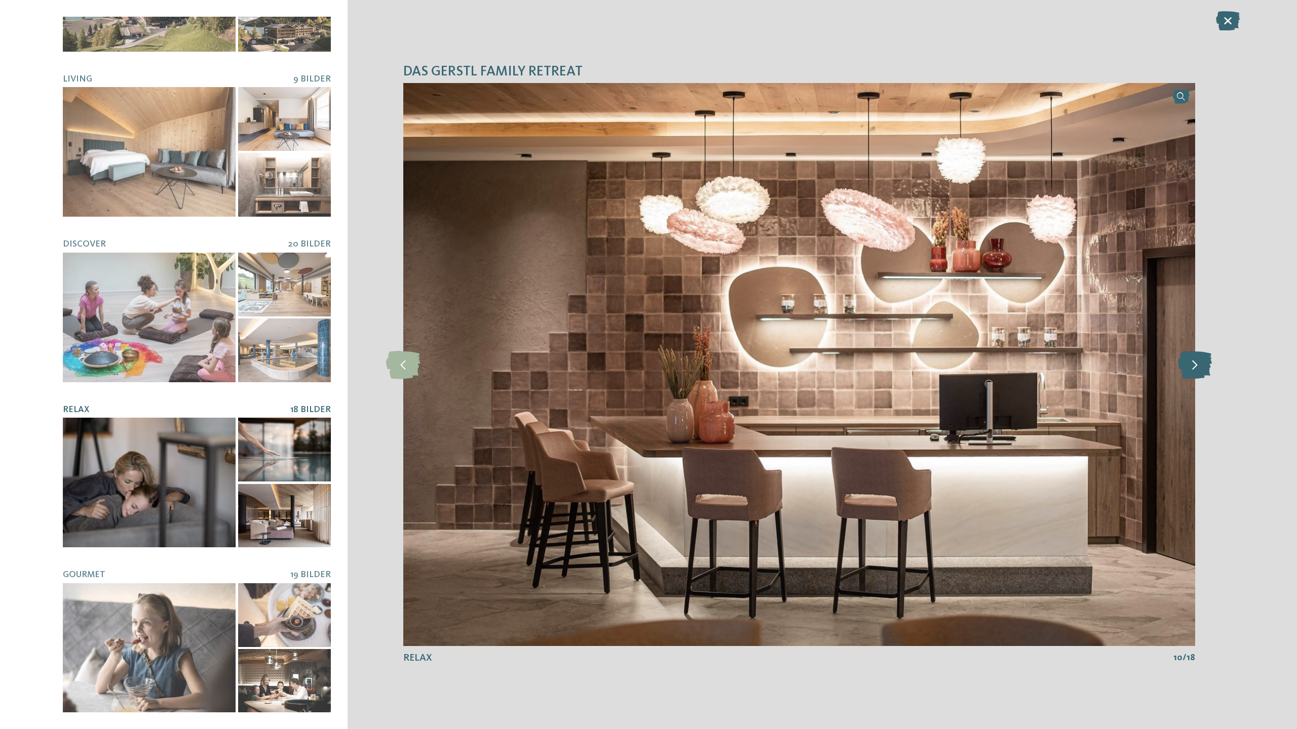
click at [1198, 367] on icon at bounding box center [1195, 364] width 34 height 28
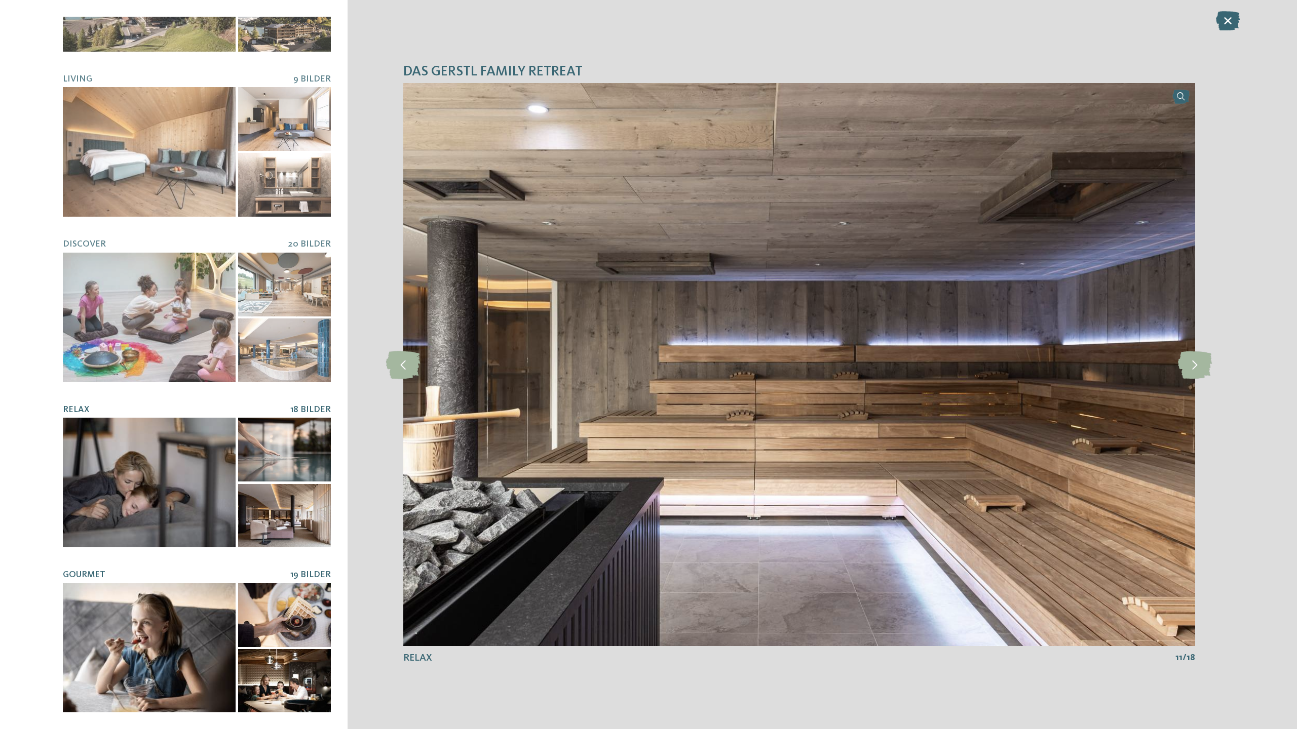
click at [319, 573] on span "19 Bilder" at bounding box center [310, 575] width 41 height 9
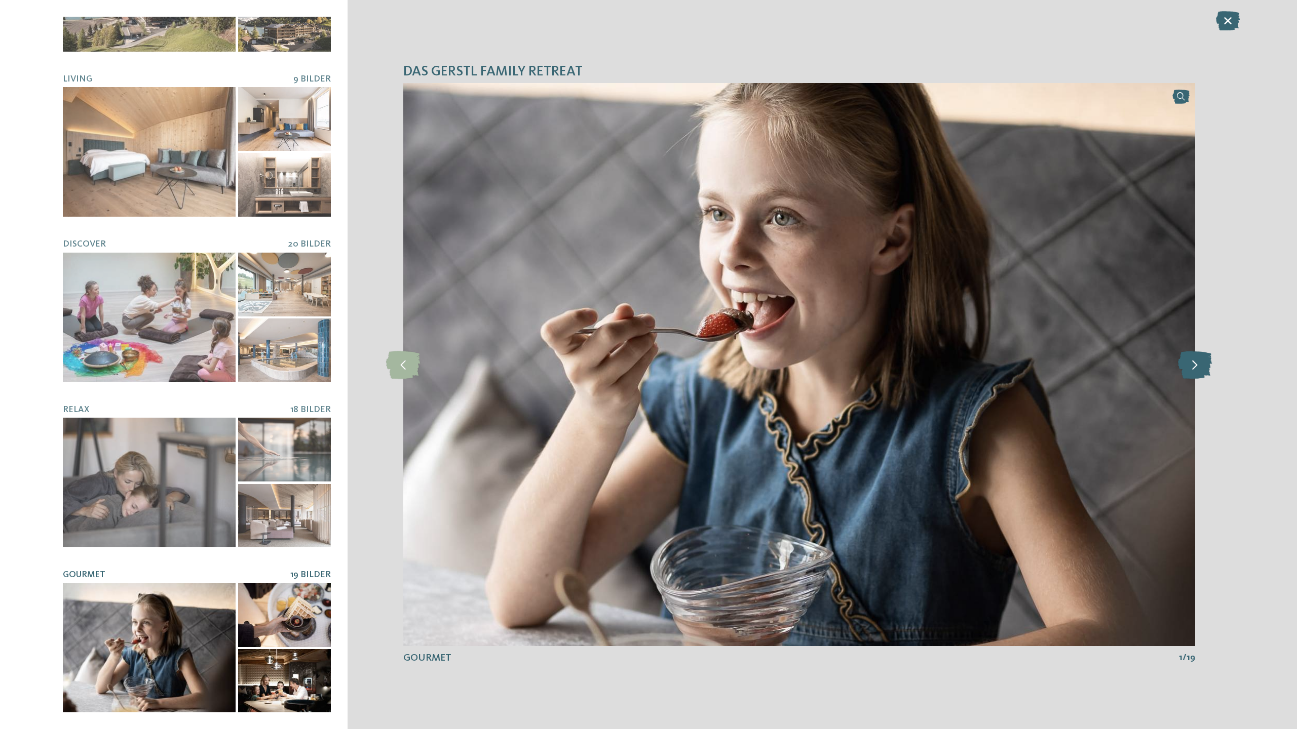
click at [1195, 363] on icon at bounding box center [1195, 364] width 34 height 28
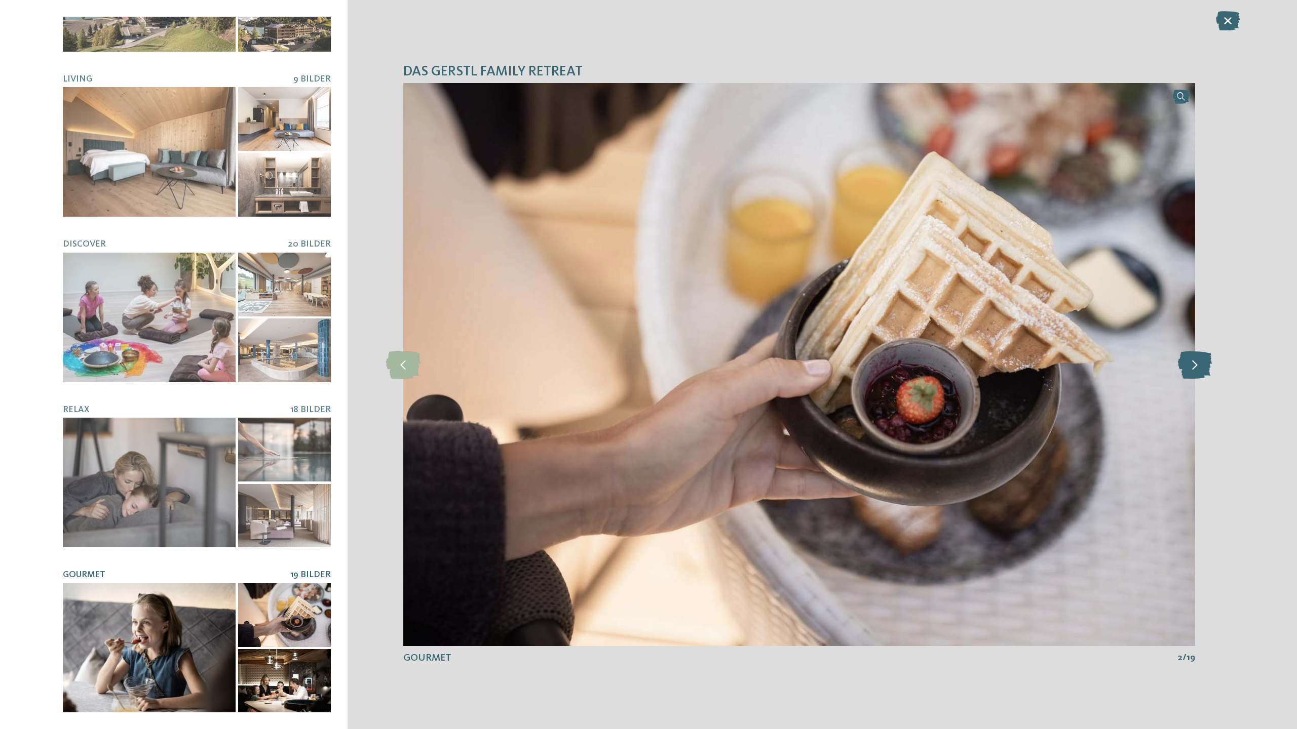
click at [1195, 363] on icon at bounding box center [1195, 364] width 34 height 28
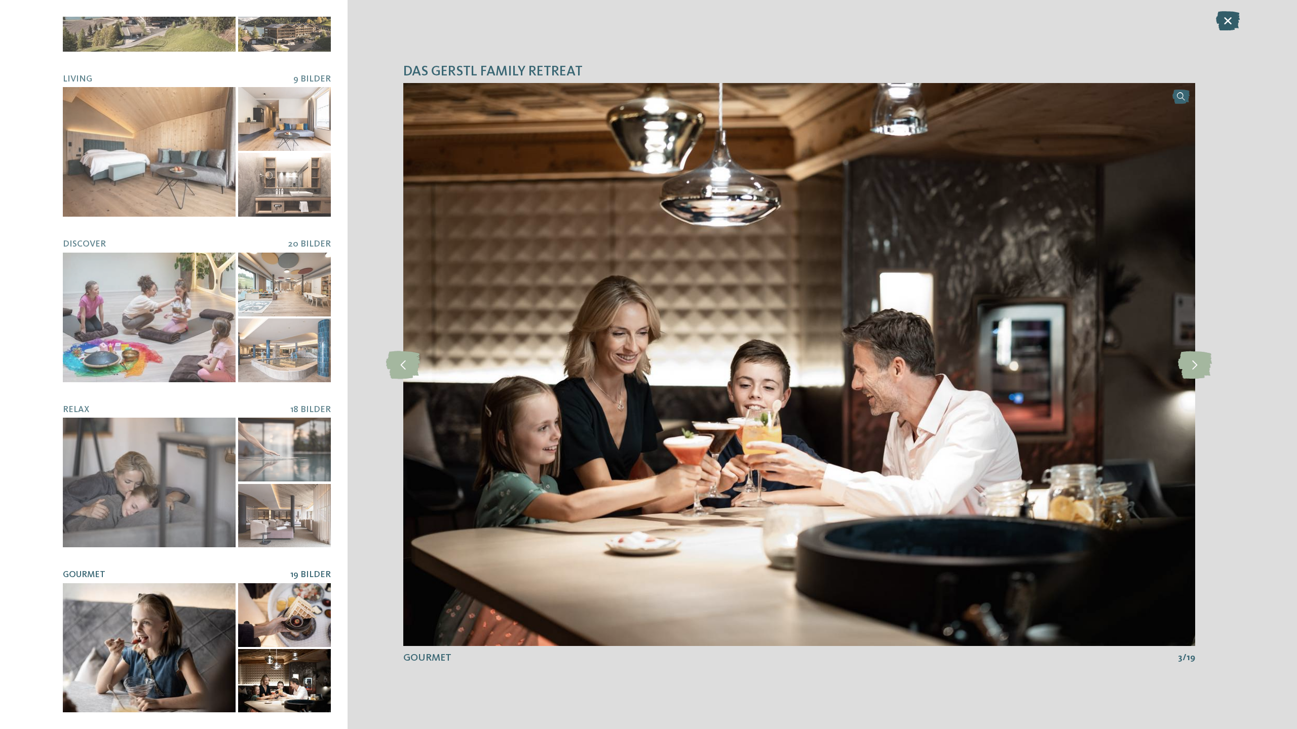
click at [1231, 20] on icon at bounding box center [1228, 20] width 24 height 19
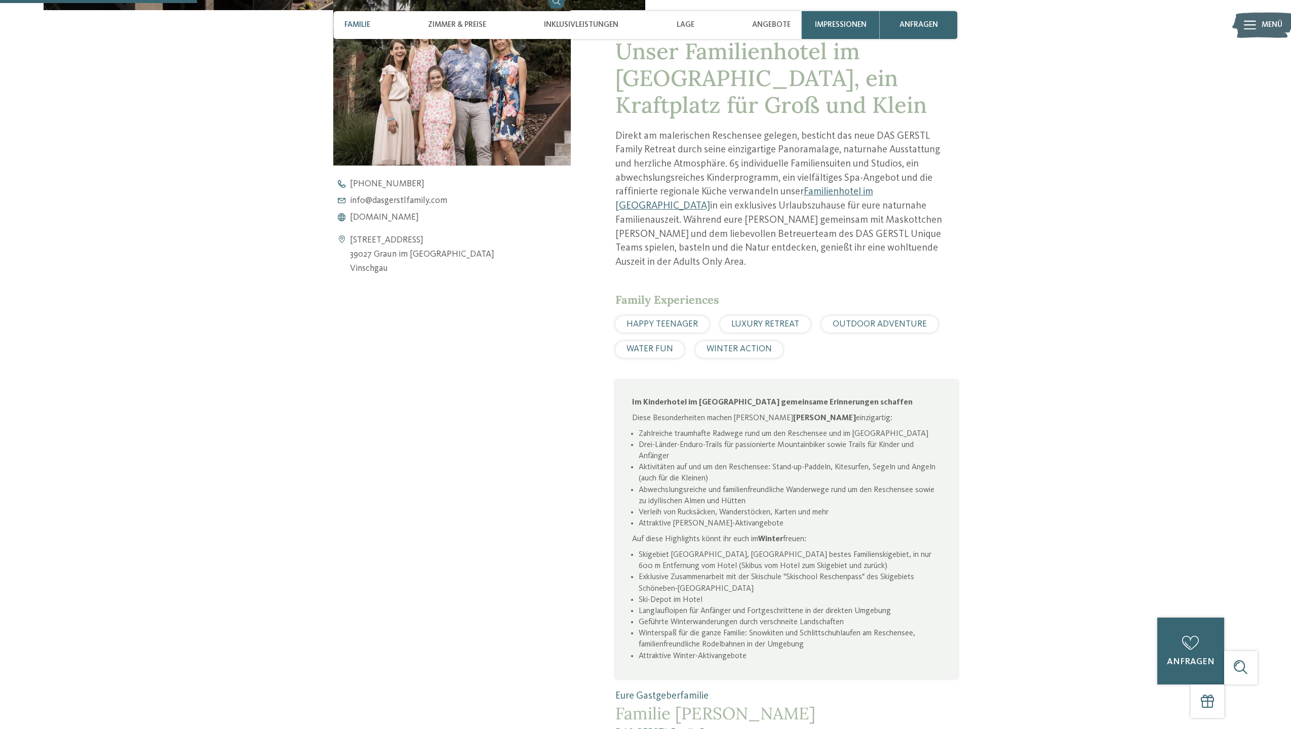
click at [649, 316] on div "HAPPY TEENAGER" at bounding box center [662, 324] width 94 height 17
click at [650, 320] on span "HAPPY TEENAGER" at bounding box center [662, 324] width 71 height 9
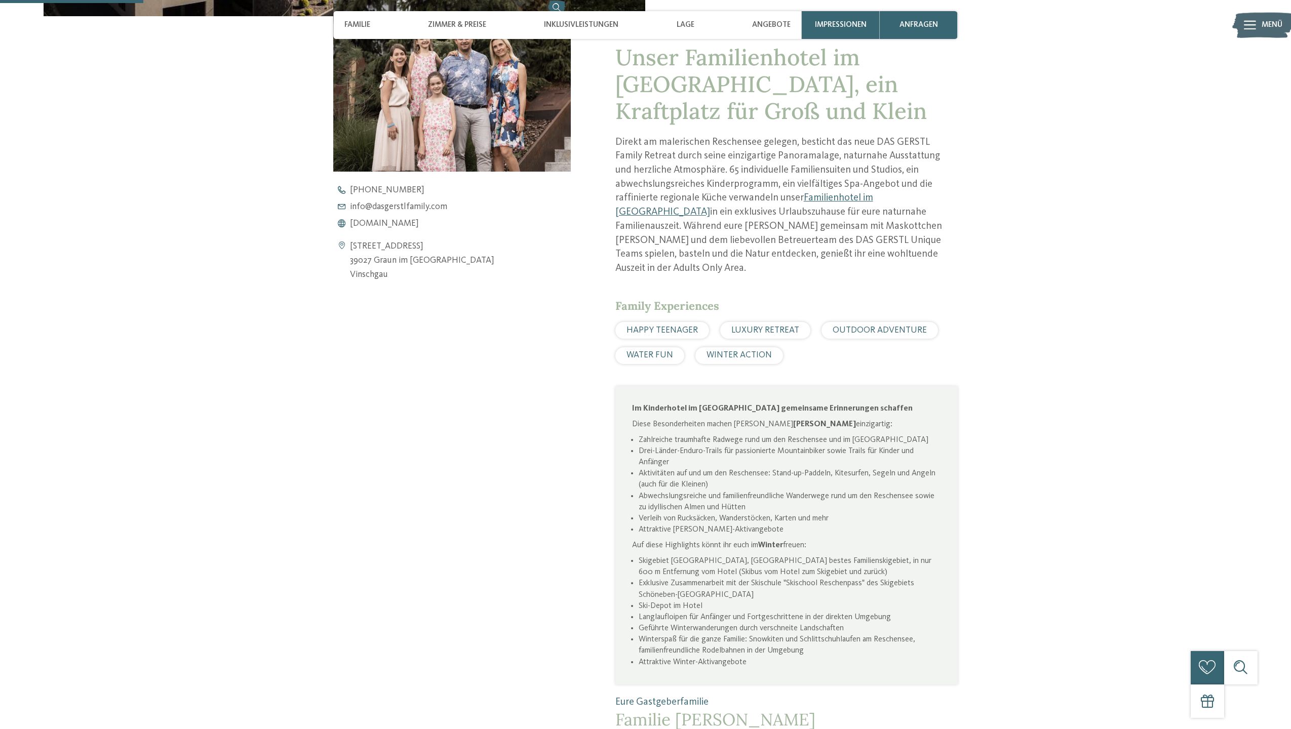
scroll to position [272, 0]
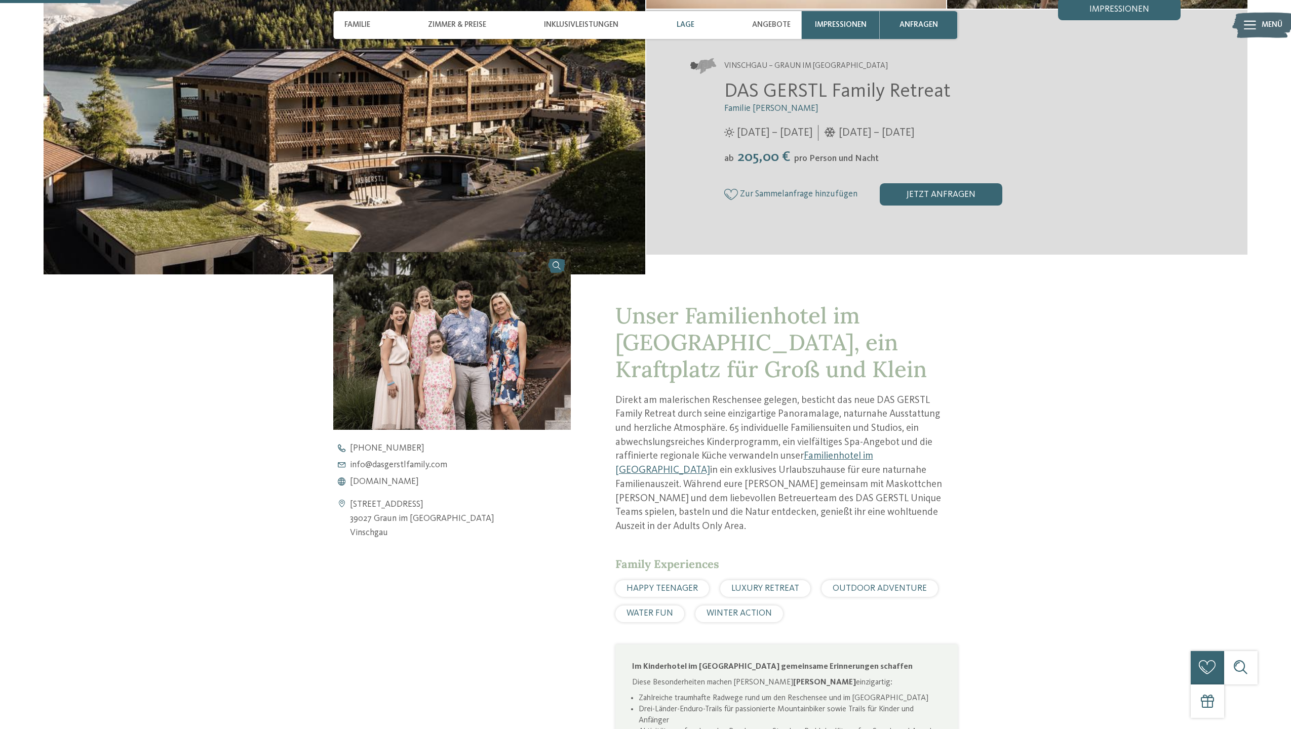
click at [693, 24] on span "Lage" at bounding box center [686, 24] width 18 height 9
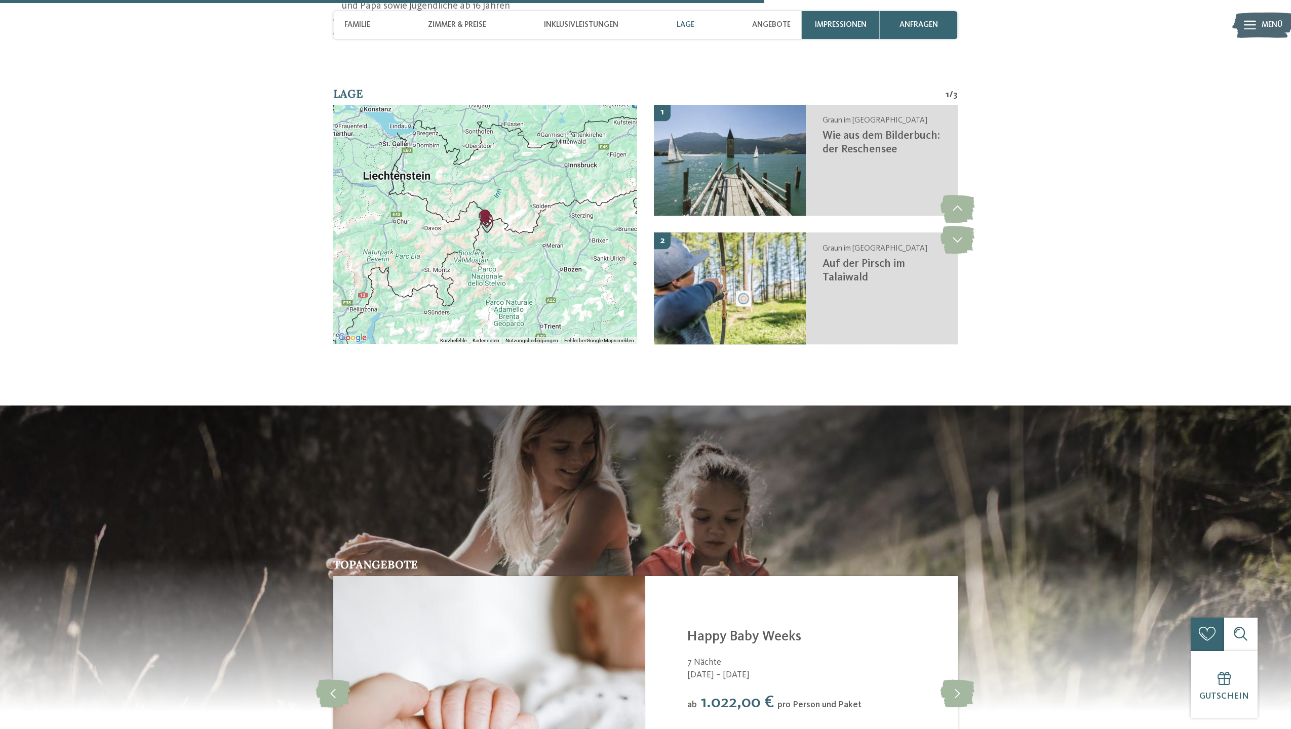
scroll to position [2082, 0]
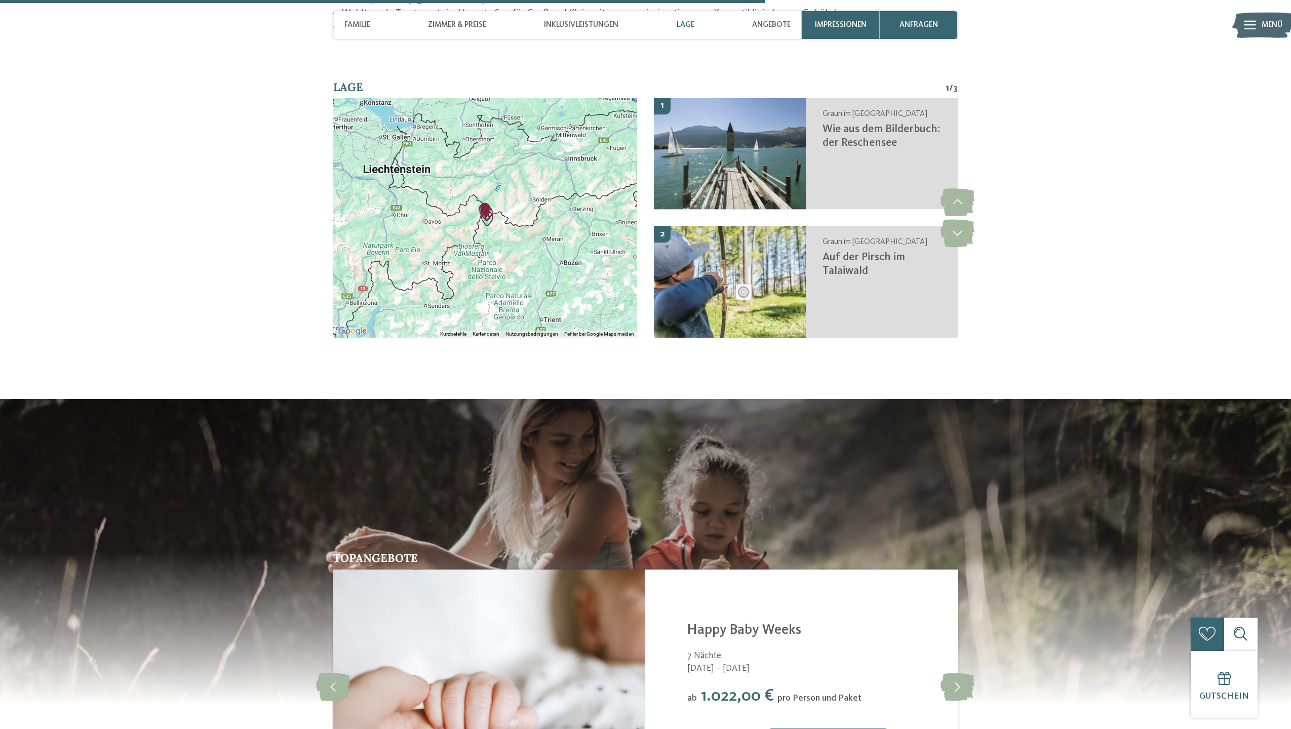
click at [482, 136] on div at bounding box center [485, 218] width 304 height 240
click at [485, 211] on img "Auf der Pirsch im Talaiwald" at bounding box center [487, 218] width 15 height 15
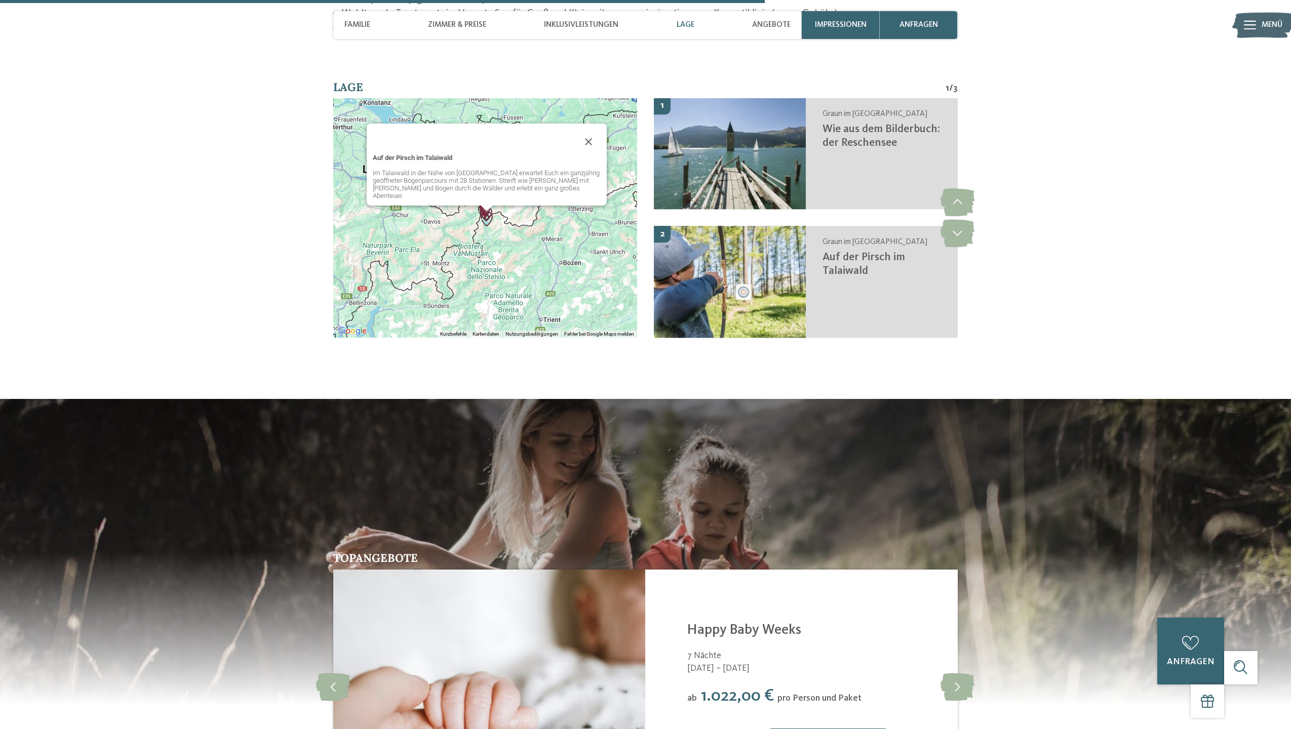
click at [512, 217] on div "Um von einem Element zum anderen zu gelangen, drückst du die Pfeiltasten entspr…" at bounding box center [485, 218] width 304 height 240
click at [483, 211] on img "Auf der Pirsch im Talaiwald" at bounding box center [486, 218] width 15 height 15
click at [586, 130] on button "Schließen" at bounding box center [588, 142] width 24 height 24
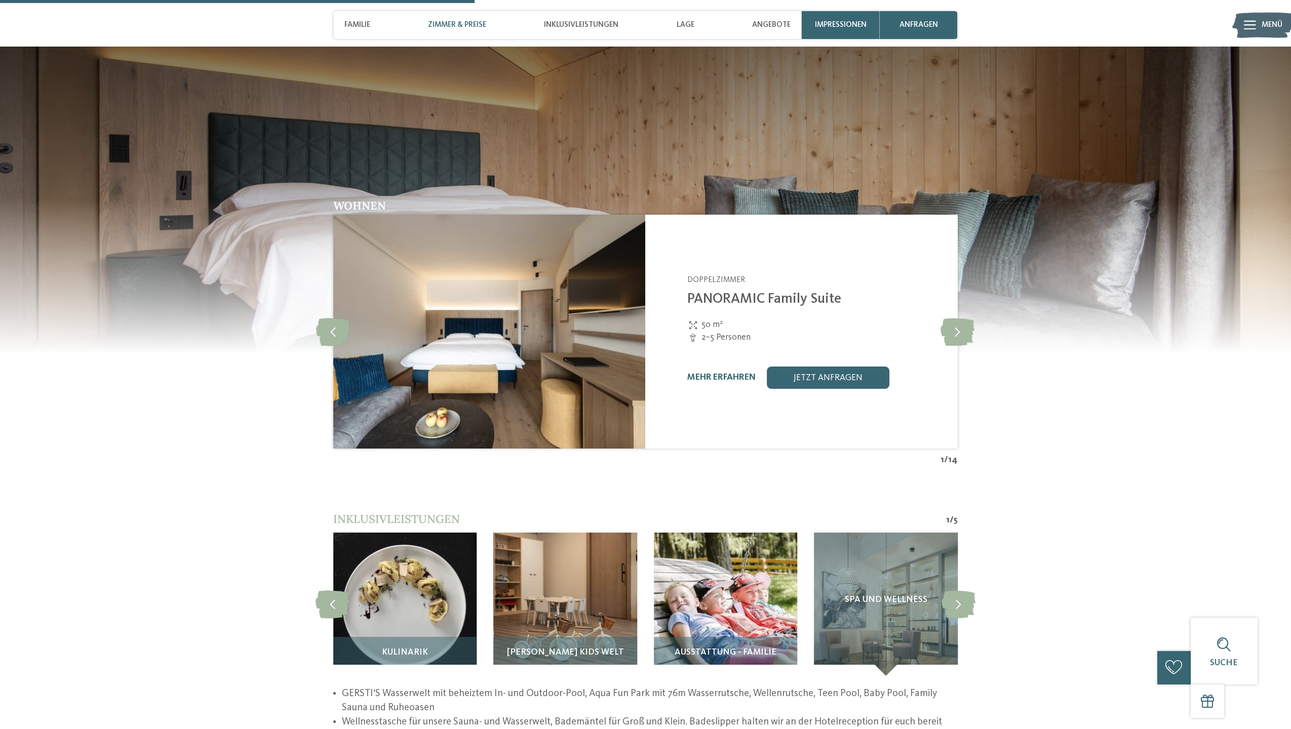
scroll to position [1223, 0]
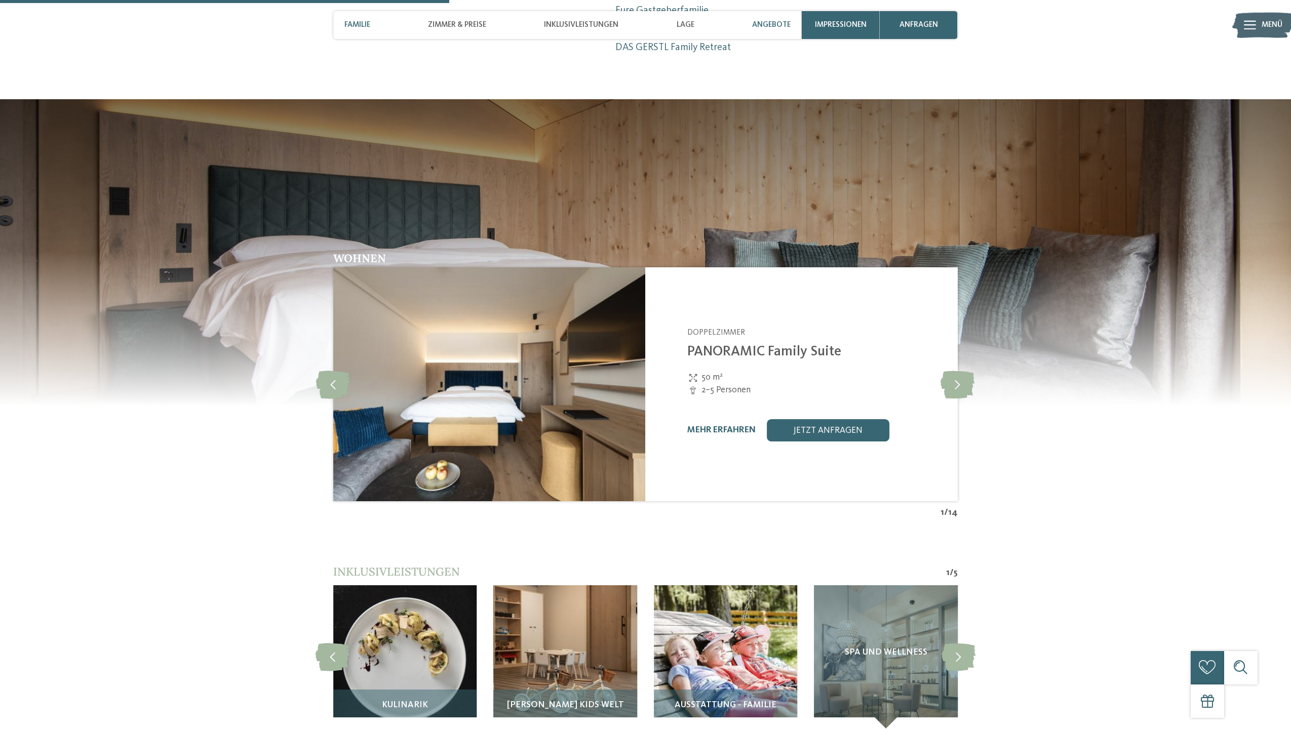
click at [763, 23] on span "Angebote" at bounding box center [771, 24] width 38 height 9
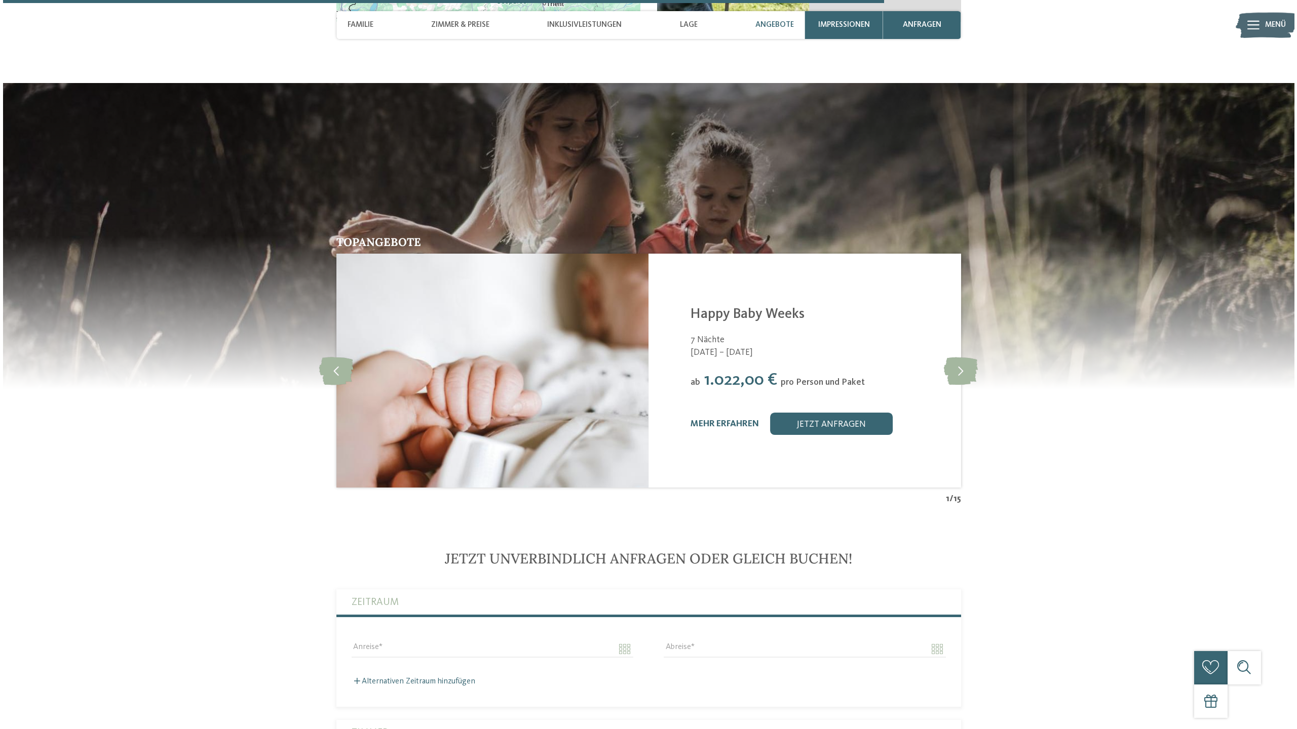
scroll to position [2401, 0]
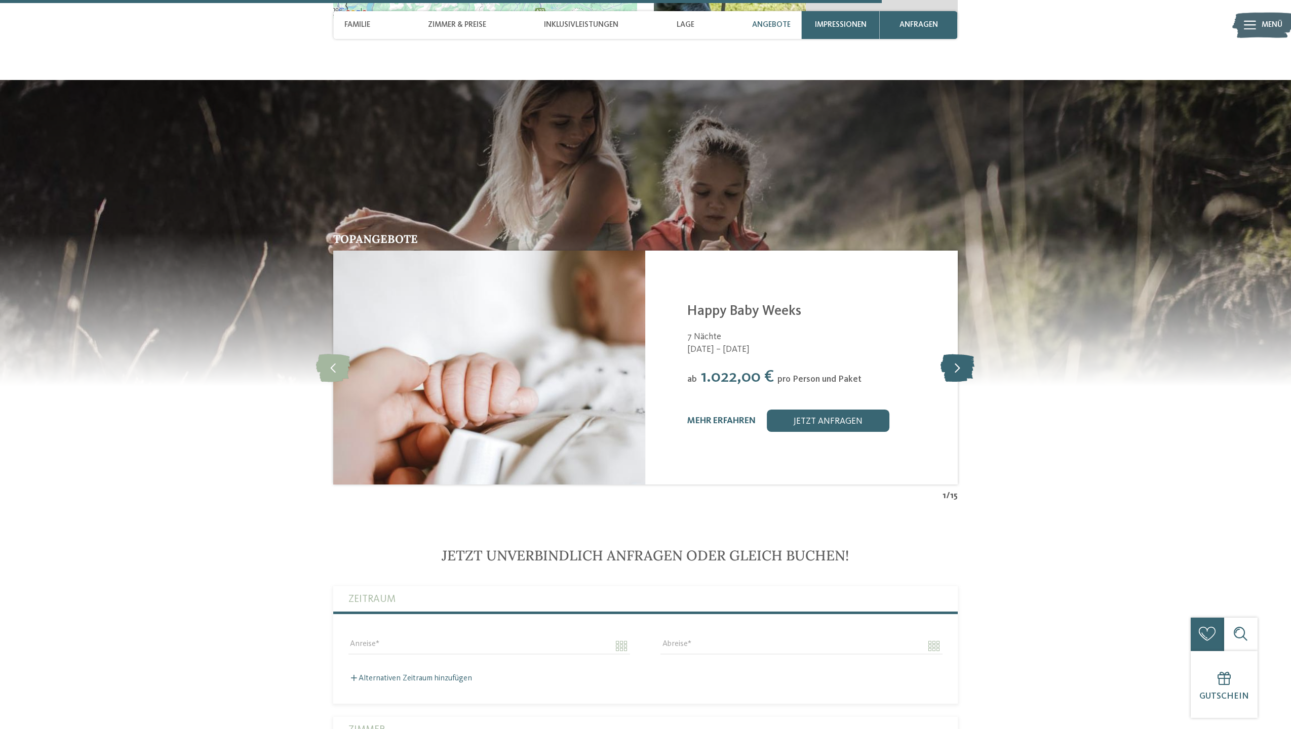
click at [953, 354] on icon at bounding box center [958, 368] width 34 height 28
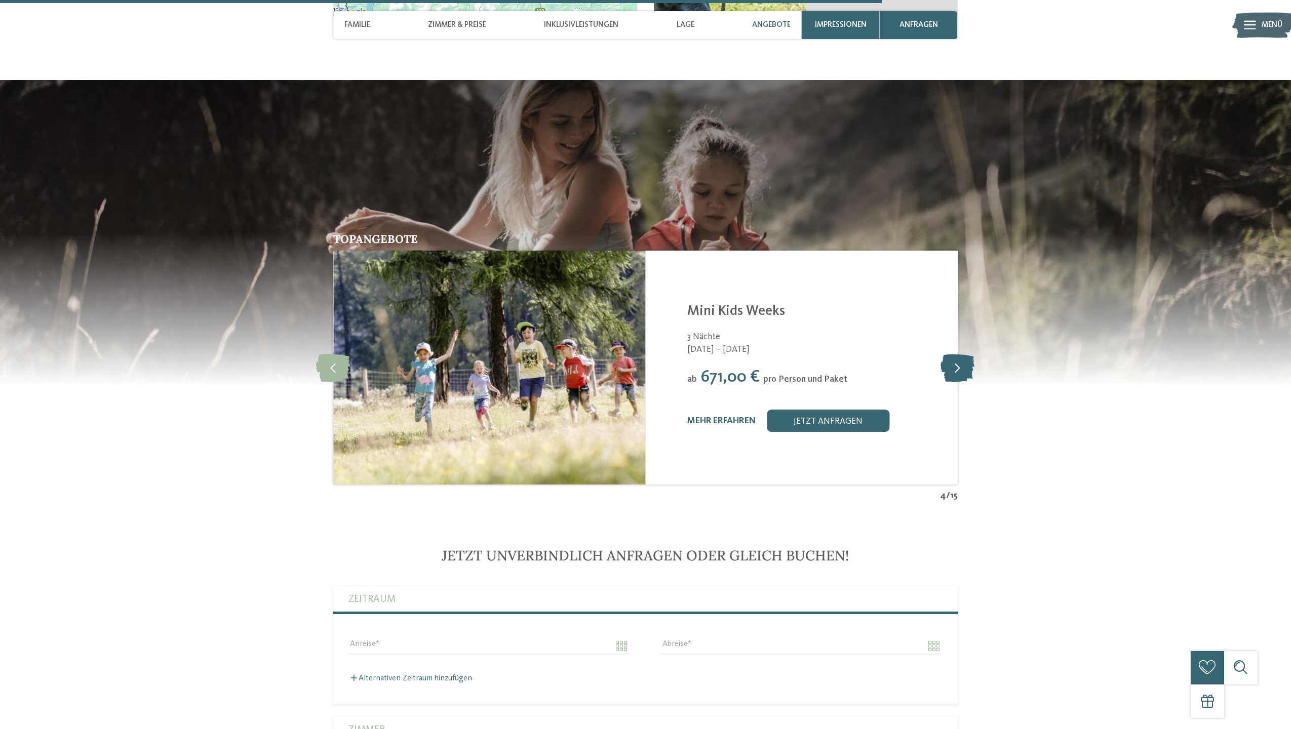
click at [953, 354] on icon at bounding box center [958, 368] width 34 height 28
click at [715, 417] on link "mehr erfahren" at bounding box center [721, 421] width 68 height 9
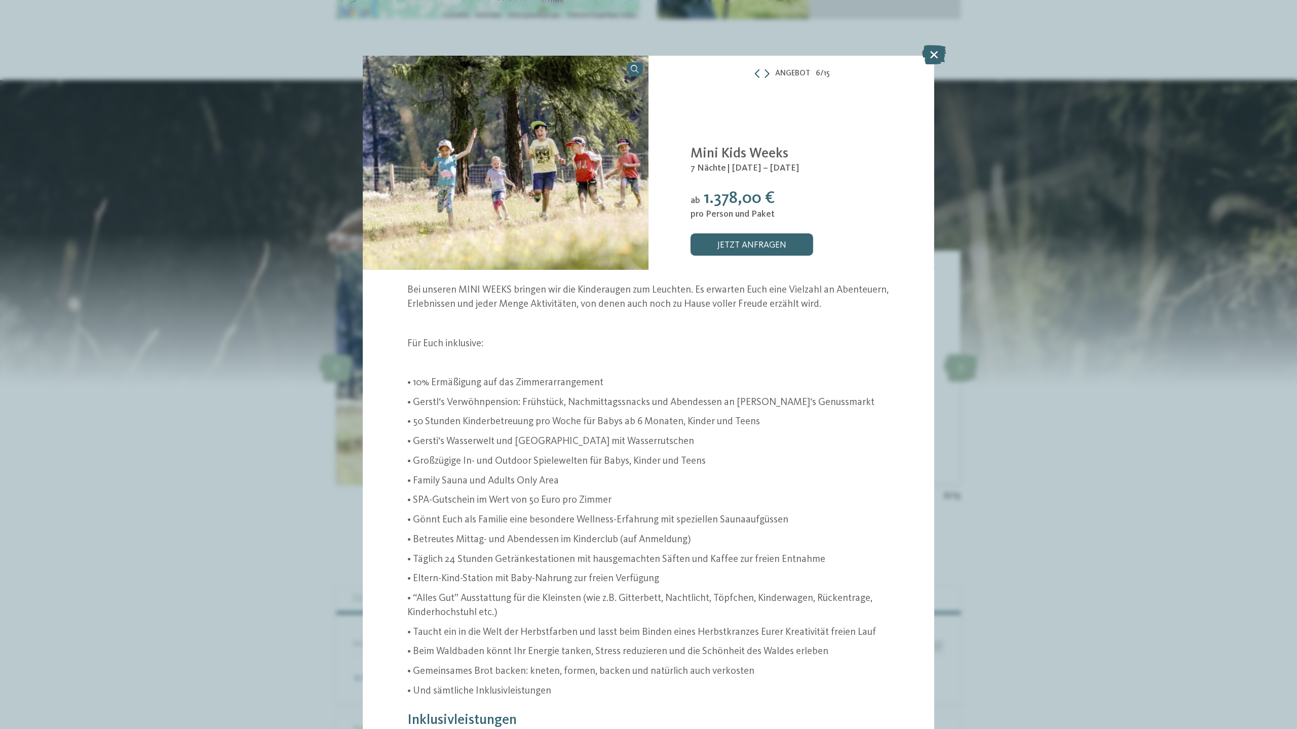
click at [770, 72] on div "Angebot 6 / 15" at bounding box center [791, 74] width 286 height 14
click at [768, 73] on icon at bounding box center [766, 73] width 5 height 9
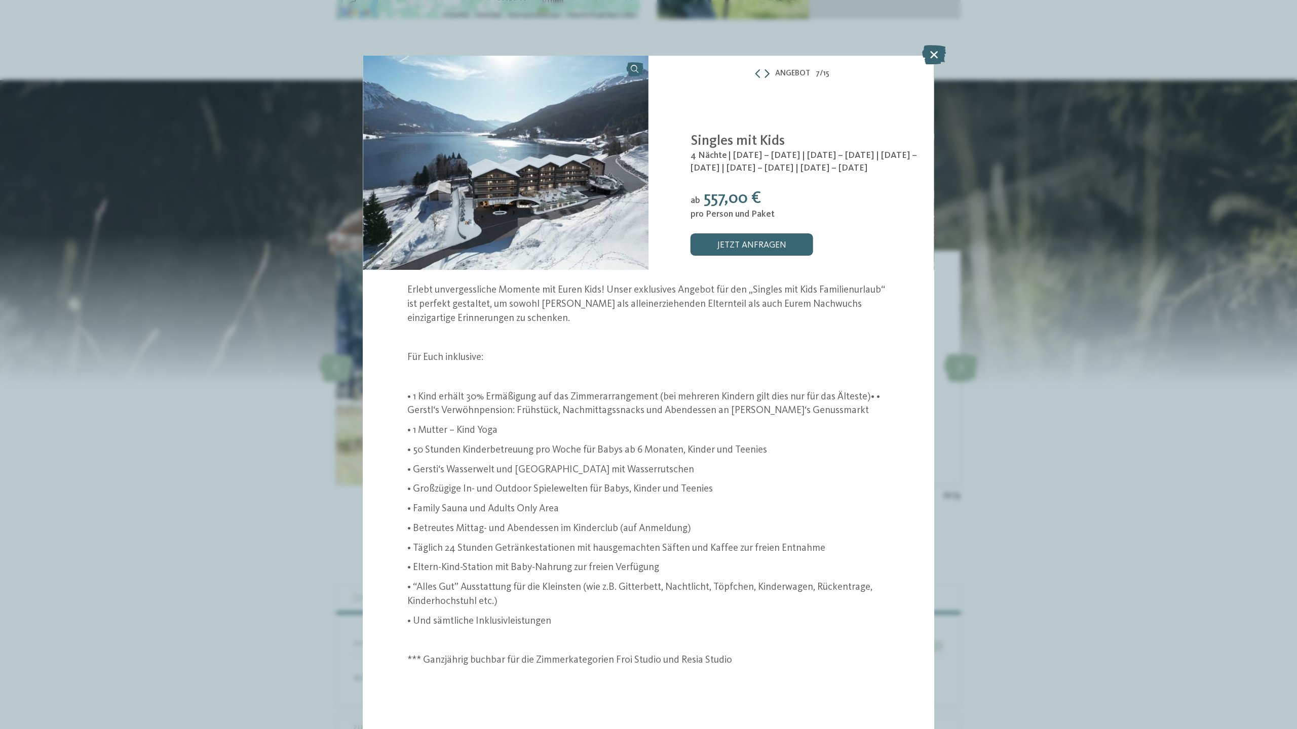
click at [768, 73] on icon at bounding box center [766, 73] width 5 height 9
click at [933, 52] on icon at bounding box center [934, 54] width 24 height 19
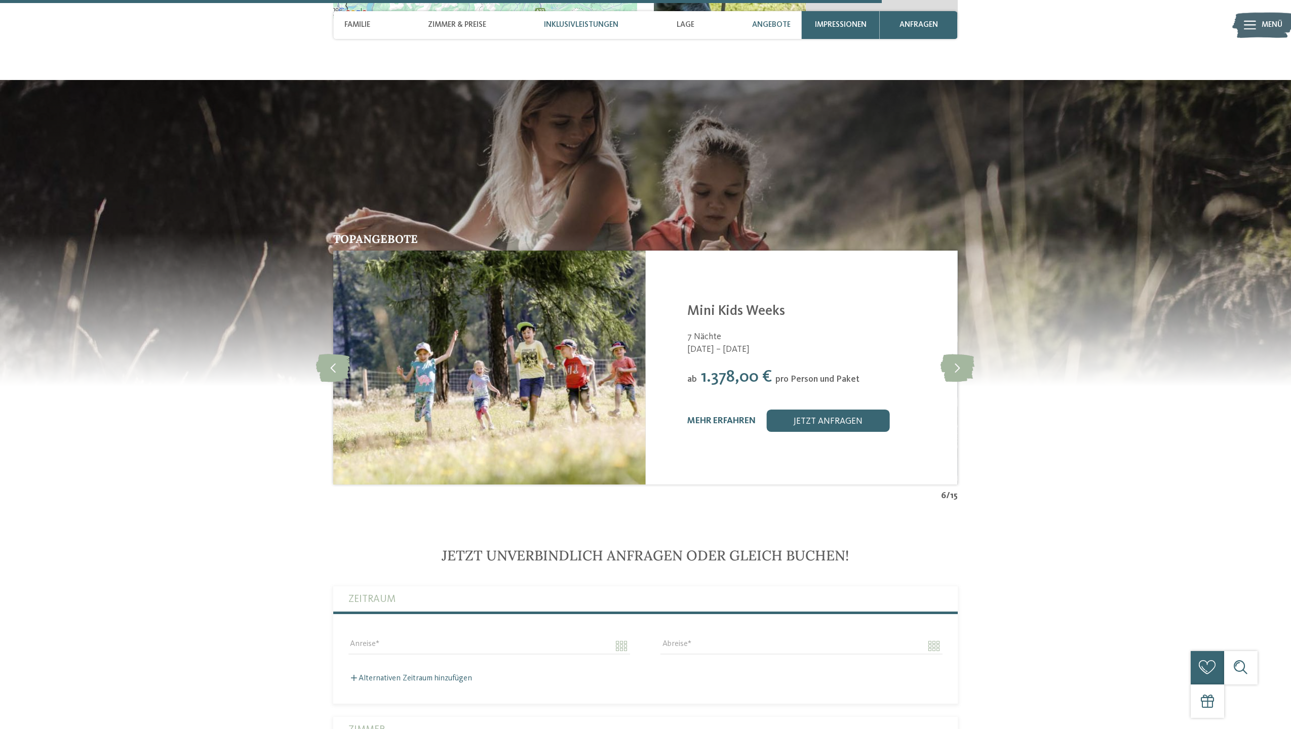
click at [579, 20] on div "Inklusivleistungen" at bounding box center [581, 25] width 86 height 28
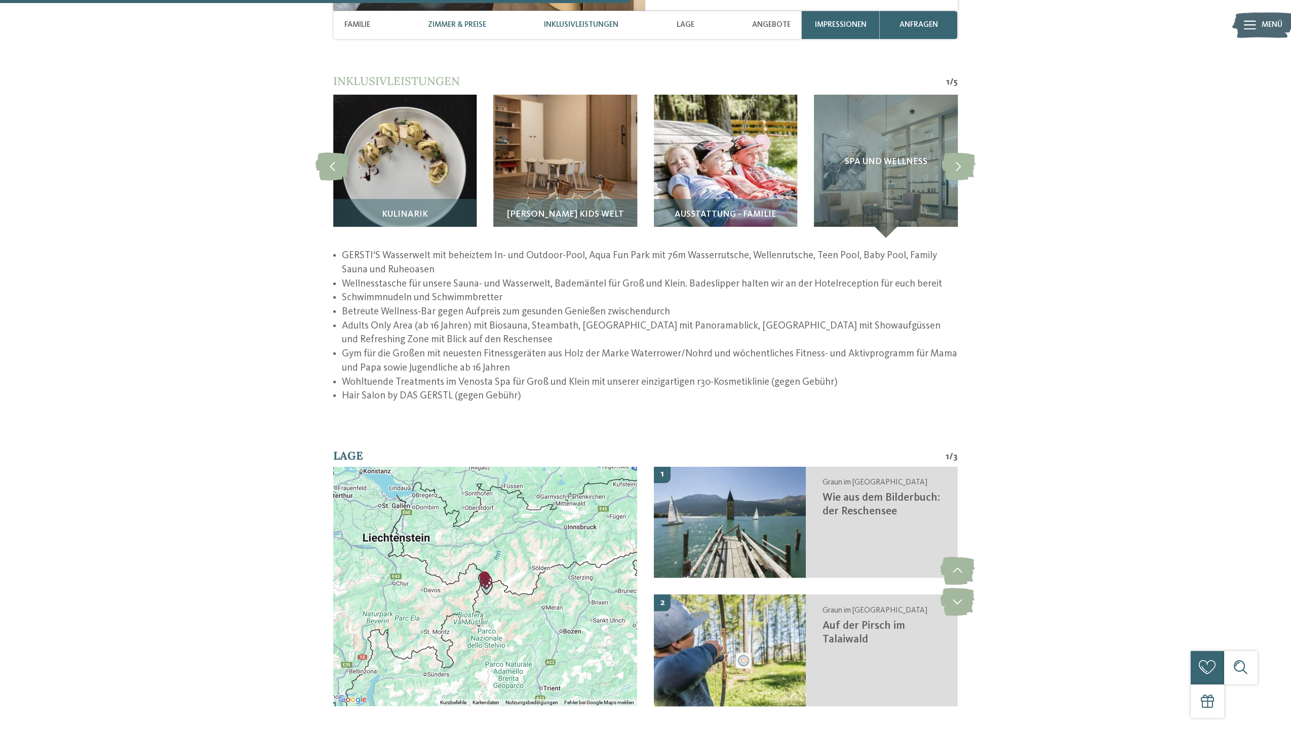
scroll to position [1709, 0]
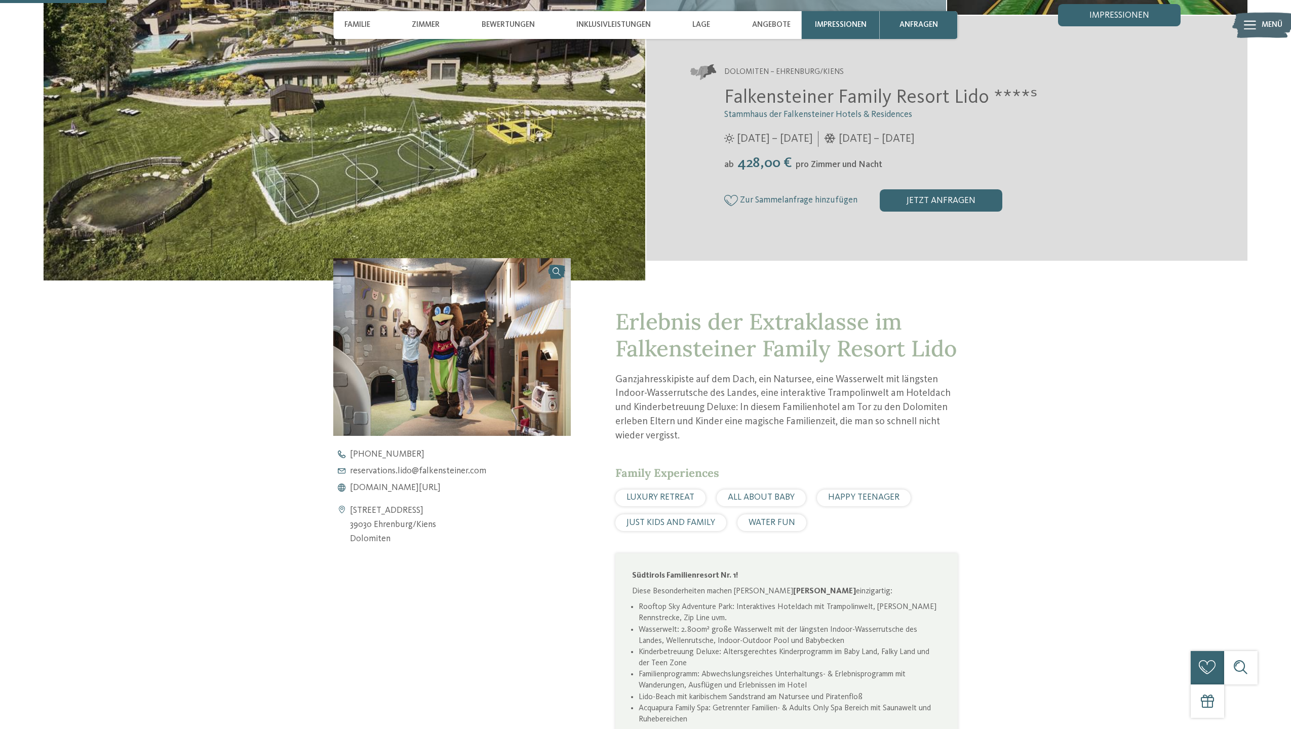
scroll to position [235, 0]
